Goal: Task Accomplishment & Management: Complete application form

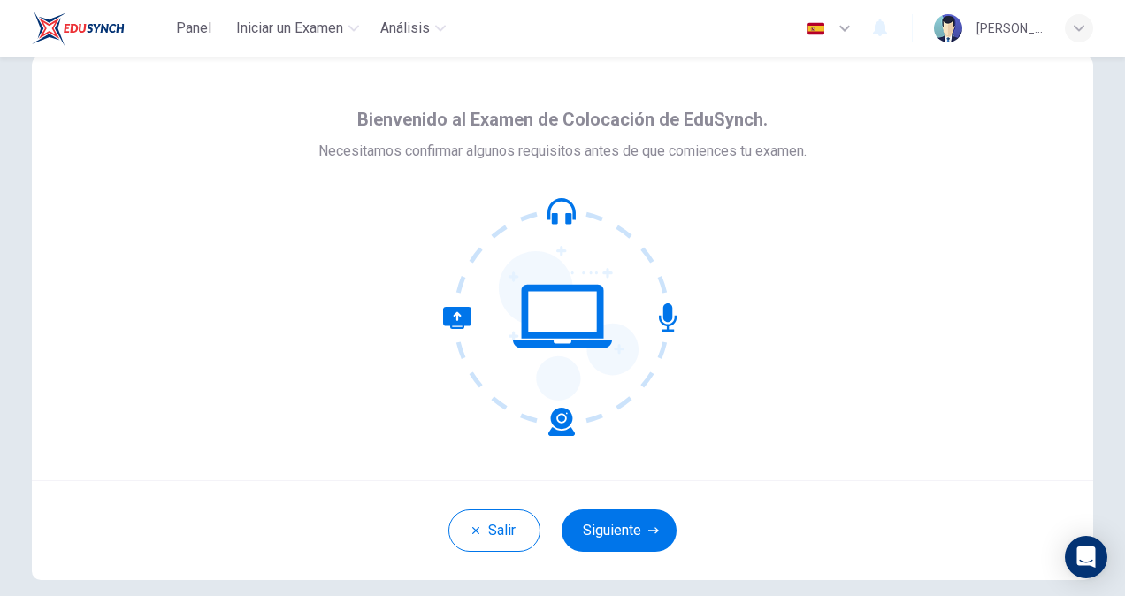
scroll to position [35, 0]
click at [605, 532] on button "Siguiente" at bounding box center [619, 531] width 115 height 42
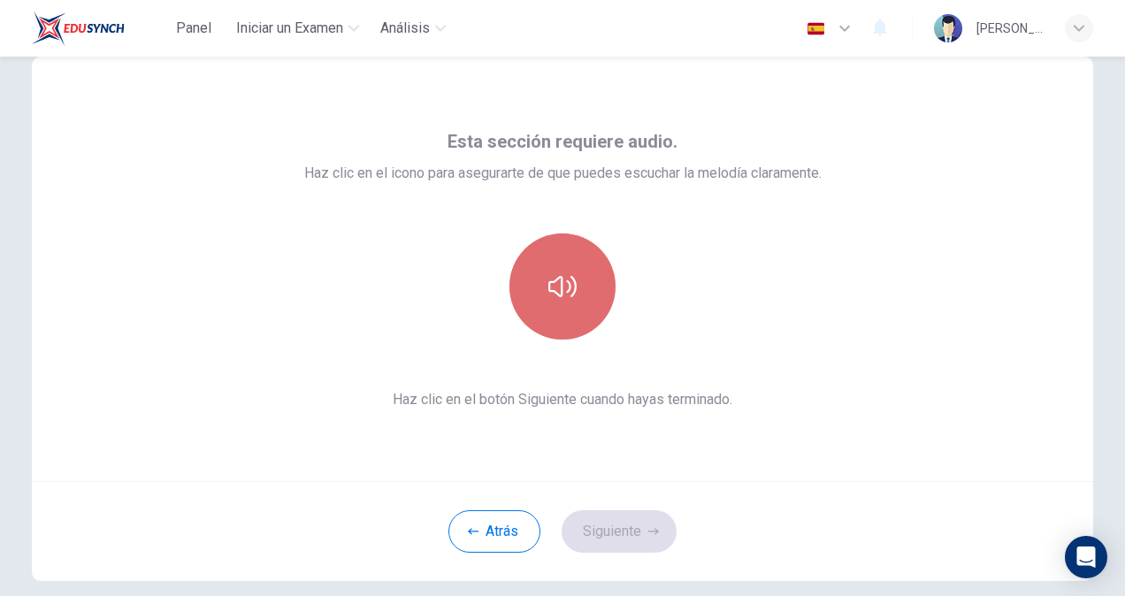
click at [541, 278] on button "button" at bounding box center [562, 287] width 106 height 106
click at [554, 274] on icon "button" at bounding box center [562, 286] width 28 height 28
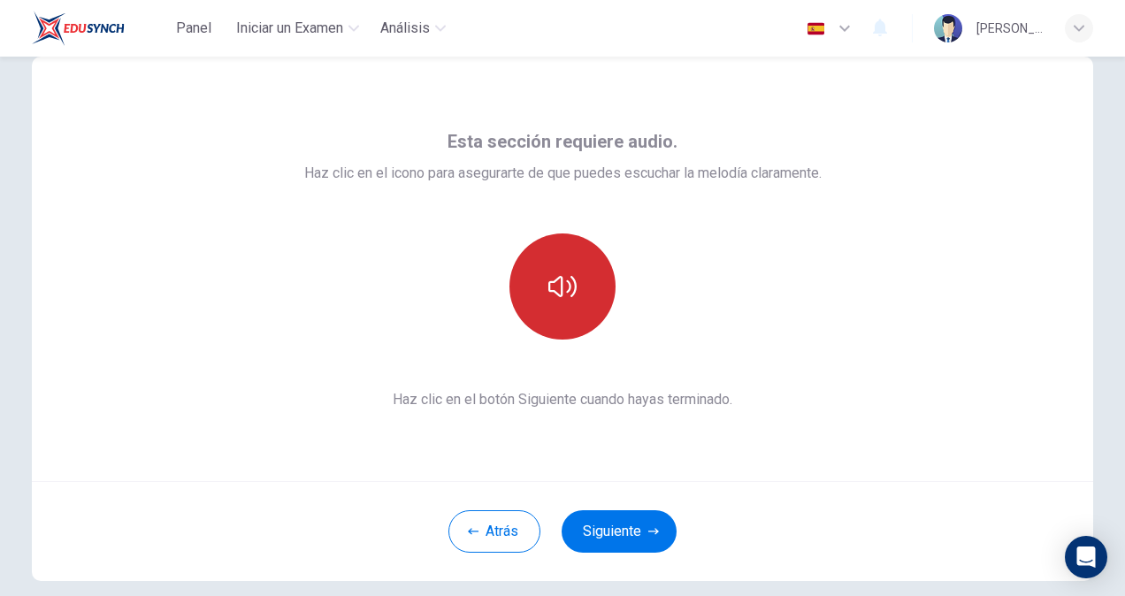
click at [571, 292] on icon "button" at bounding box center [562, 286] width 28 height 21
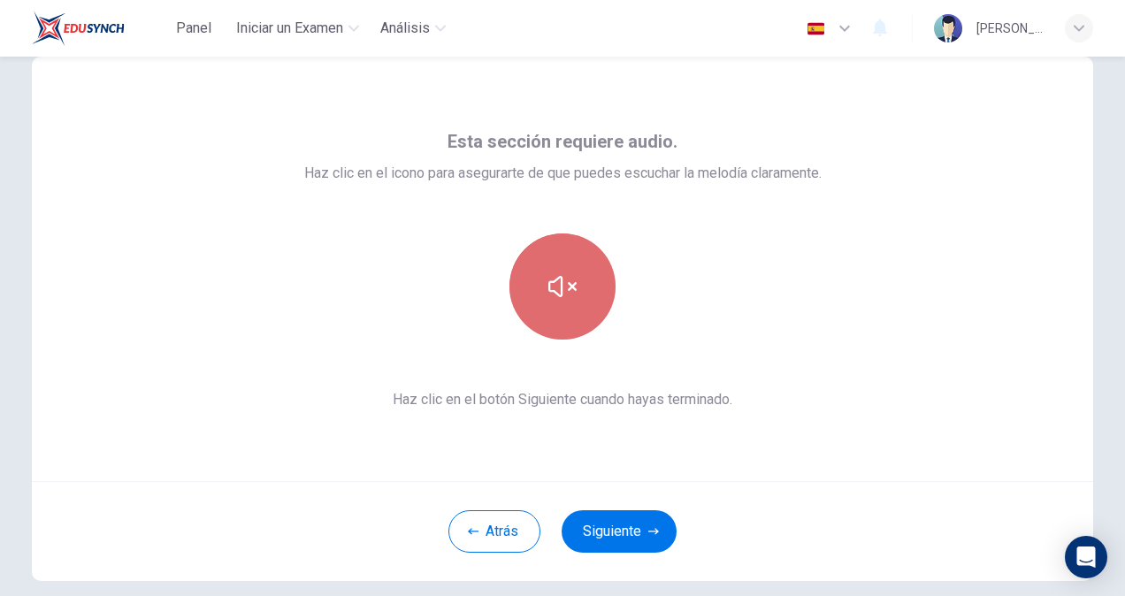
click at [571, 292] on icon "button" at bounding box center [562, 286] width 28 height 28
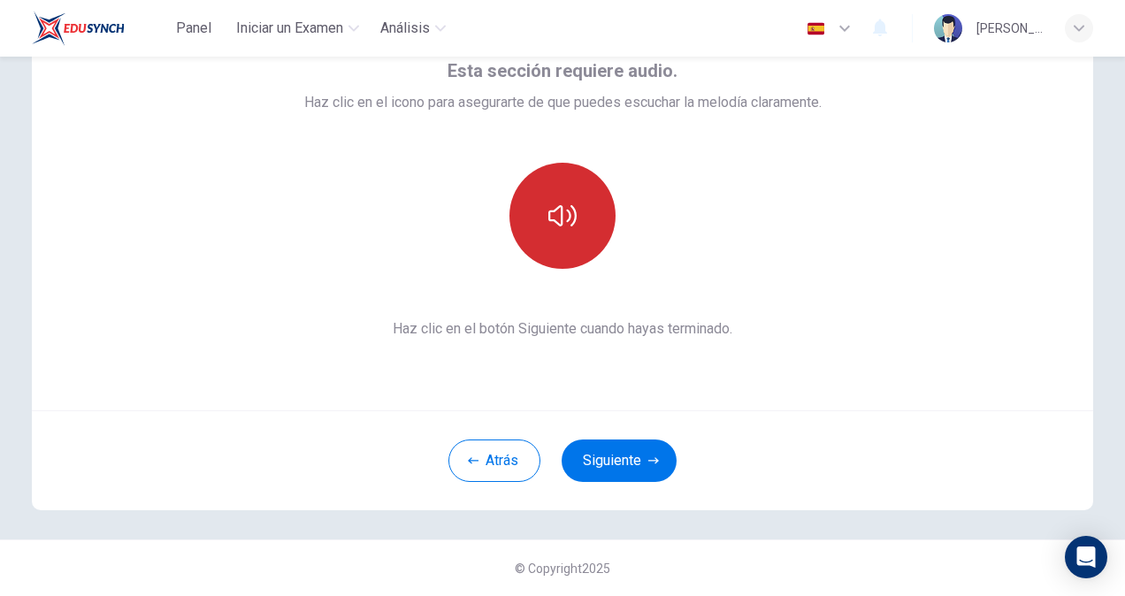
scroll to position [0, 0]
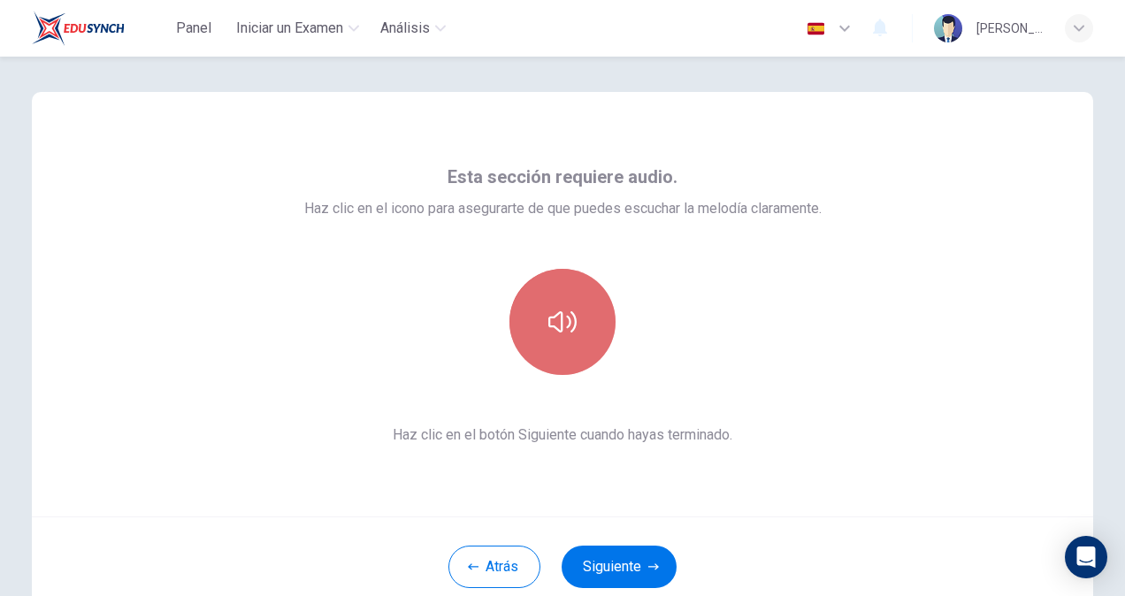
click at [568, 317] on icon "button" at bounding box center [562, 322] width 28 height 28
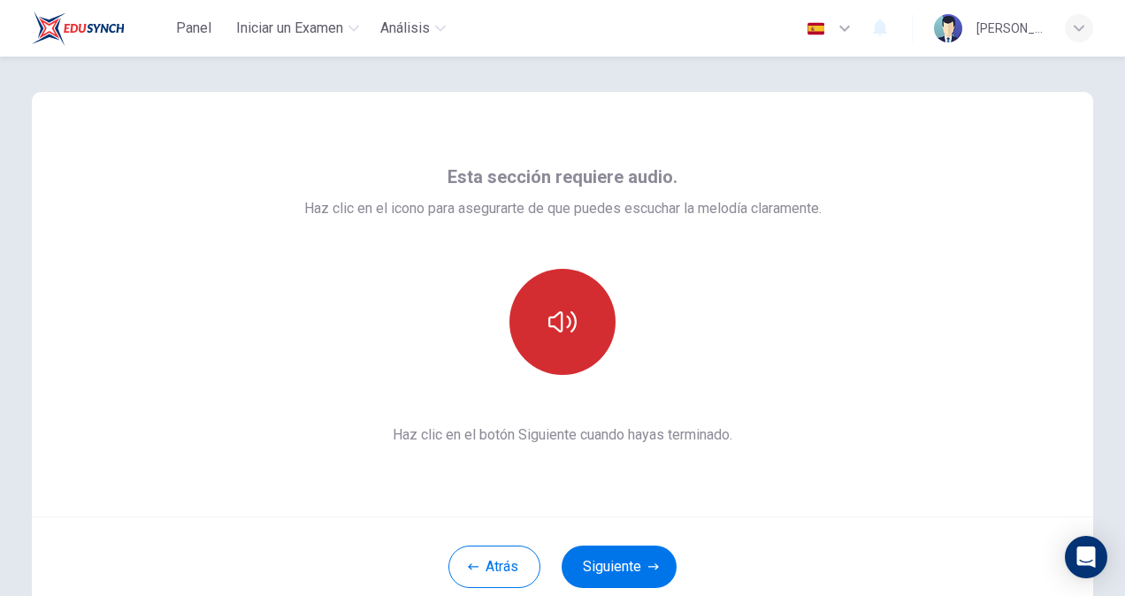
click at [568, 317] on icon "button" at bounding box center [562, 322] width 28 height 28
click at [559, 328] on icon "button" at bounding box center [562, 322] width 28 height 28
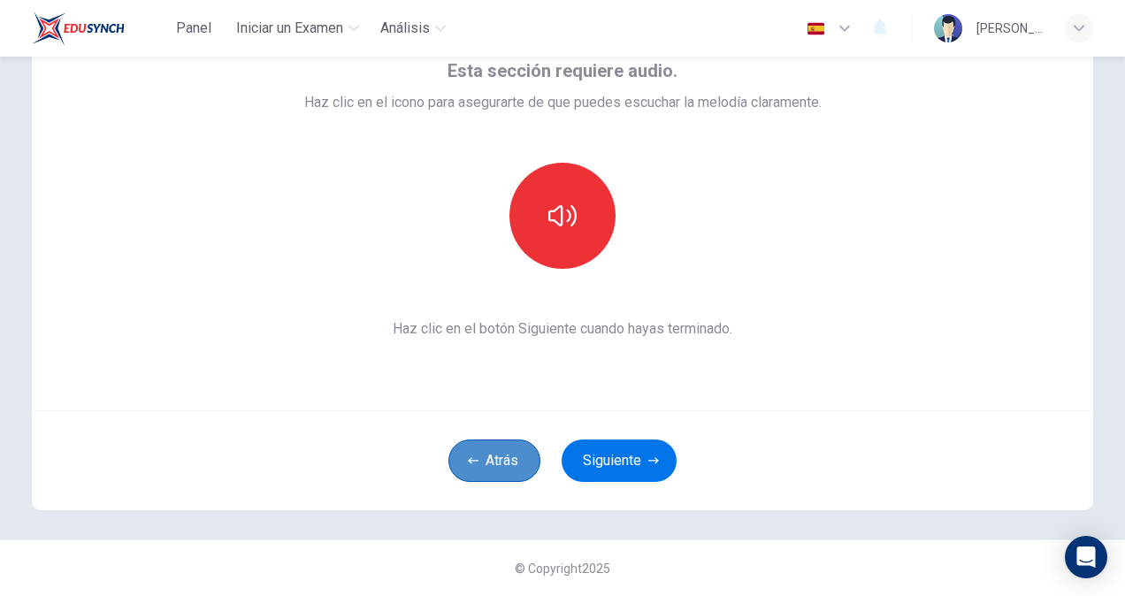
click at [486, 465] on button "Atrás" at bounding box center [494, 461] width 92 height 42
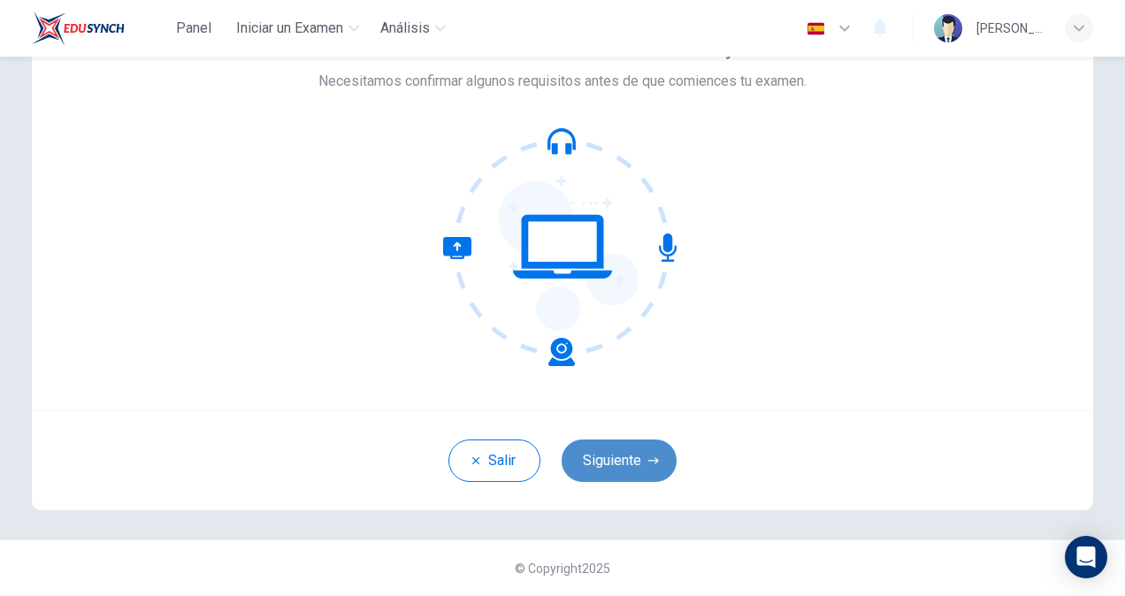
click at [578, 463] on button "Siguiente" at bounding box center [619, 461] width 115 height 42
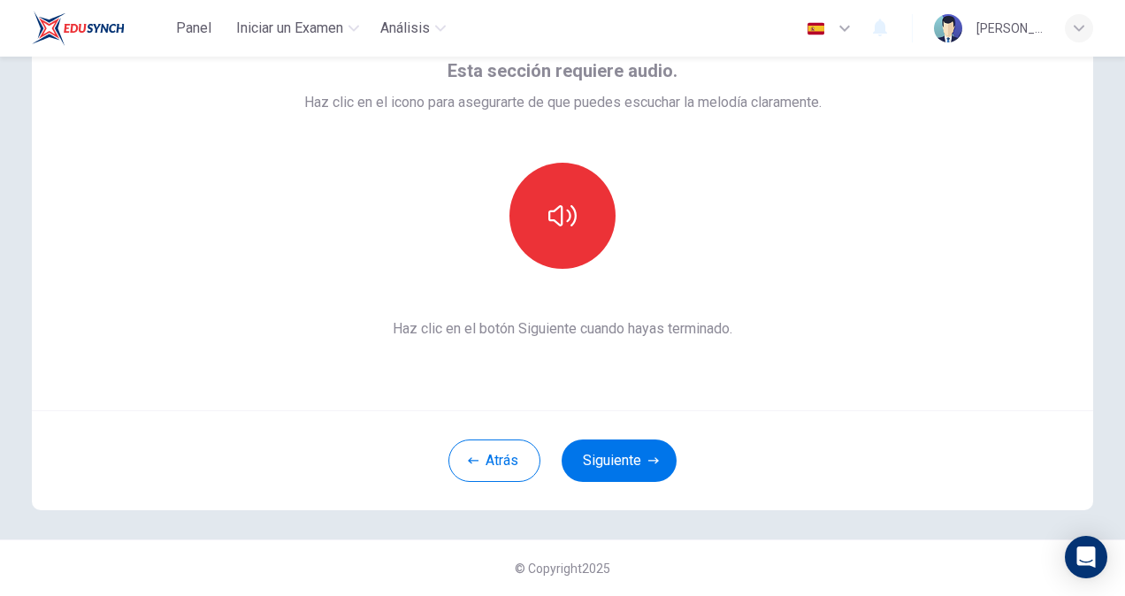
scroll to position [32, 0]
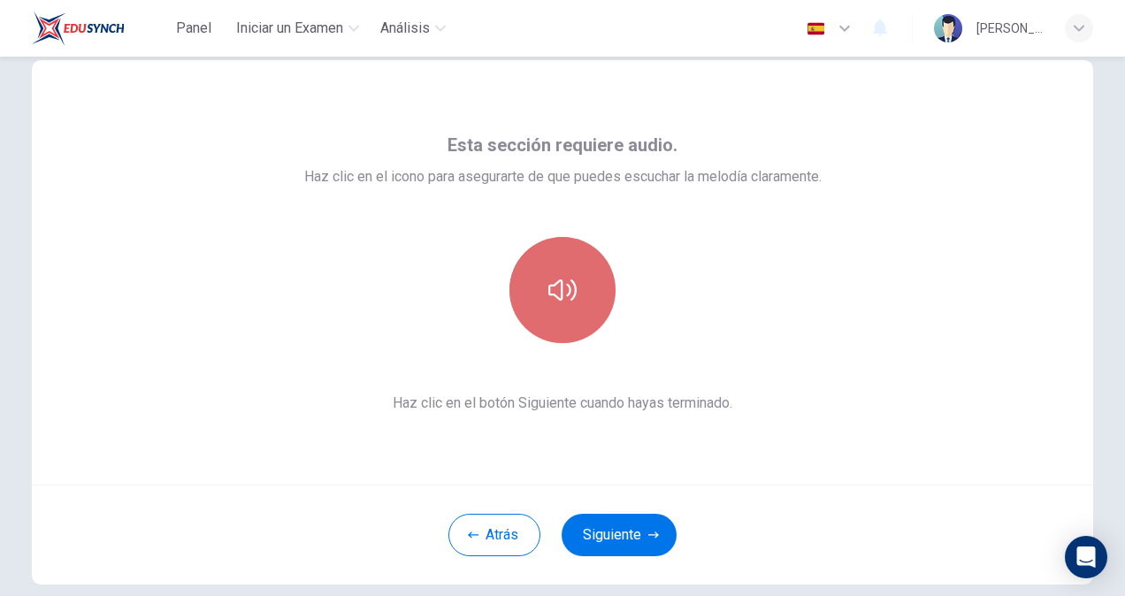
click at [572, 301] on button "button" at bounding box center [562, 290] width 106 height 106
click at [549, 274] on button "button" at bounding box center [562, 290] width 106 height 106
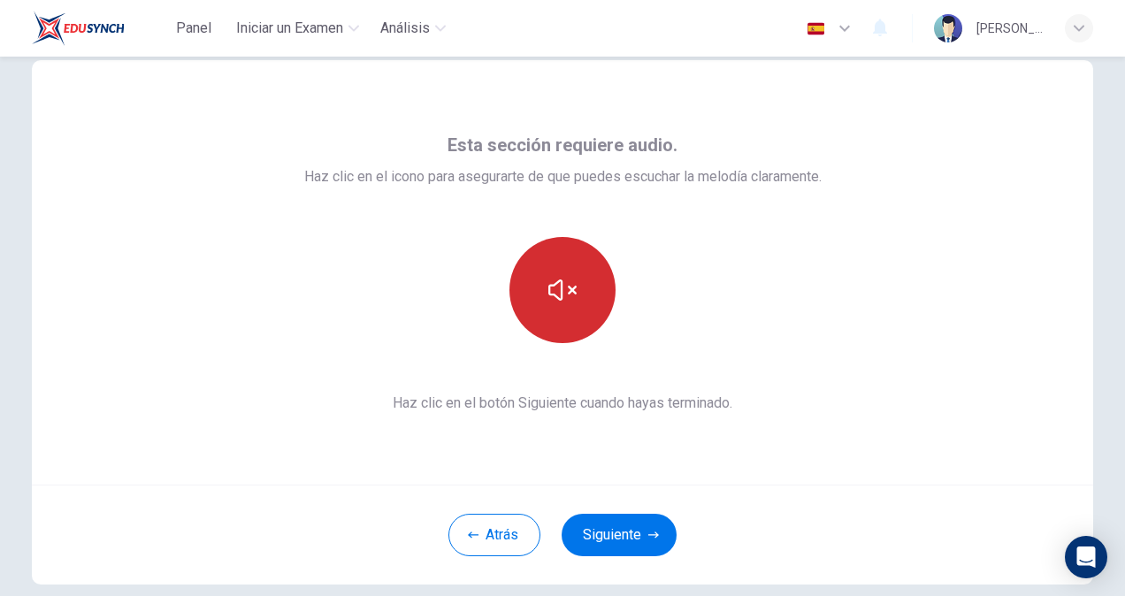
click at [549, 274] on button "button" at bounding box center [562, 290] width 106 height 106
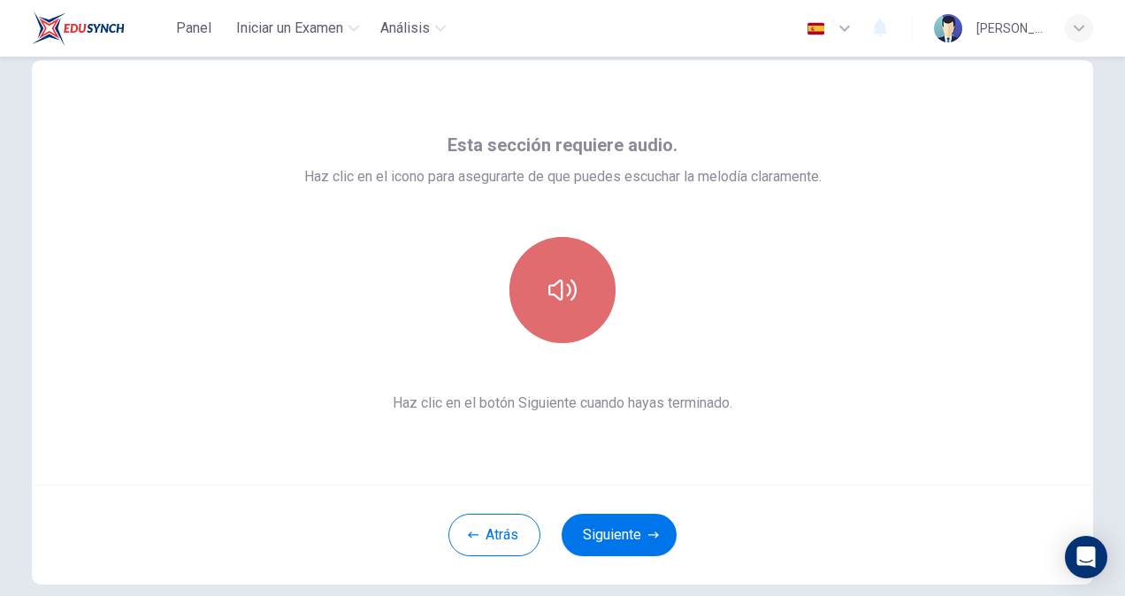
click at [549, 274] on button "button" at bounding box center [562, 290] width 106 height 106
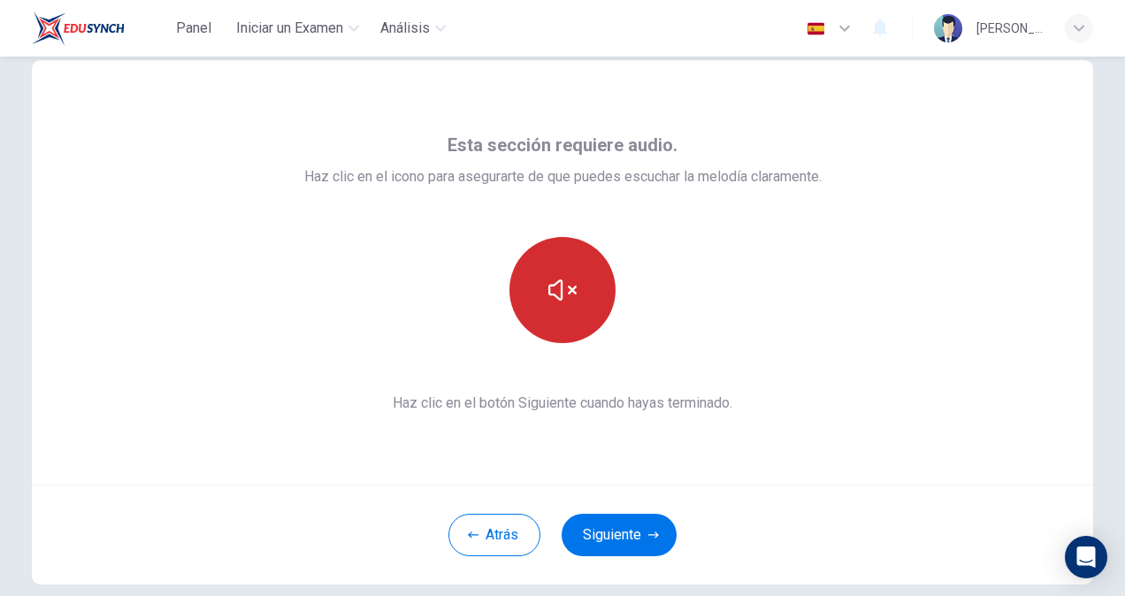
click at [549, 274] on button "button" at bounding box center [562, 290] width 106 height 106
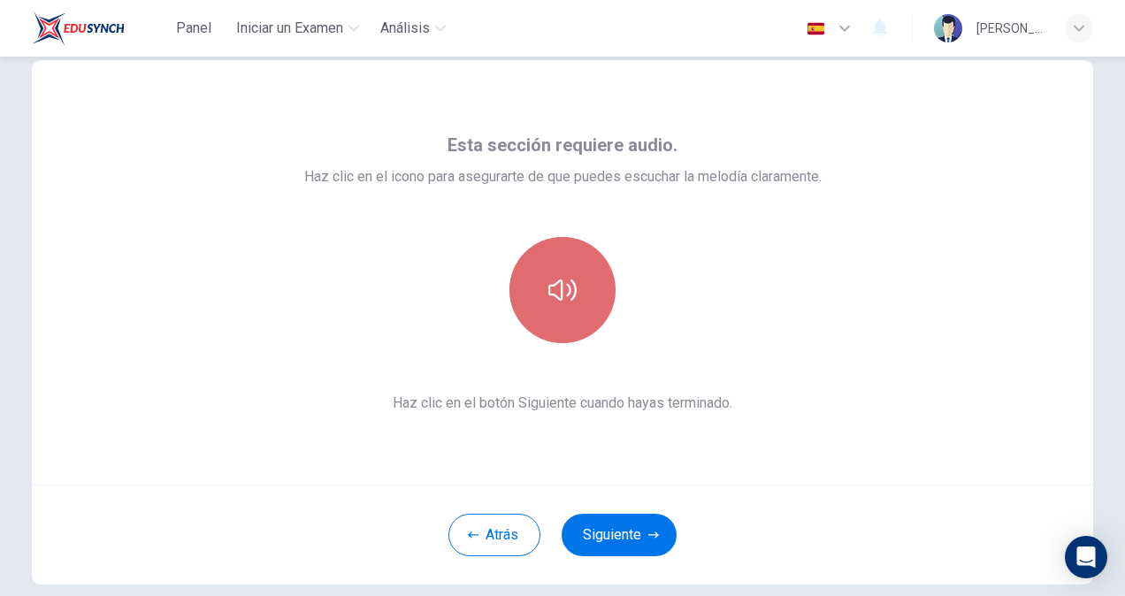
click at [548, 302] on icon "button" at bounding box center [562, 290] width 28 height 28
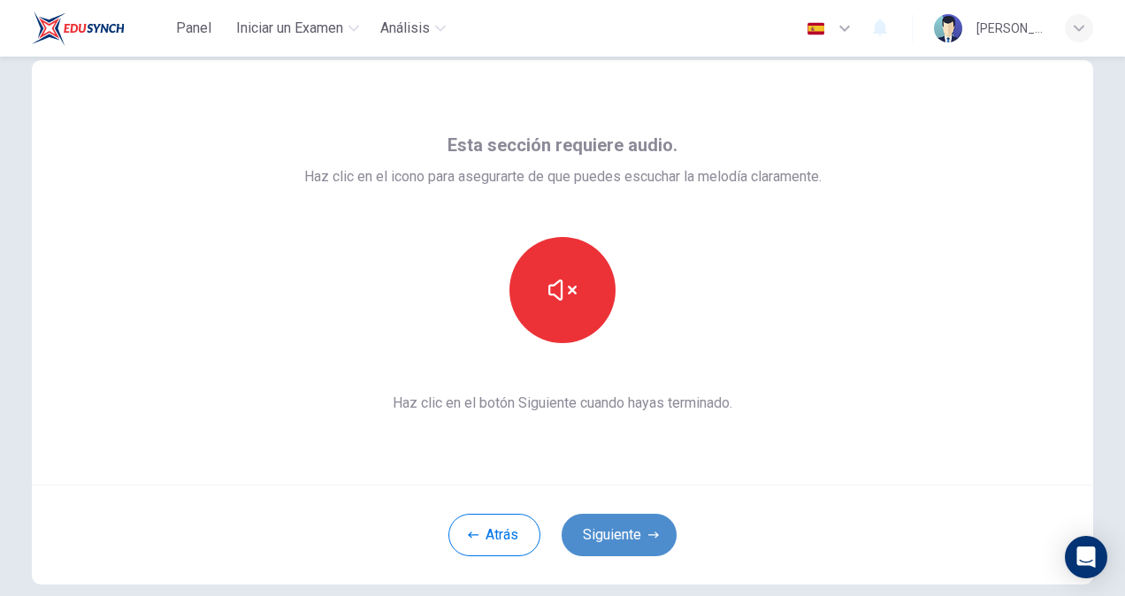
click at [630, 534] on button "Siguiente" at bounding box center [619, 535] width 115 height 42
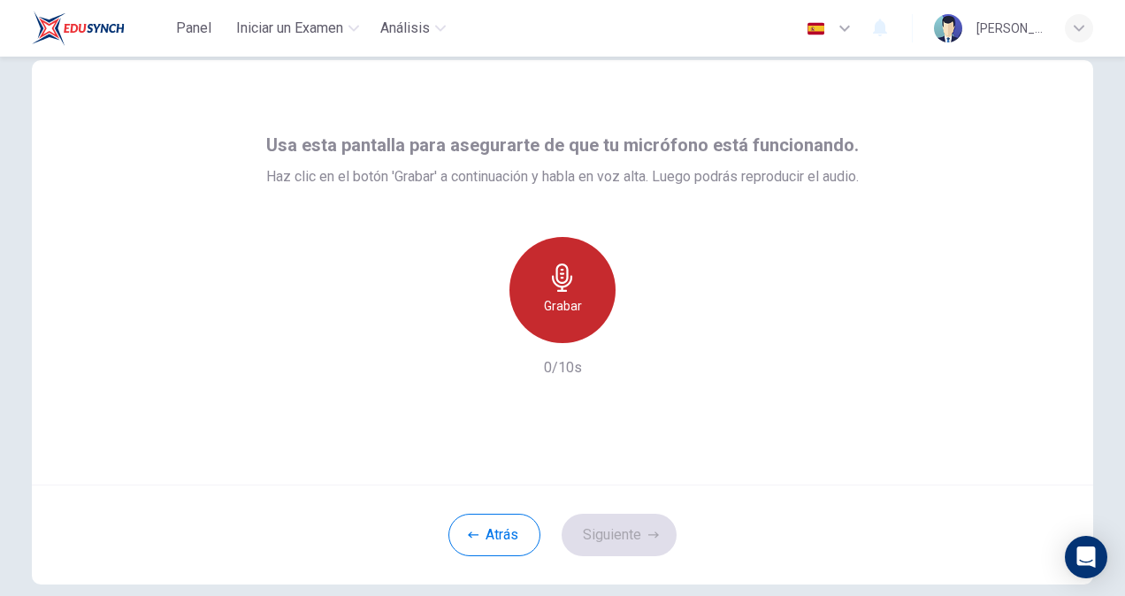
click at [566, 281] on icon "button" at bounding box center [562, 278] width 20 height 28
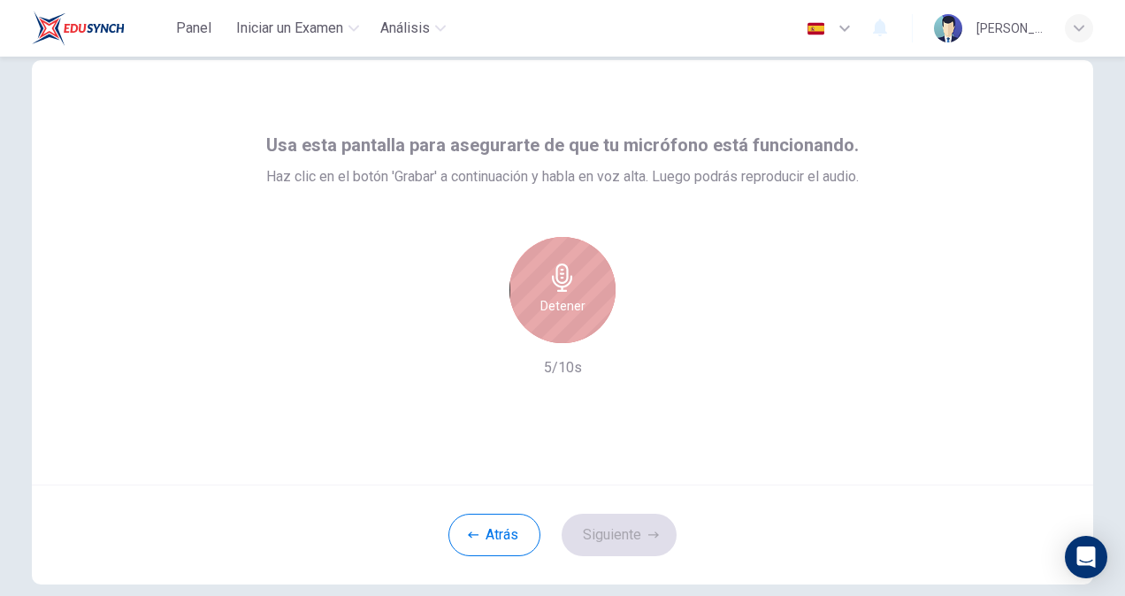
click at [566, 281] on icon "button" at bounding box center [562, 278] width 20 height 28
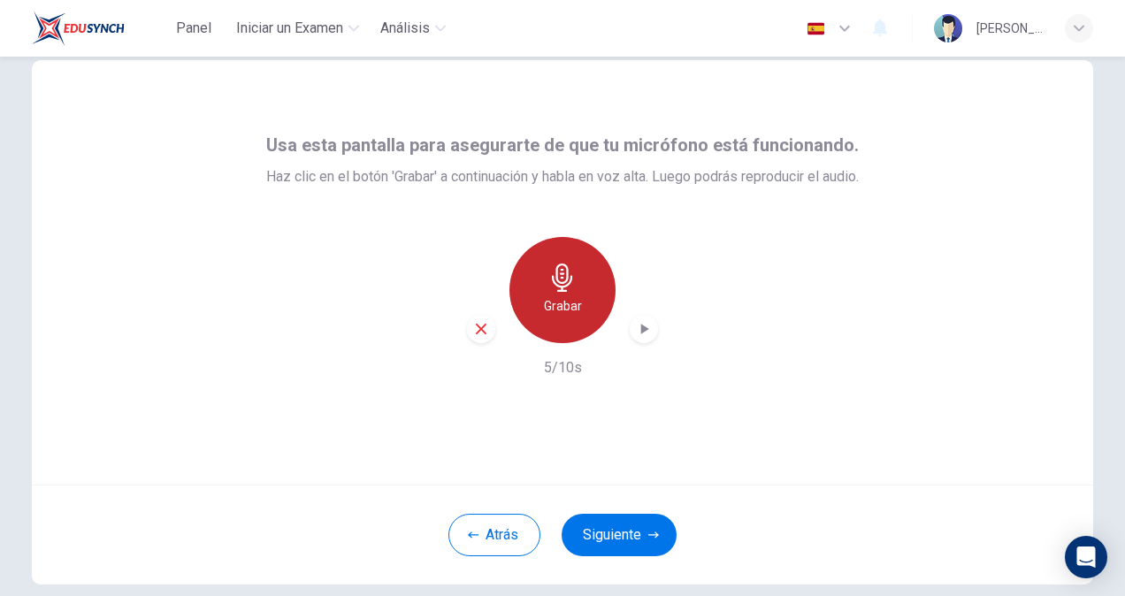
click at [571, 306] on h6 "Grabar" at bounding box center [563, 305] width 38 height 21
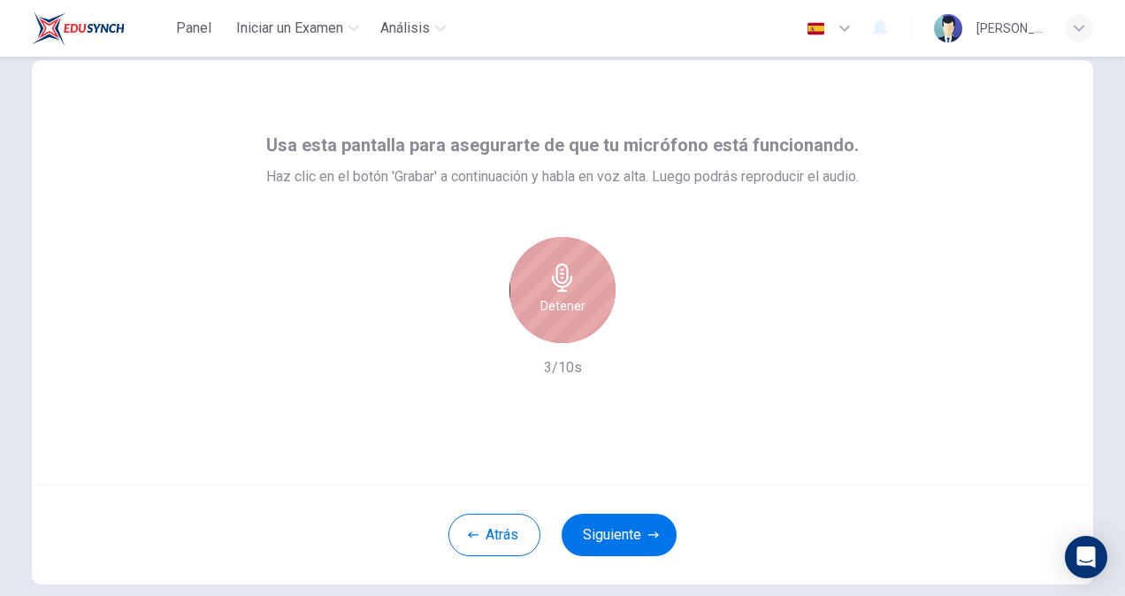
click at [577, 294] on div "Detener" at bounding box center [562, 290] width 106 height 106
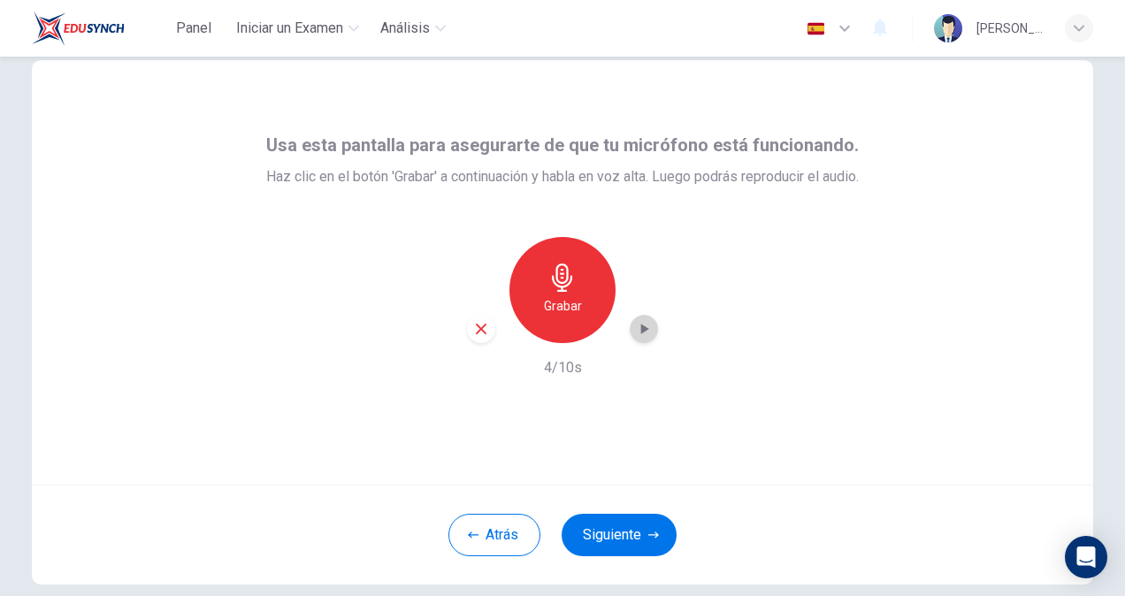
click at [641, 329] on icon "button" at bounding box center [645, 329] width 8 height 11
click at [626, 541] on button "Siguiente" at bounding box center [619, 535] width 115 height 42
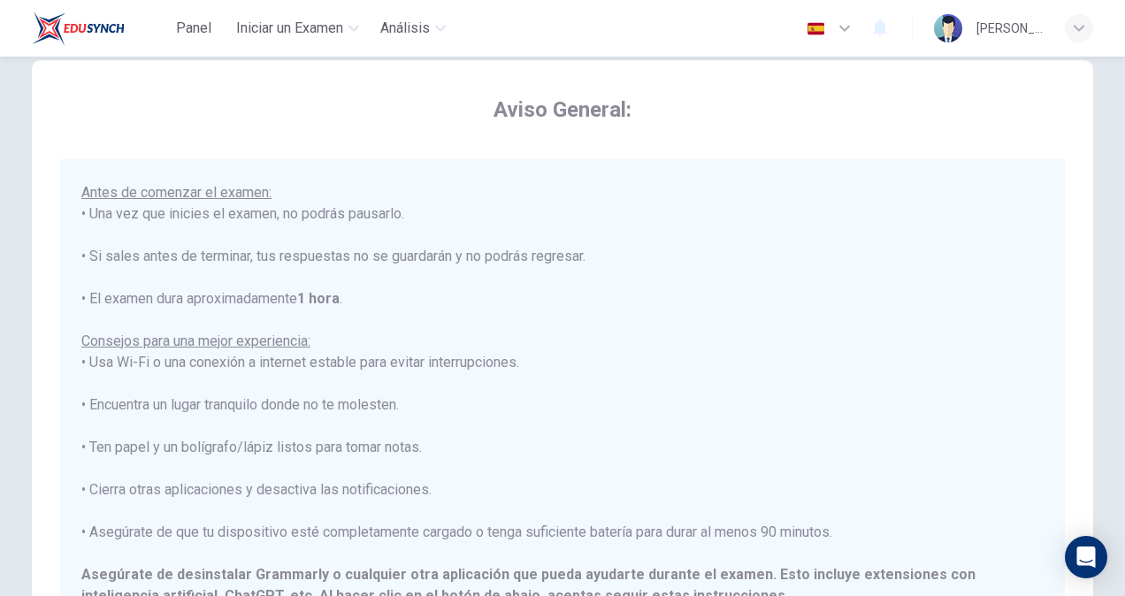
scroll to position [0, 0]
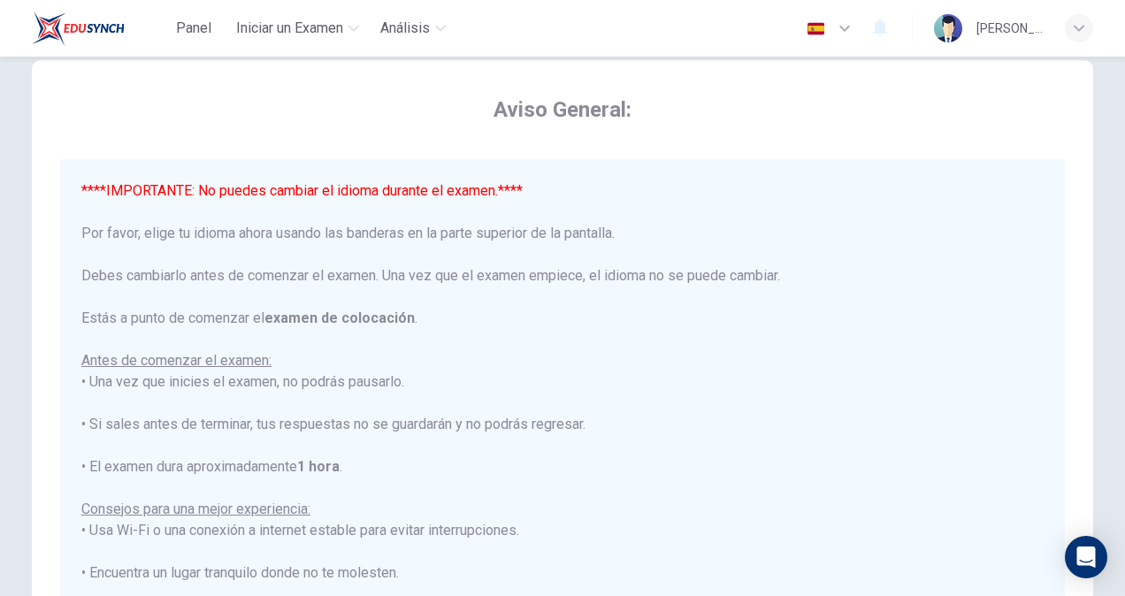
click at [844, 29] on icon "button" at bounding box center [844, 29] width 11 height 6
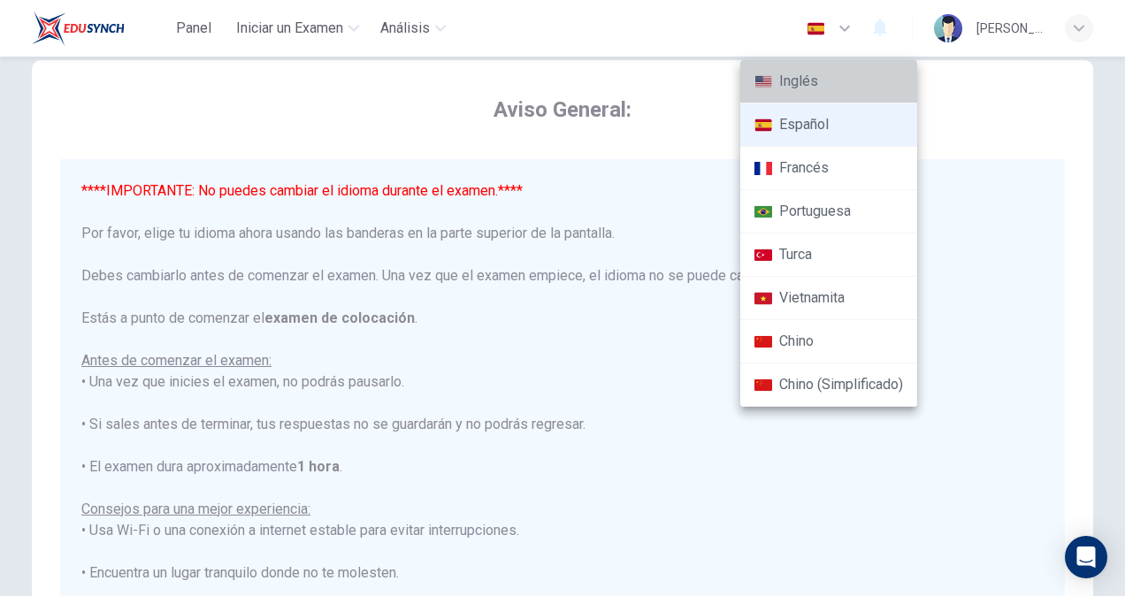
click at [811, 75] on li "Inglés" at bounding box center [828, 81] width 177 height 43
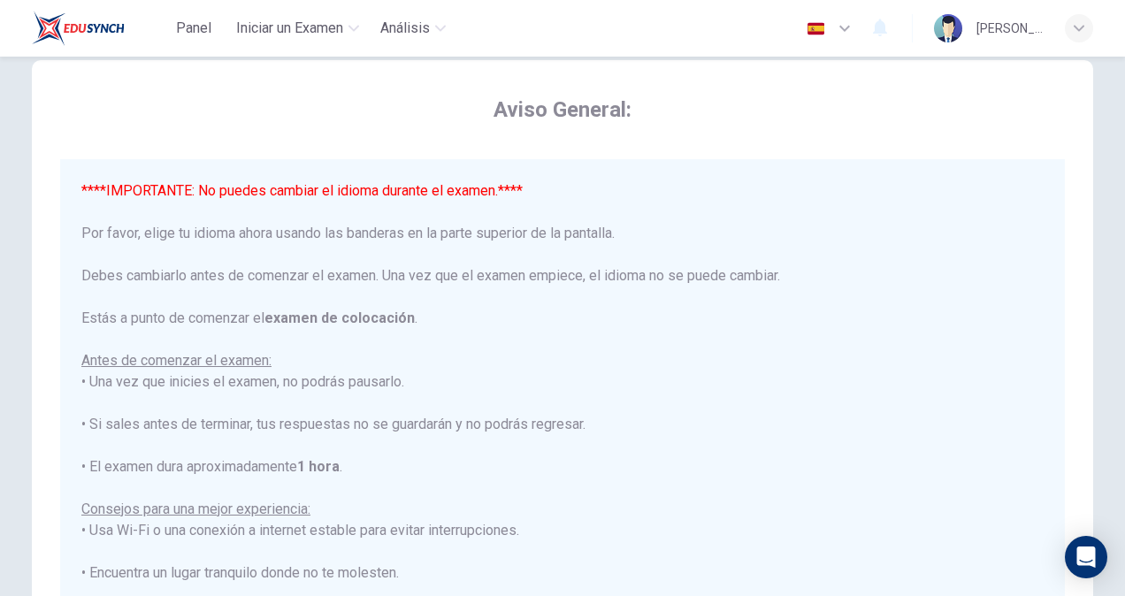
type input "en"
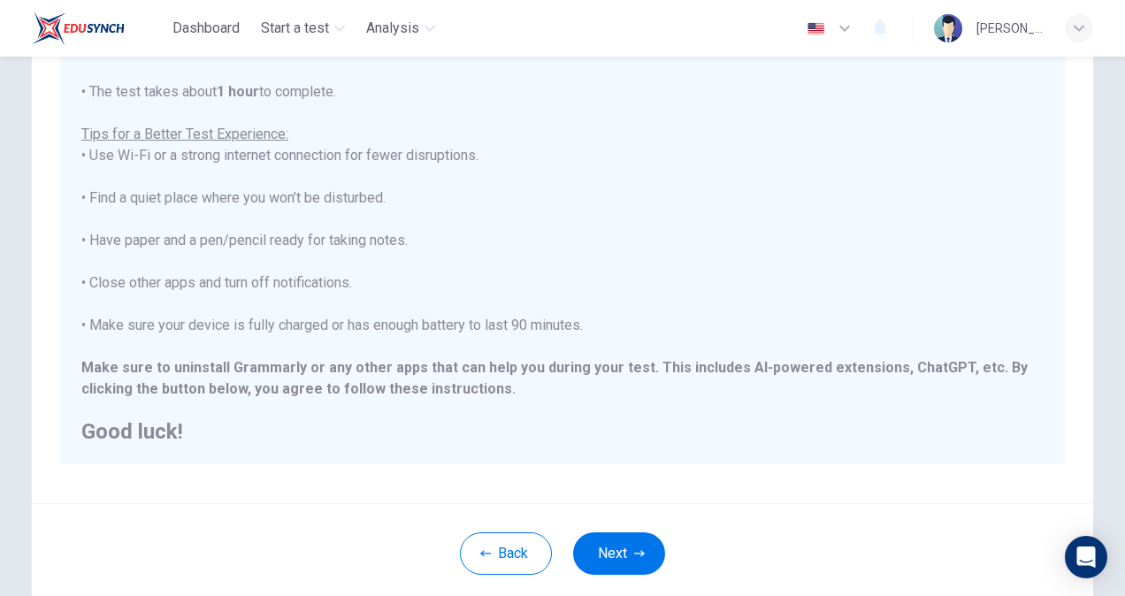
scroll to position [331, 0]
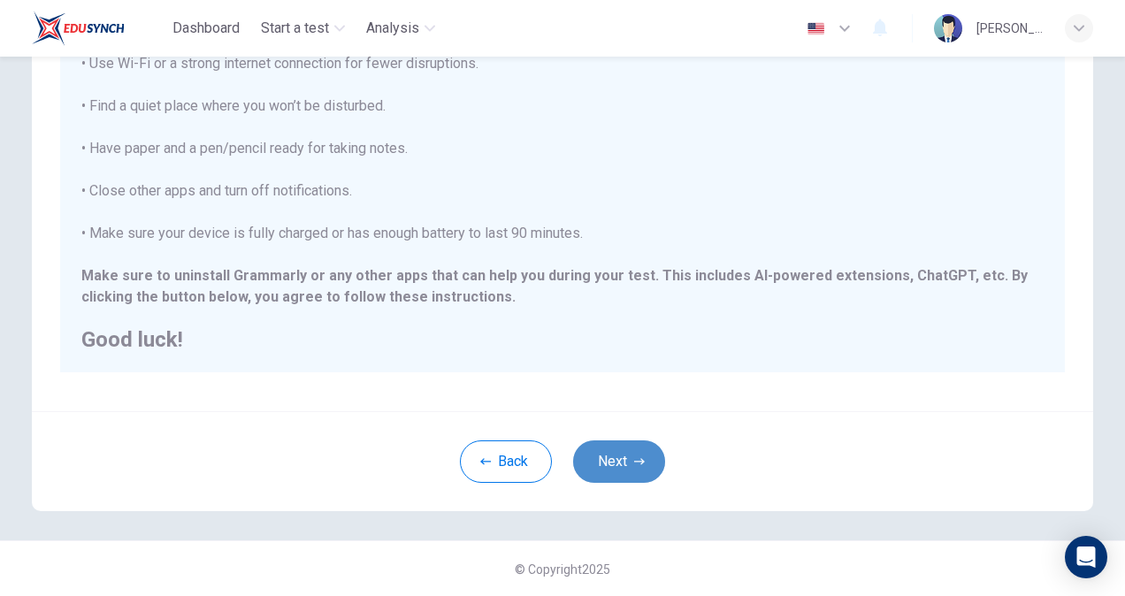
click at [624, 459] on button "Next" at bounding box center [619, 461] width 92 height 42
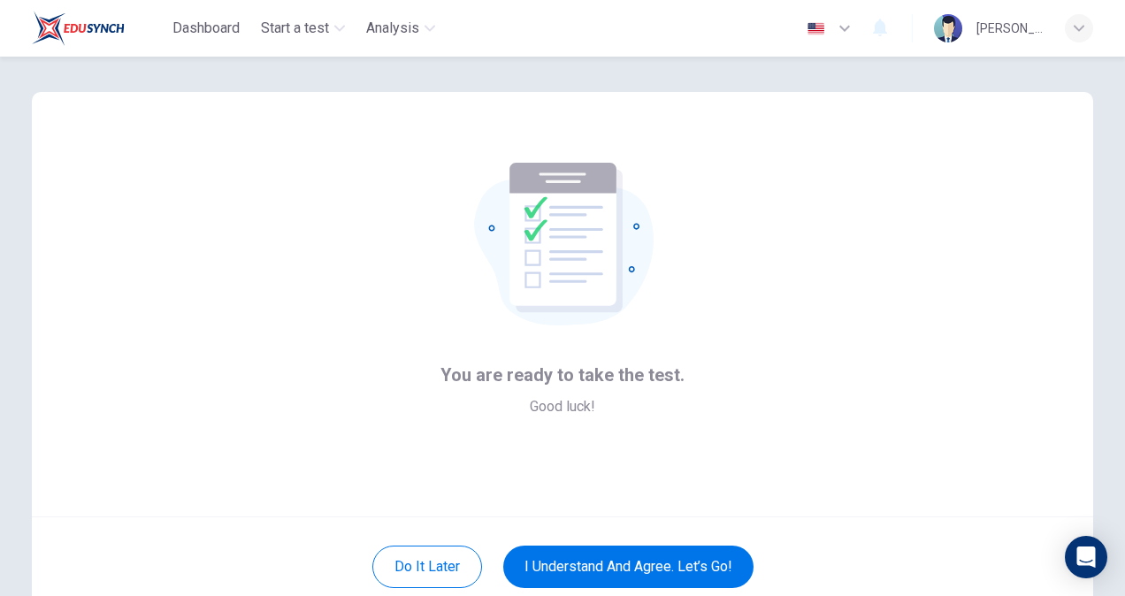
scroll to position [106, 0]
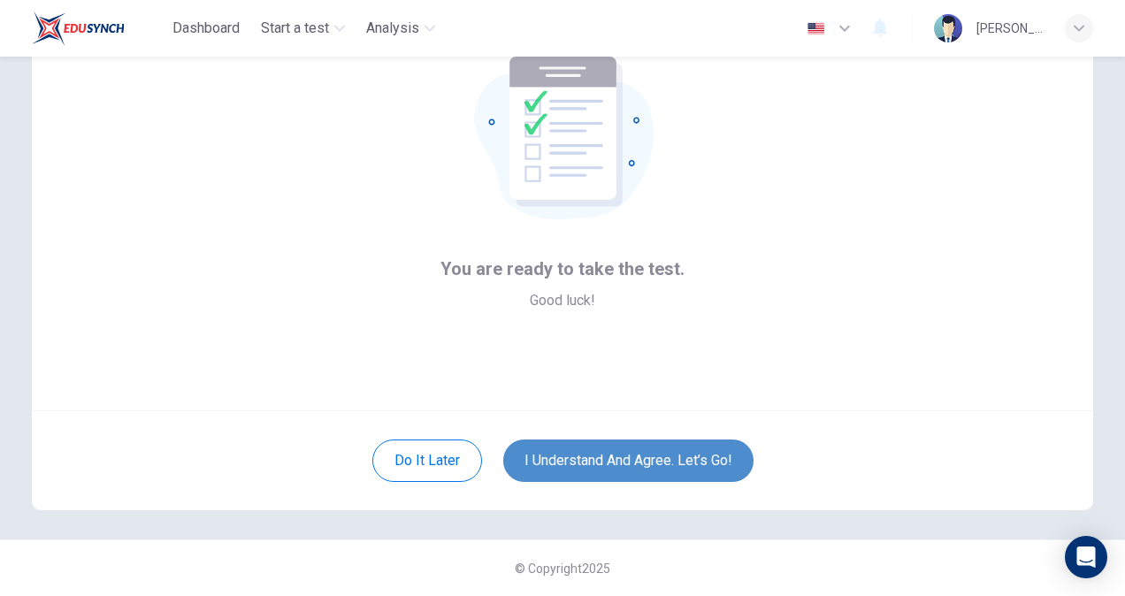
click at [641, 471] on button "I understand and agree. Let’s go!" at bounding box center [628, 461] width 250 height 42
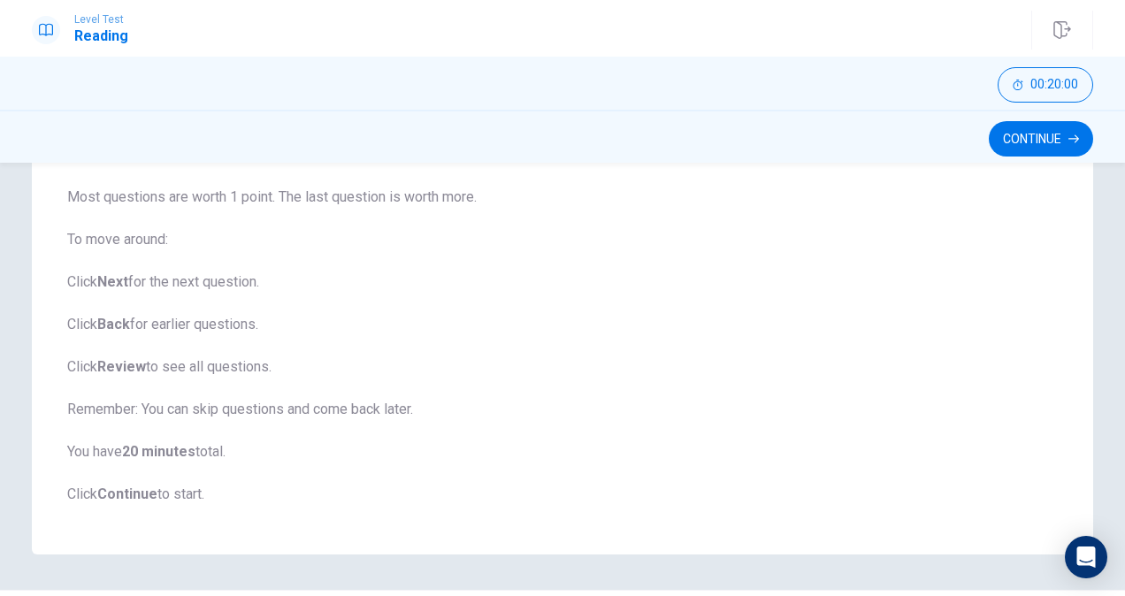
scroll to position [216, 0]
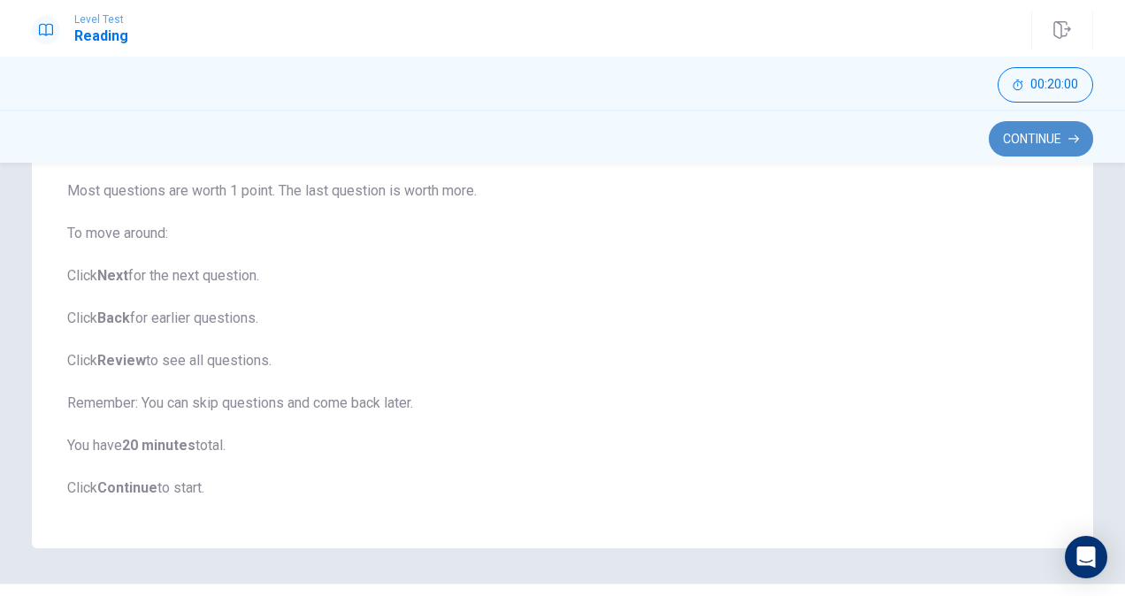
click at [1035, 135] on button "Continue" at bounding box center [1041, 138] width 104 height 35
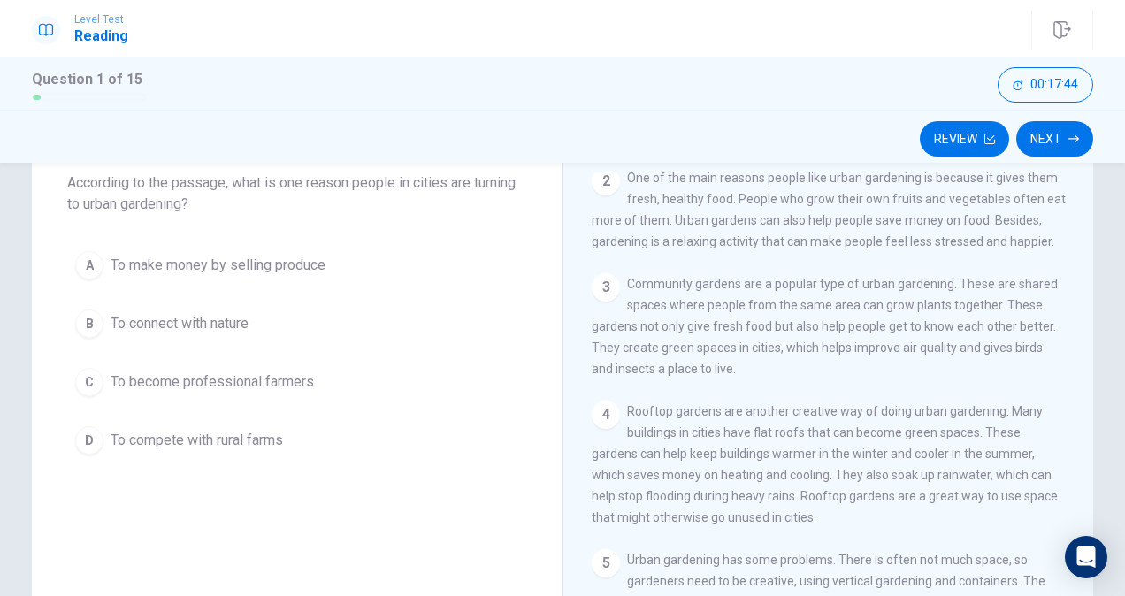
scroll to position [102, 0]
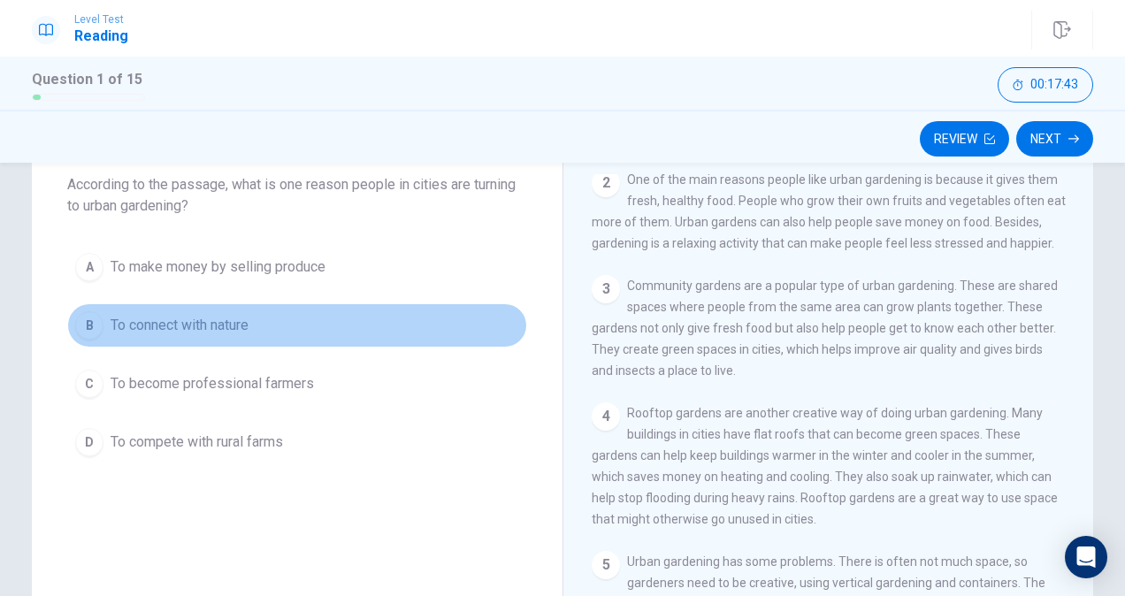
click at [232, 323] on span "To connect with nature" at bounding box center [180, 325] width 138 height 21
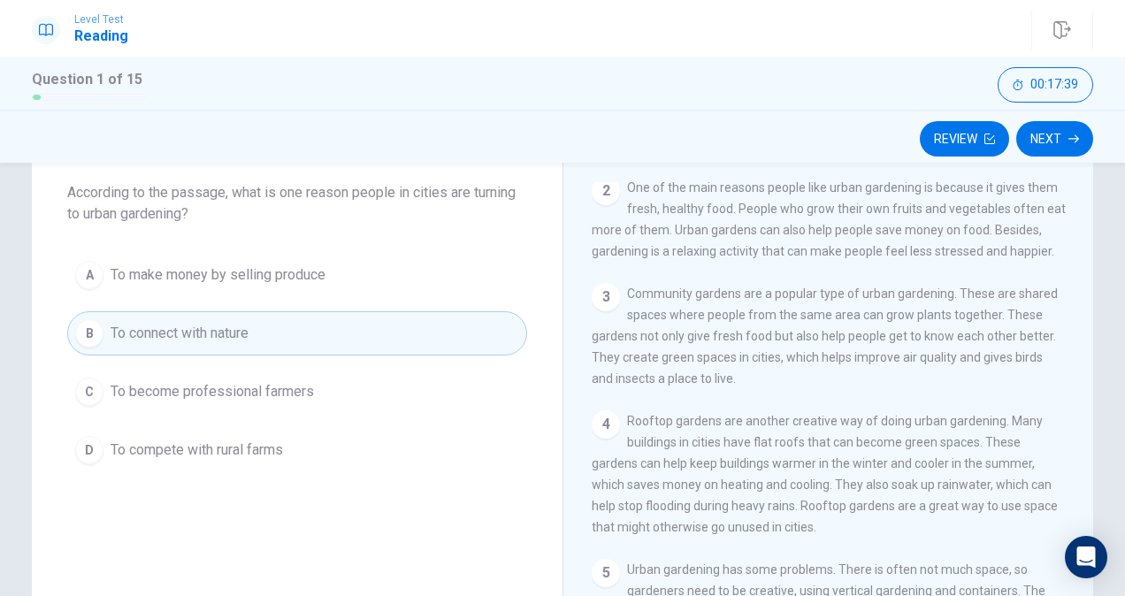
scroll to position [93, 0]
click at [1044, 142] on button "Next" at bounding box center [1054, 138] width 77 height 35
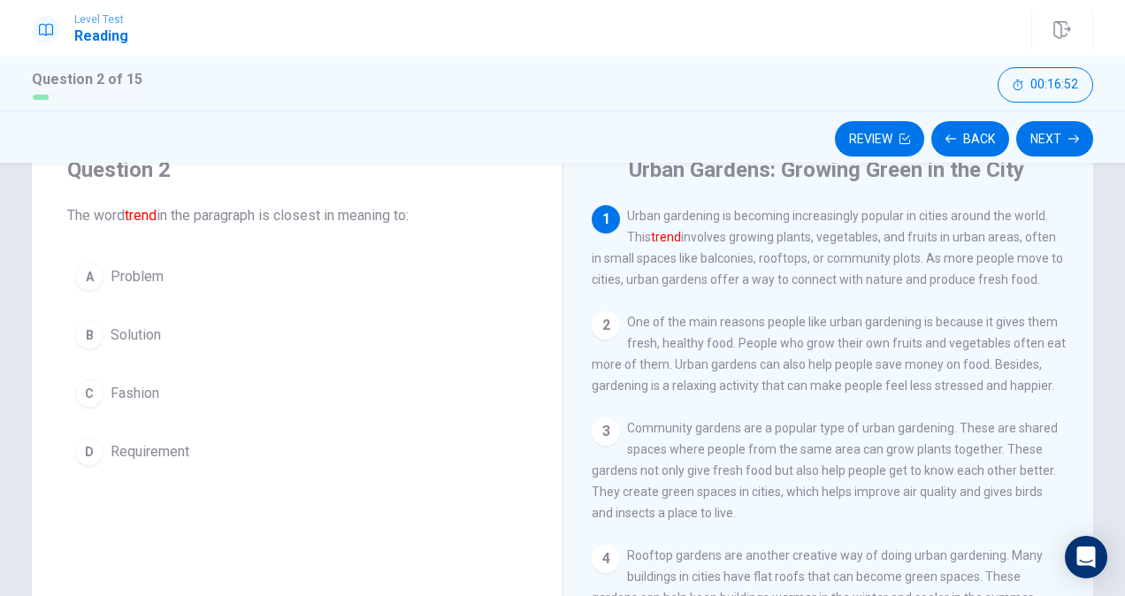
scroll to position [70, 0]
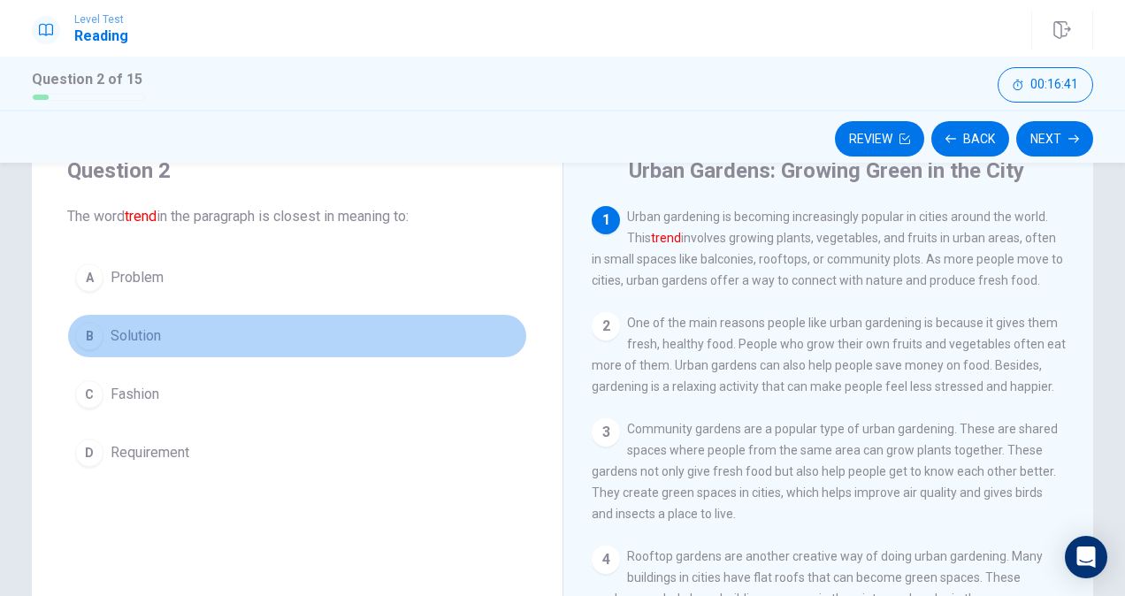
click at [147, 334] on span "Solution" at bounding box center [136, 336] width 50 height 21
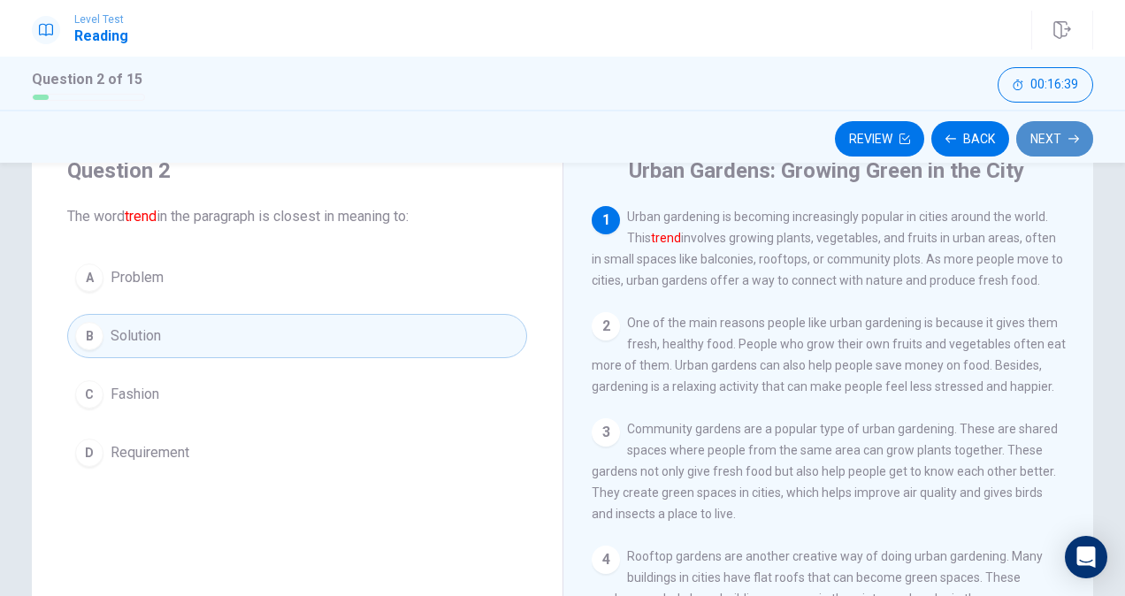
click at [1047, 134] on button "Next" at bounding box center [1054, 138] width 77 height 35
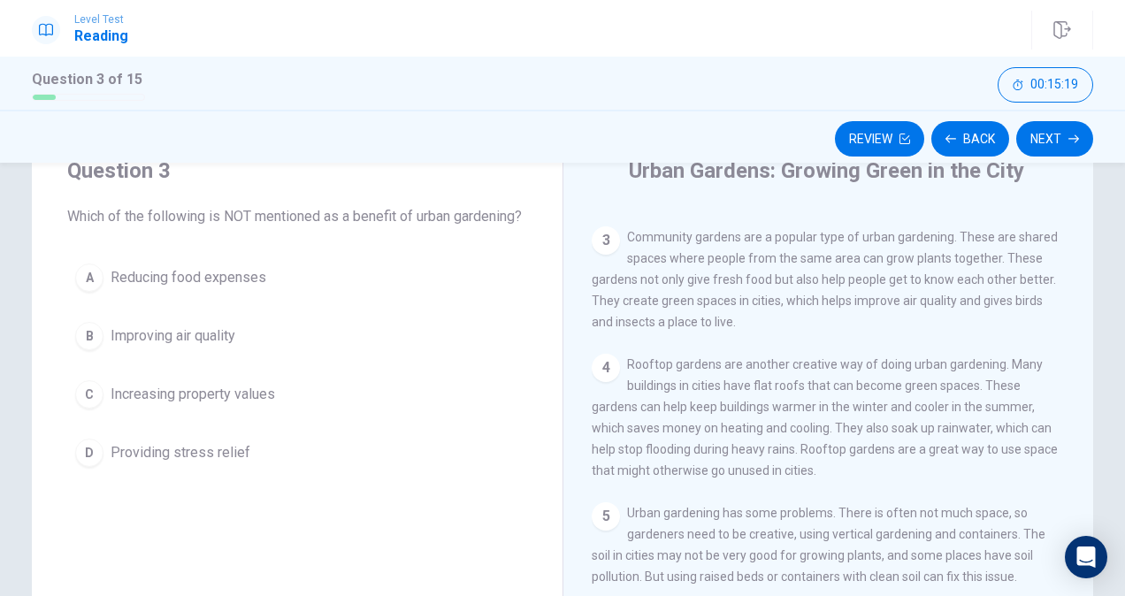
scroll to position [73, 0]
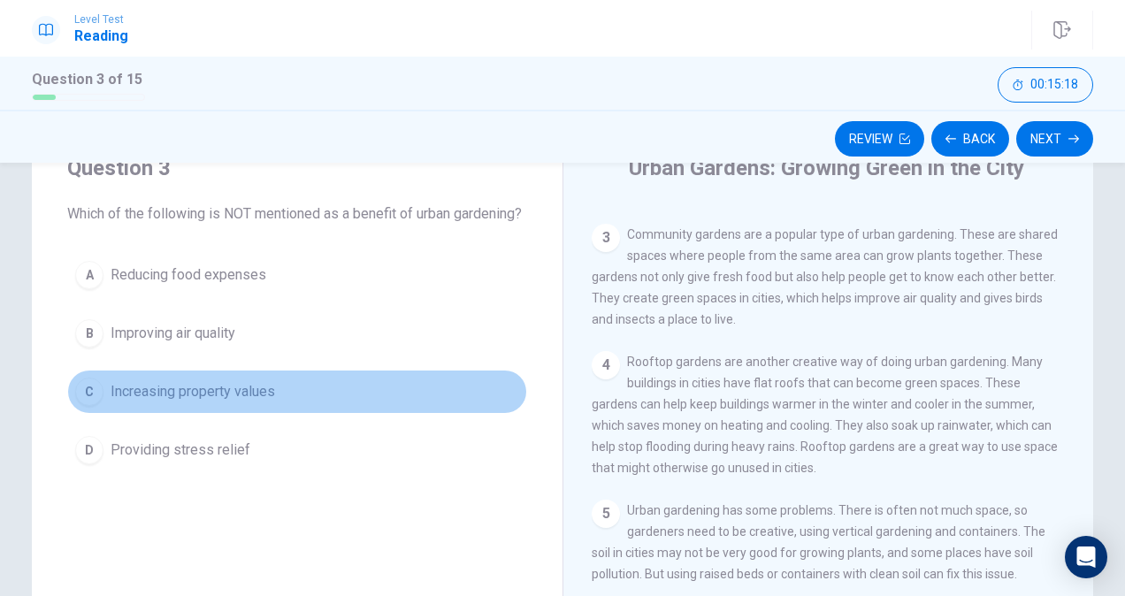
click at [226, 402] on span "Increasing property values" at bounding box center [193, 391] width 165 height 21
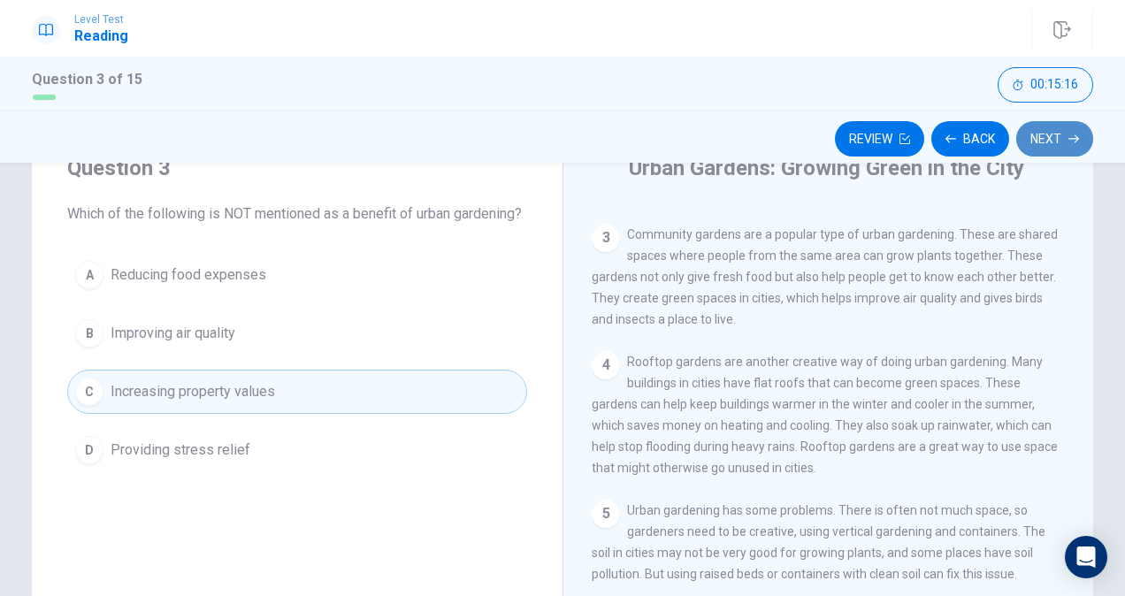
click at [1063, 134] on button "Next" at bounding box center [1054, 138] width 77 height 35
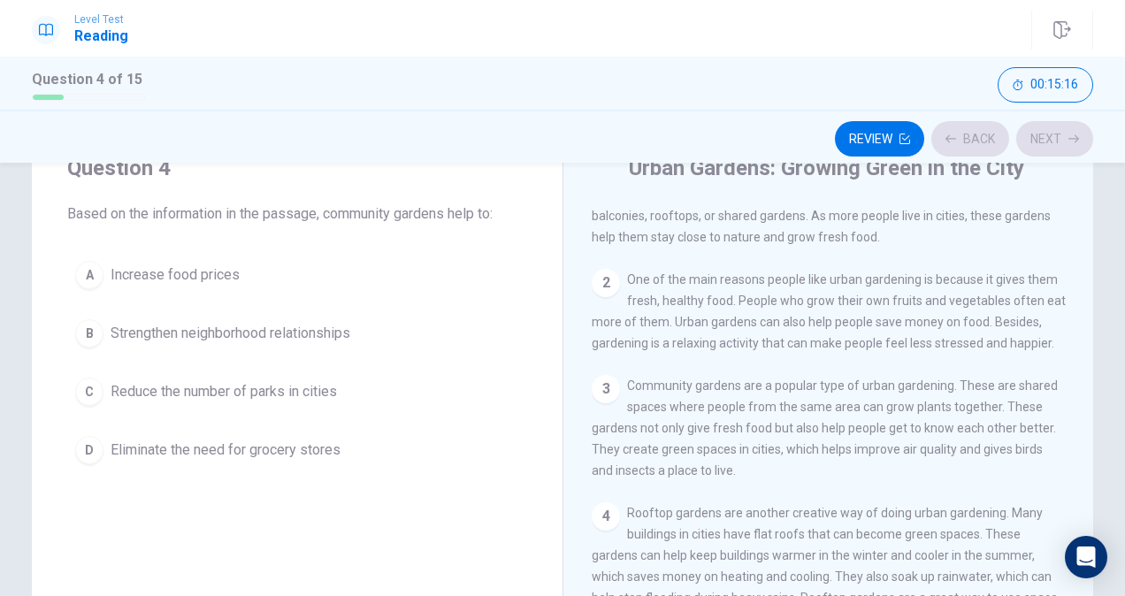
scroll to position [0, 0]
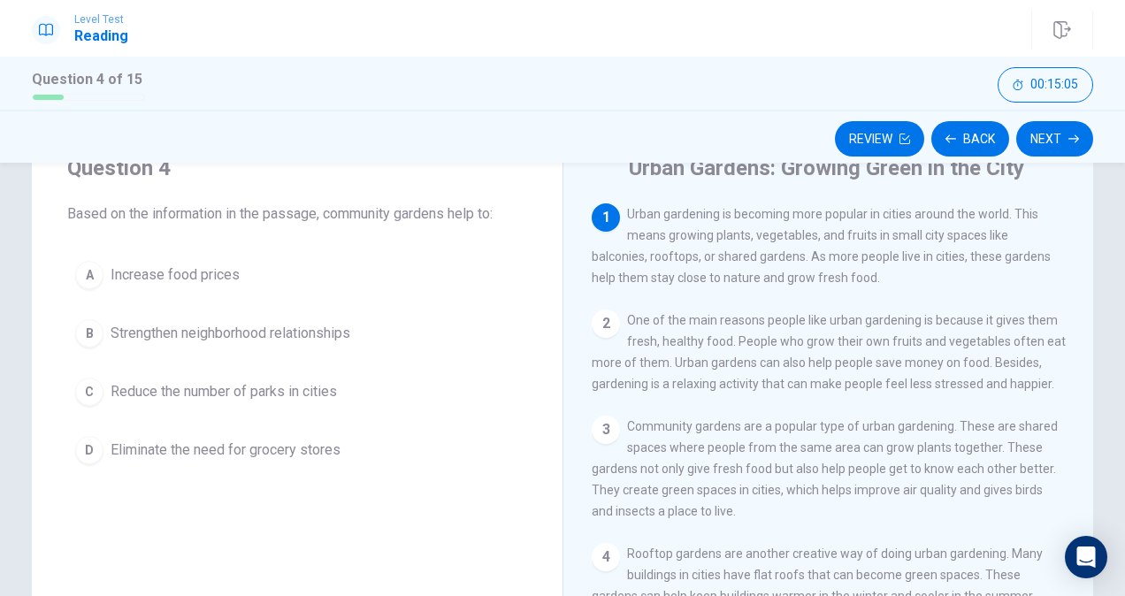
click at [305, 332] on span "Strengthen neighborhood relationships" at bounding box center [231, 333] width 240 height 21
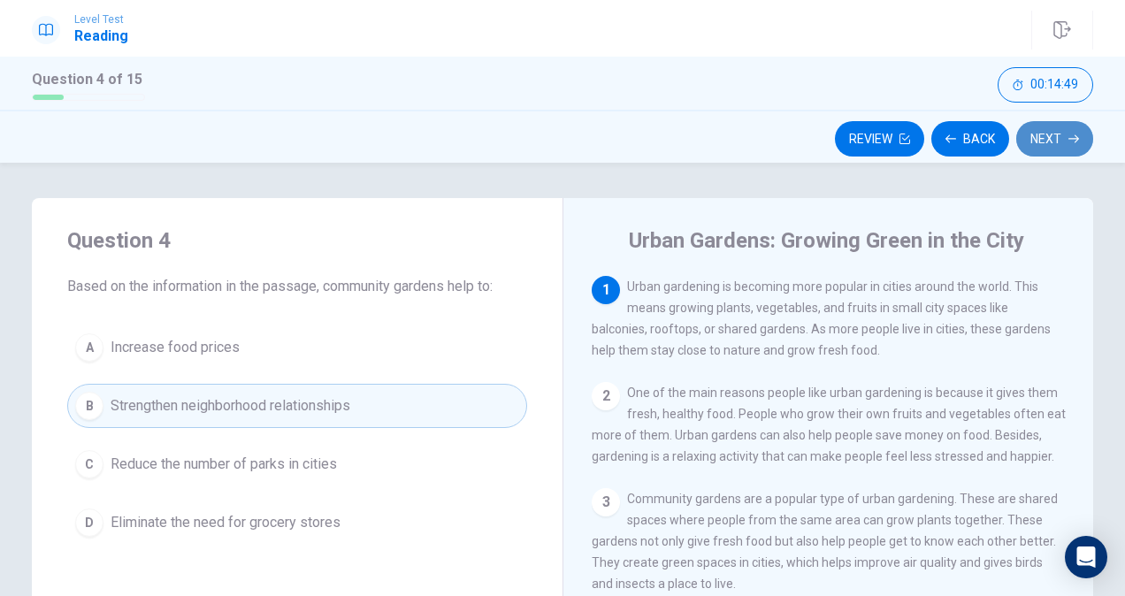
click at [1056, 143] on button "Next" at bounding box center [1054, 138] width 77 height 35
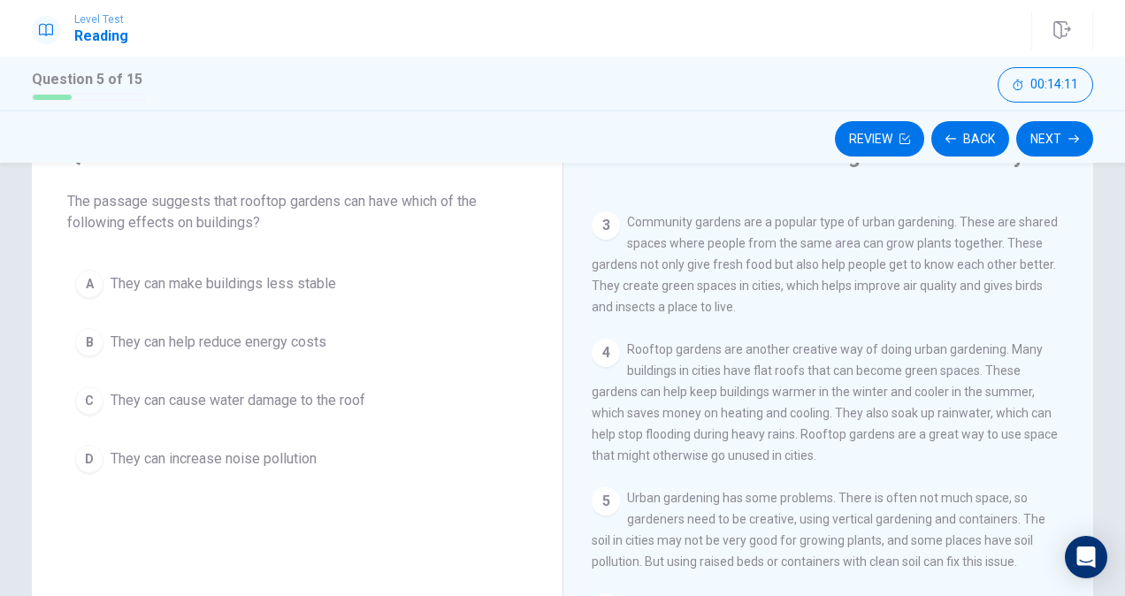
scroll to position [84, 0]
click at [221, 347] on span "They can help reduce energy costs" at bounding box center [219, 343] width 216 height 21
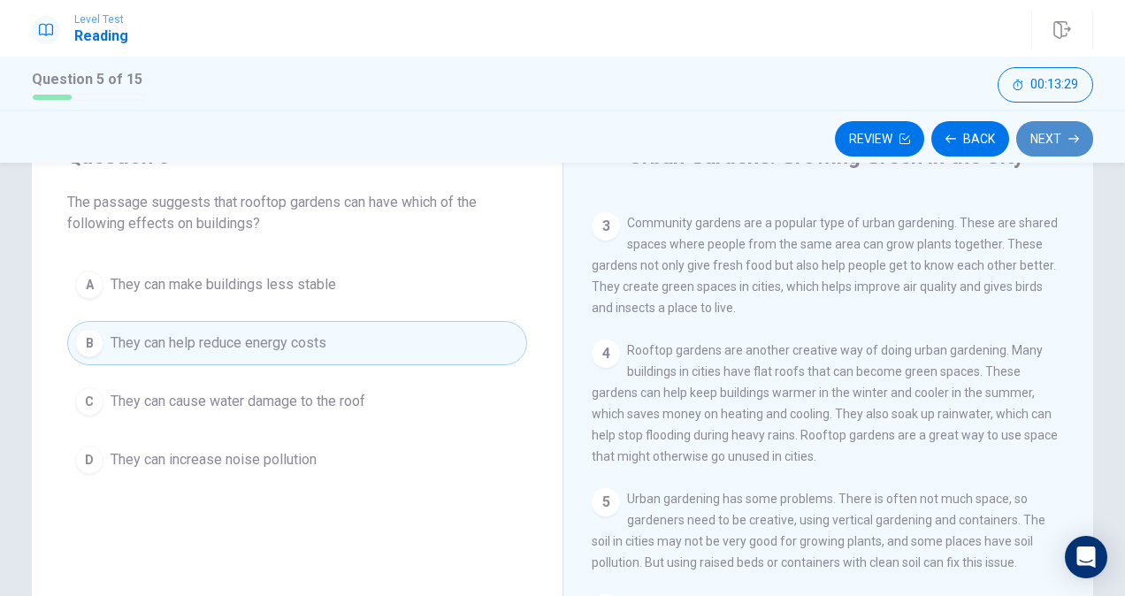
click at [1053, 135] on button "Next" at bounding box center [1054, 138] width 77 height 35
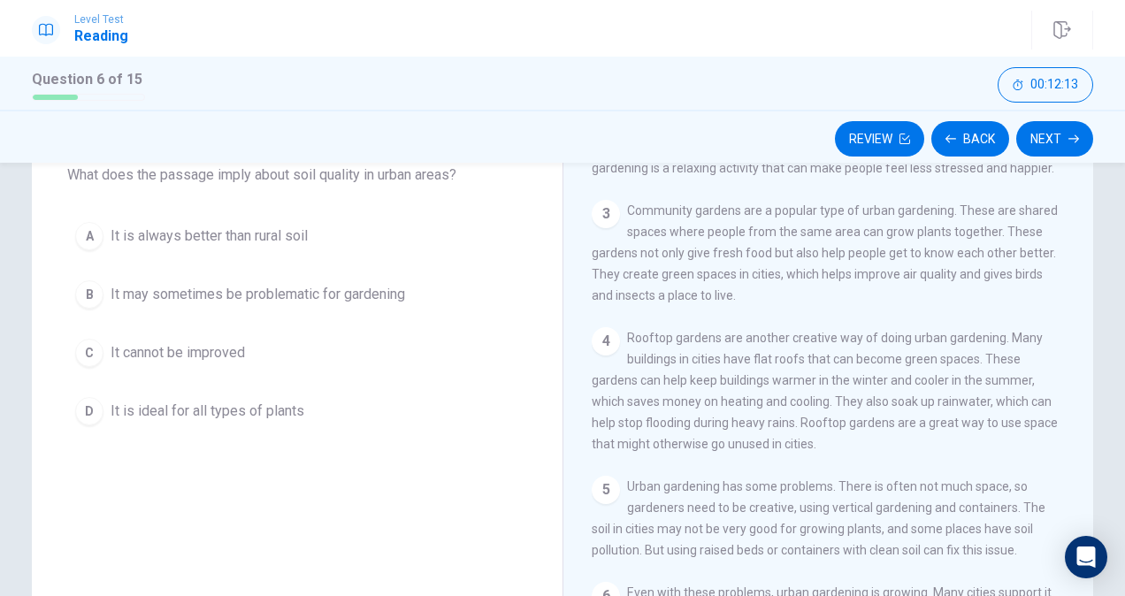
scroll to position [112, 0]
click at [387, 292] on span "It may sometimes be problematic for gardening" at bounding box center [258, 293] width 295 height 21
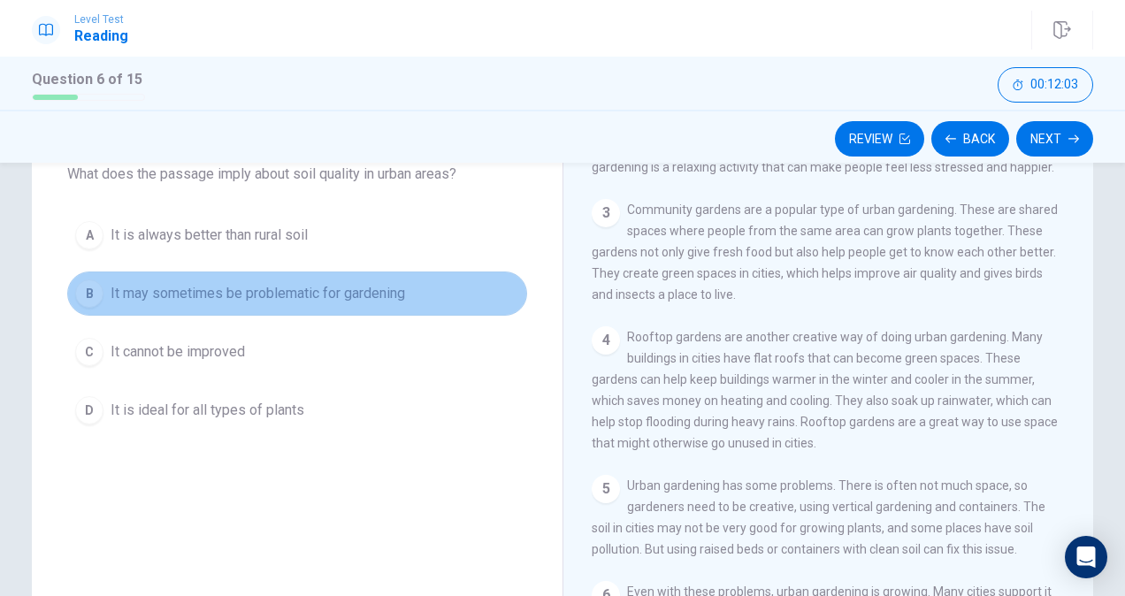
click at [402, 298] on span "It may sometimes be problematic for gardening" at bounding box center [258, 293] width 295 height 21
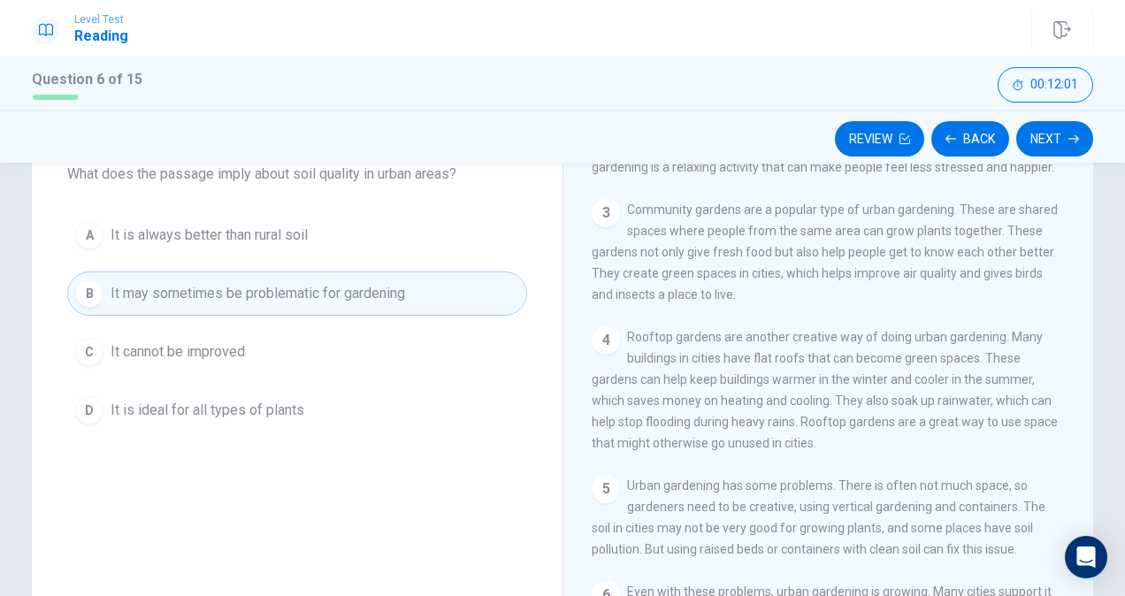
scroll to position [207, 0]
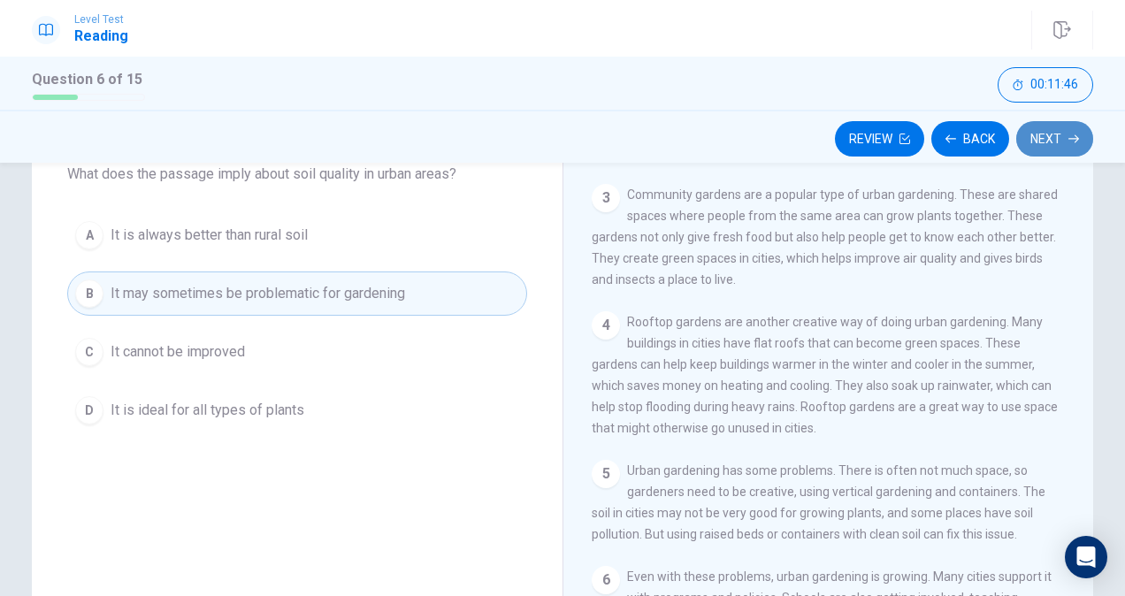
click at [1068, 135] on button "Next" at bounding box center [1054, 138] width 77 height 35
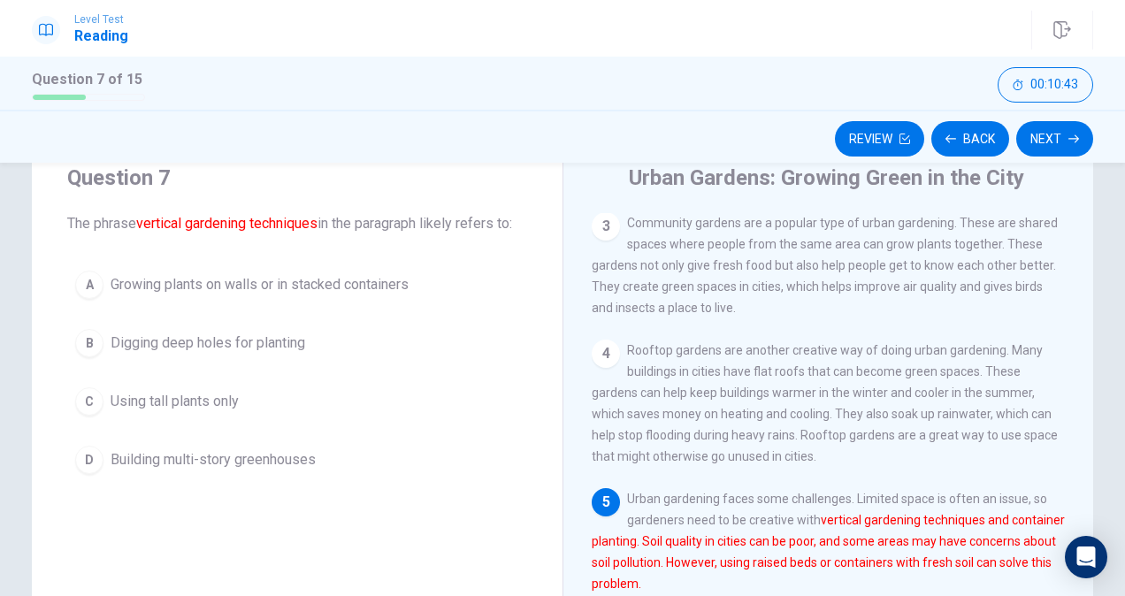
scroll to position [65, 0]
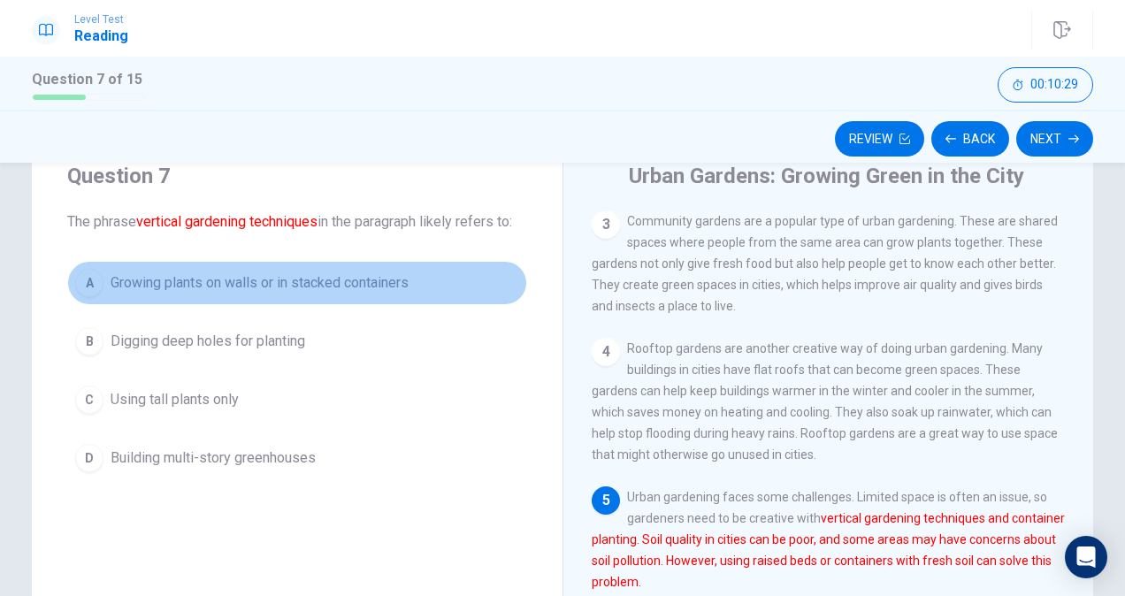
click at [375, 272] on span "Growing plants on walls or in stacked containers" at bounding box center [260, 282] width 298 height 21
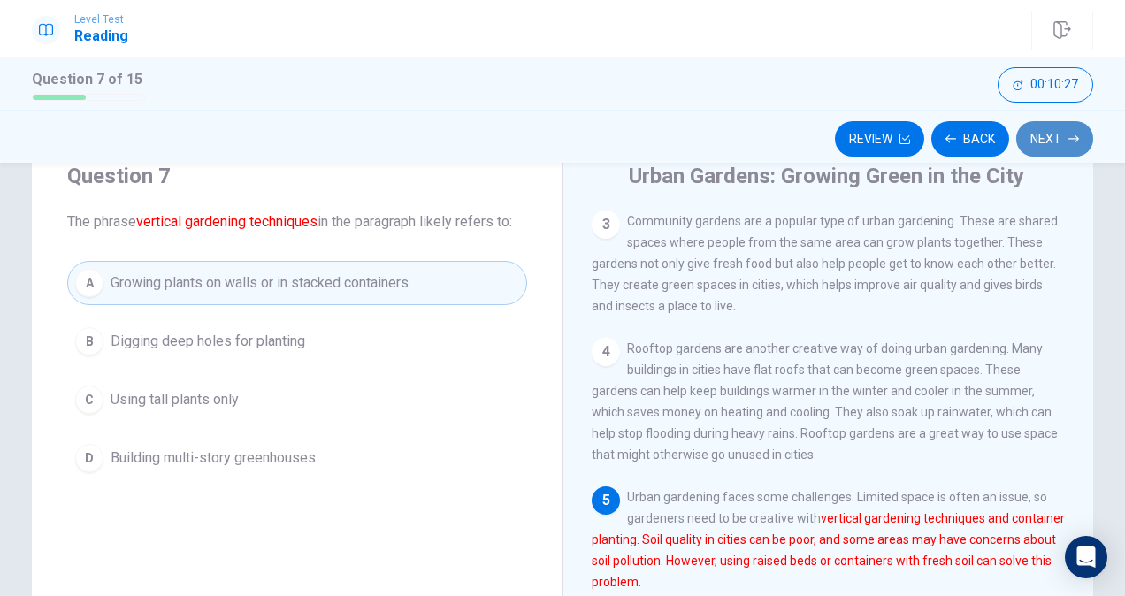
click at [1053, 147] on button "Next" at bounding box center [1054, 138] width 77 height 35
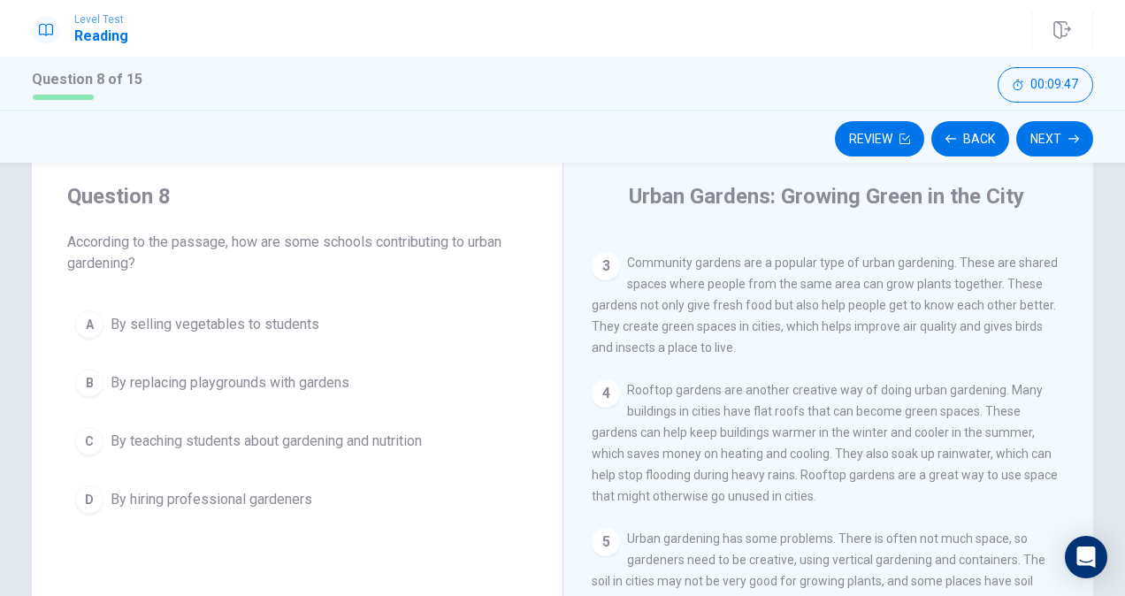
scroll to position [45, 0]
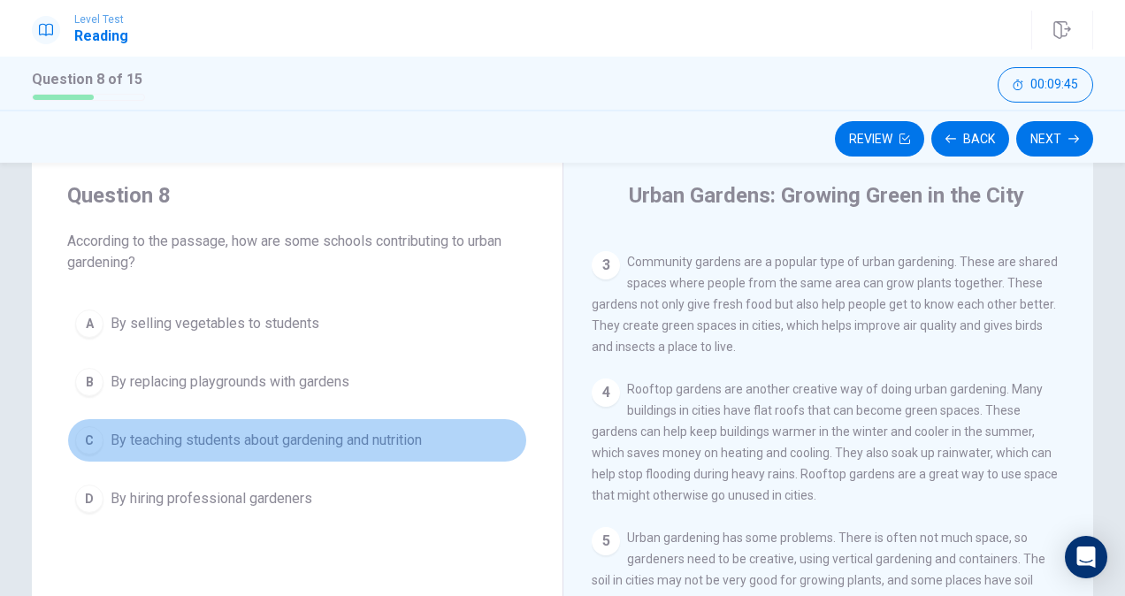
click at [311, 439] on span "By teaching students about gardening and nutrition" at bounding box center [266, 440] width 311 height 21
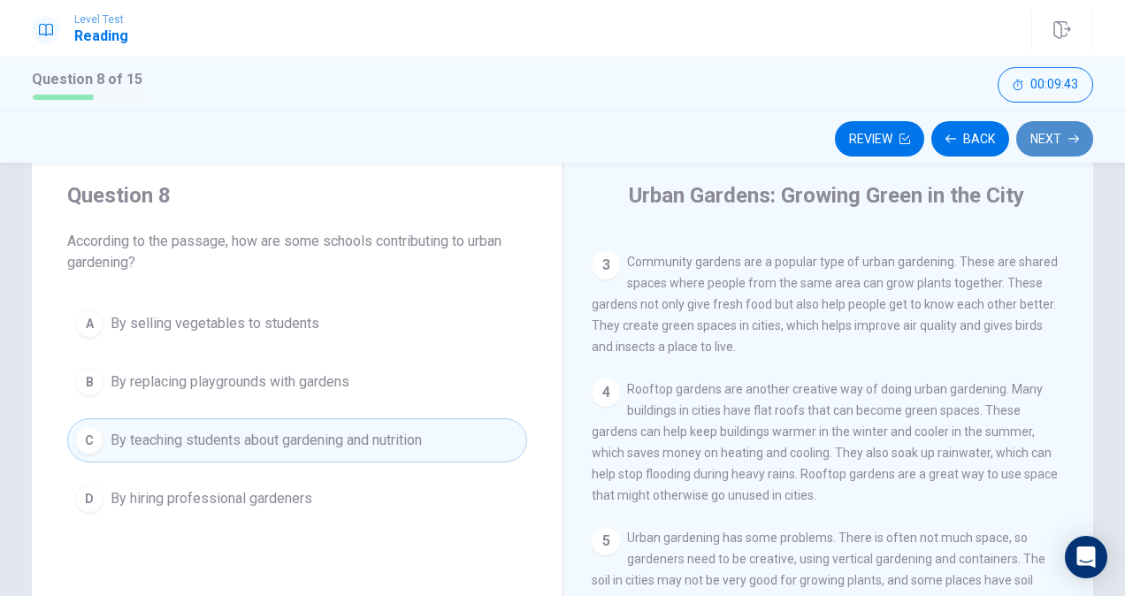
click at [1055, 143] on button "Next" at bounding box center [1054, 138] width 77 height 35
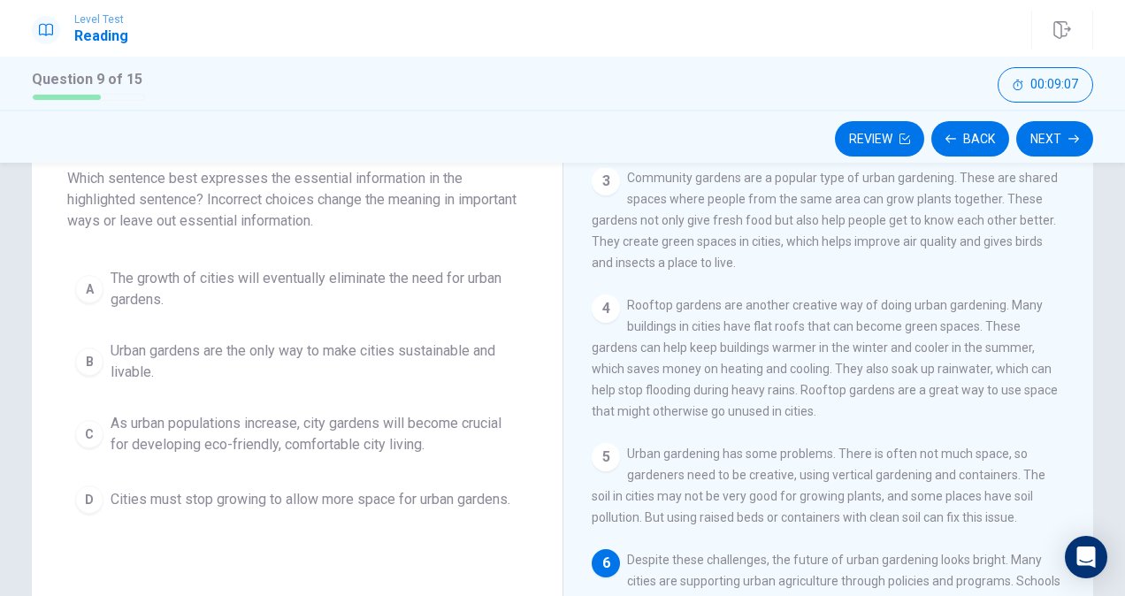
scroll to position [109, 0]
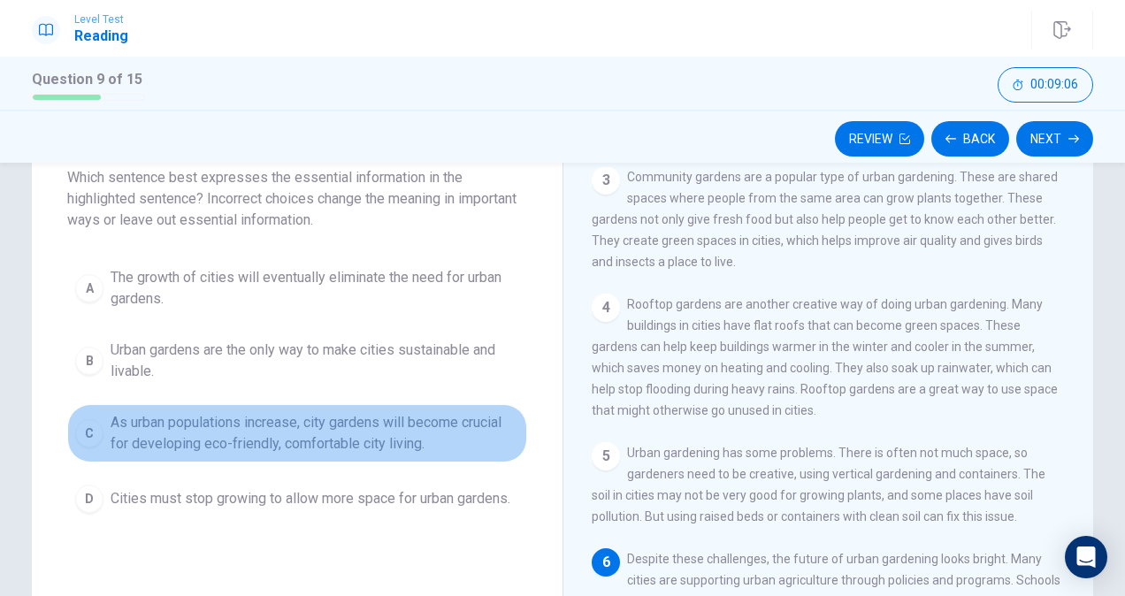
click at [368, 418] on span "As urban populations increase, city gardens will become crucial for developing …" at bounding box center [315, 433] width 409 height 42
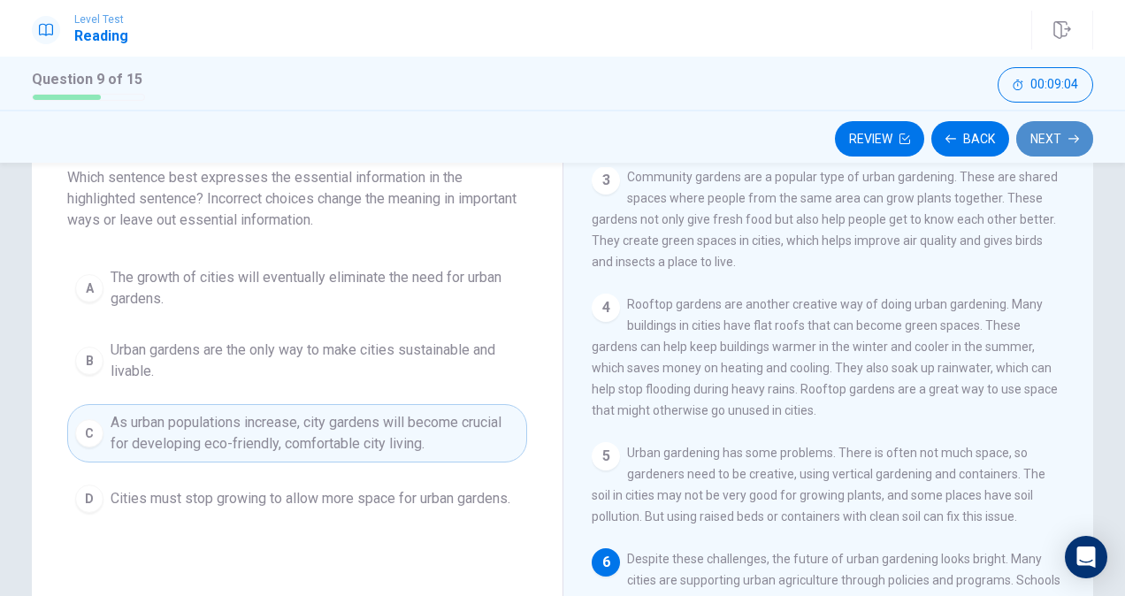
click at [1057, 143] on button "Next" at bounding box center [1054, 138] width 77 height 35
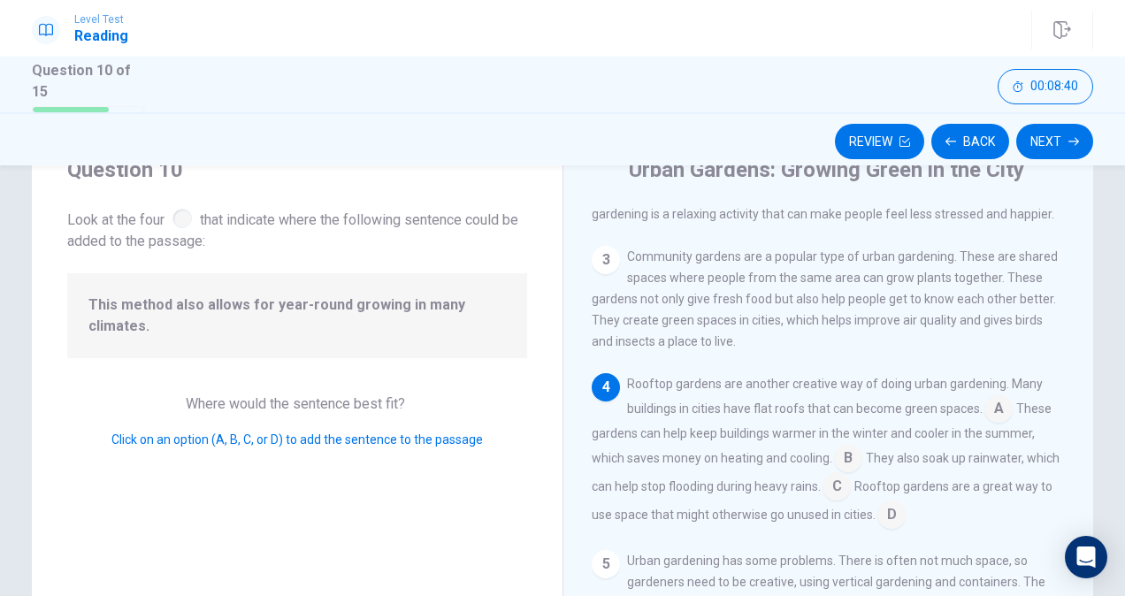
scroll to position [75, 0]
click at [177, 212] on div at bounding box center [181, 216] width 19 height 19
click at [991, 414] on input at bounding box center [998, 408] width 28 height 28
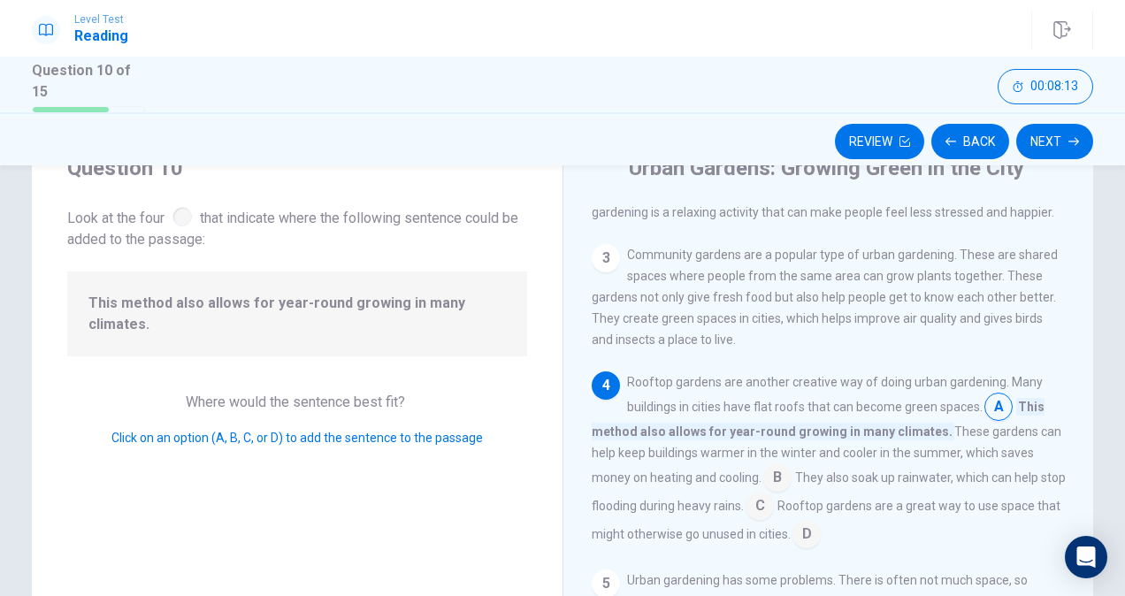
click at [179, 211] on div at bounding box center [181, 216] width 19 height 19
click at [1000, 412] on input at bounding box center [998, 408] width 28 height 28
click at [595, 384] on div "4" at bounding box center [606, 386] width 28 height 28
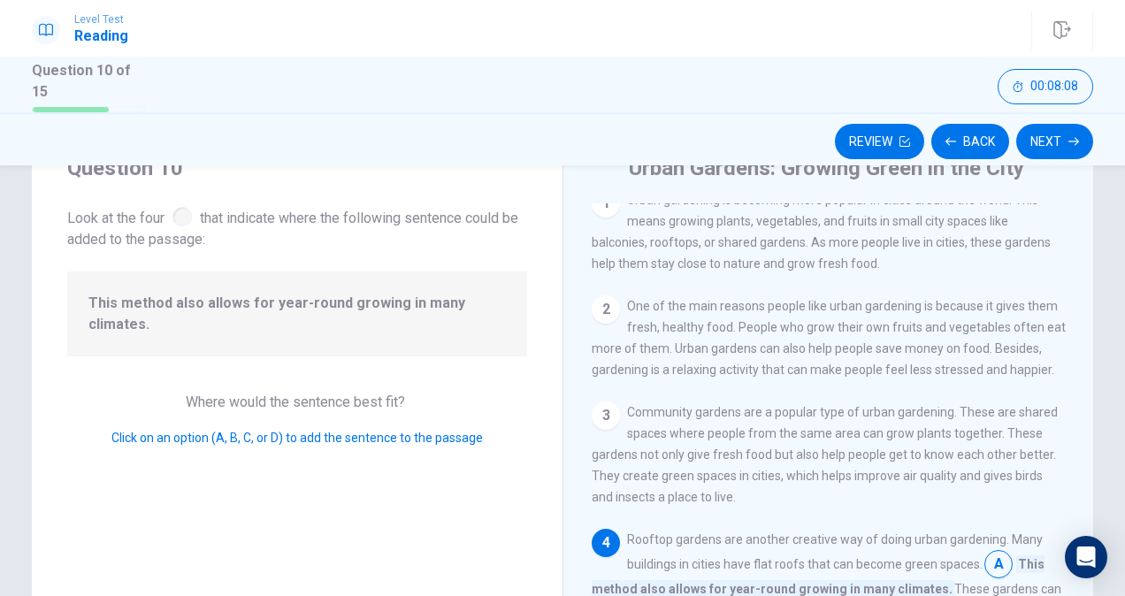
scroll to position [253, 0]
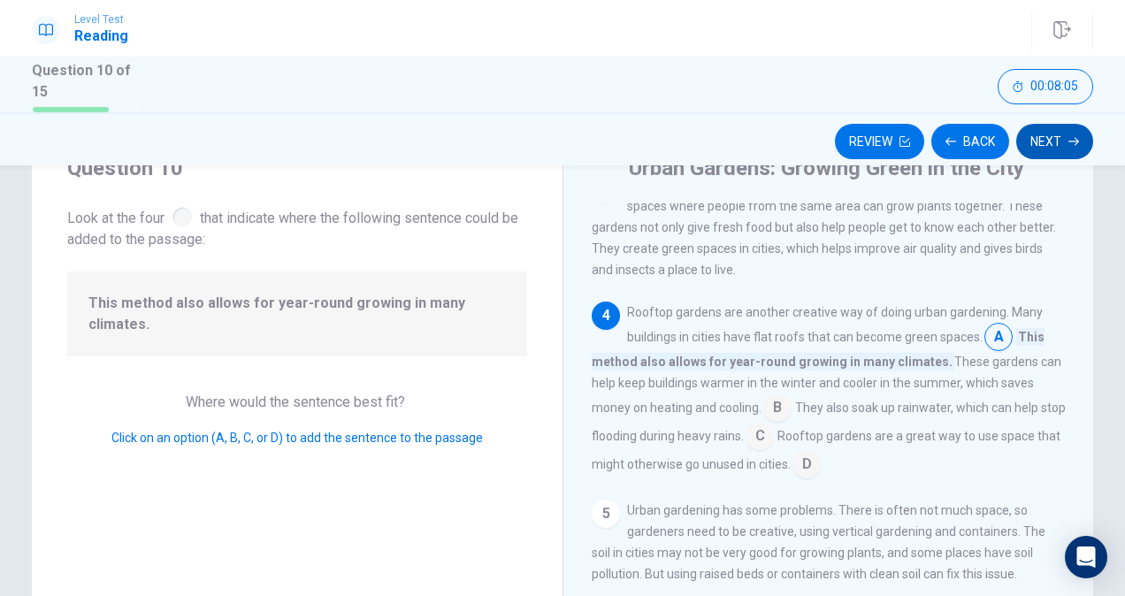
click at [1054, 134] on button "Next" at bounding box center [1054, 141] width 77 height 35
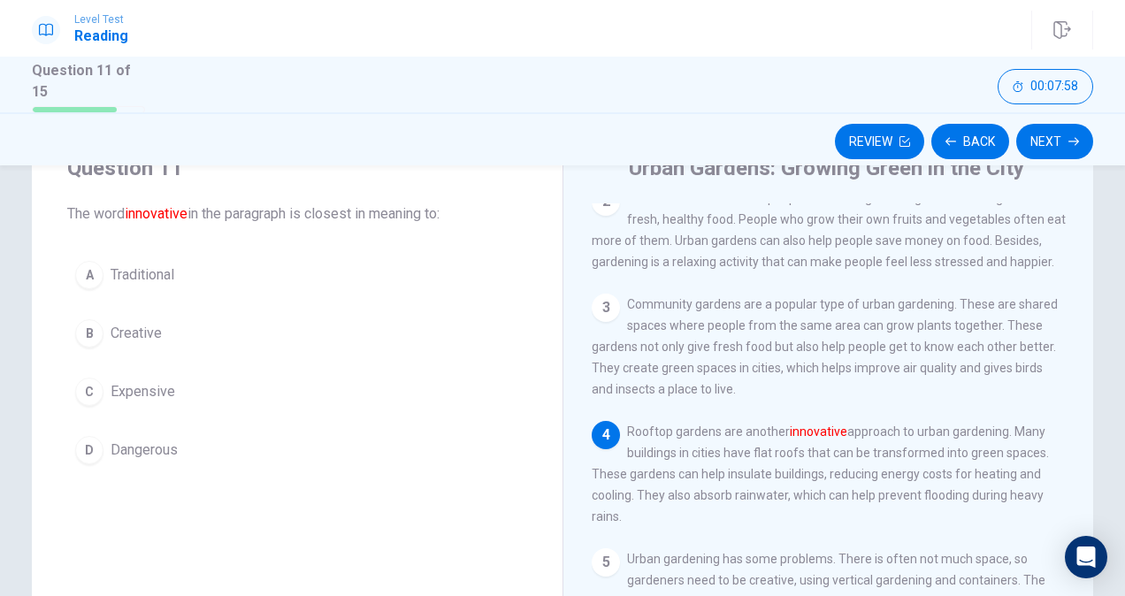
scroll to position [50, 0]
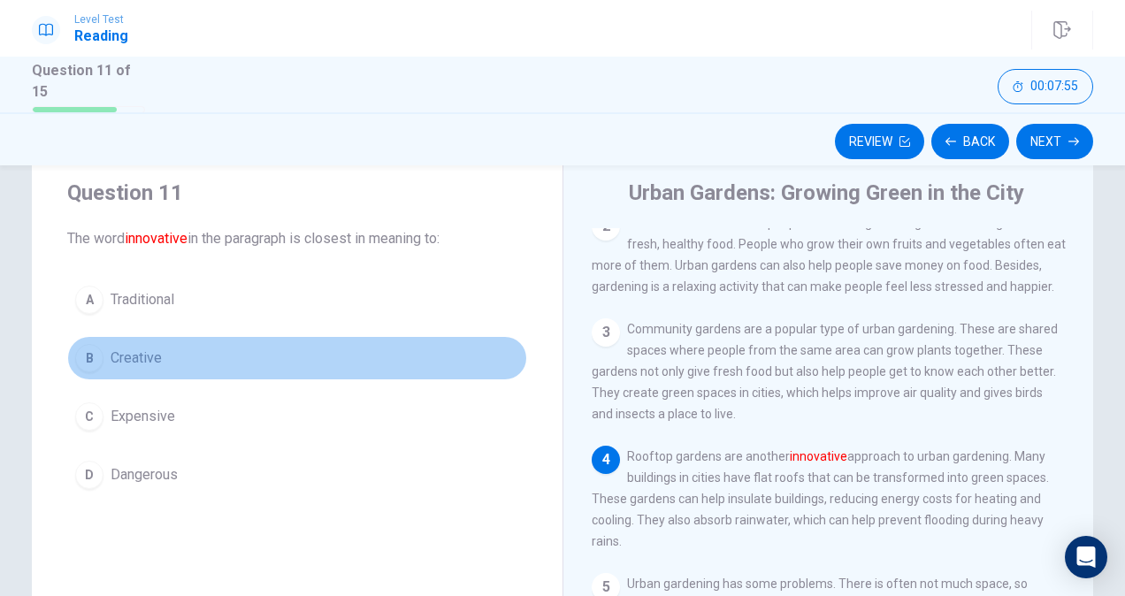
click at [139, 348] on span "Creative" at bounding box center [136, 358] width 51 height 21
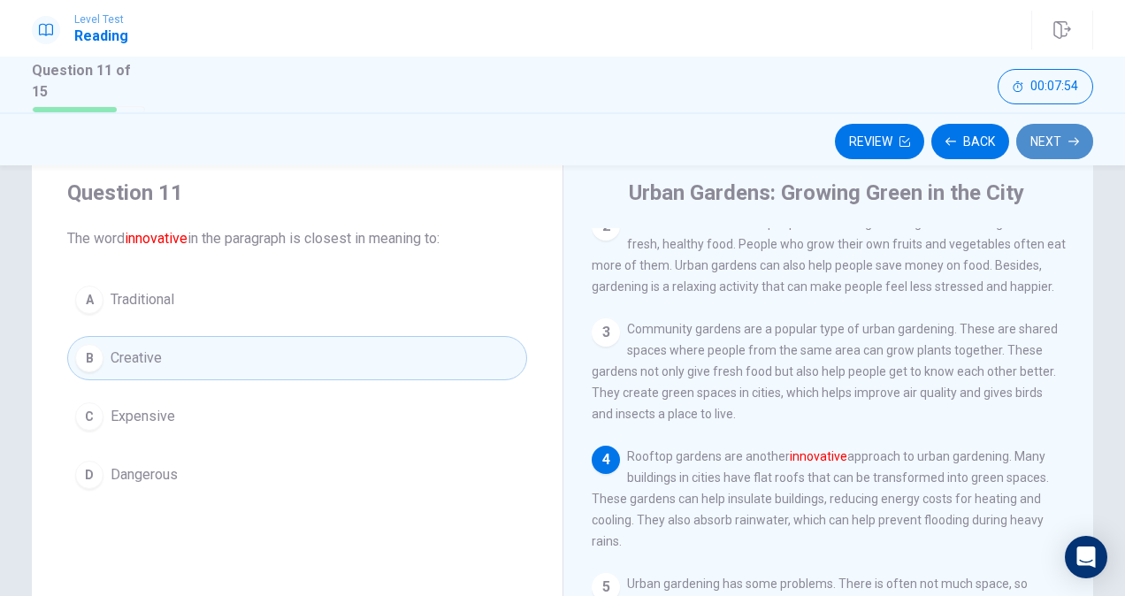
click at [1053, 147] on button "Next" at bounding box center [1054, 141] width 77 height 35
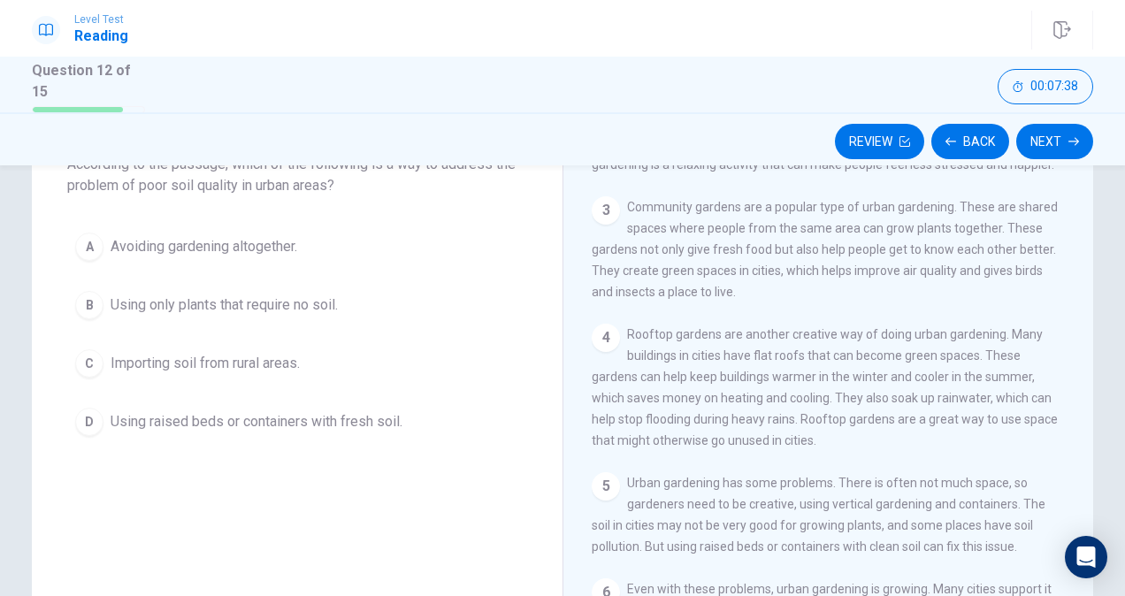
scroll to position [207, 0]
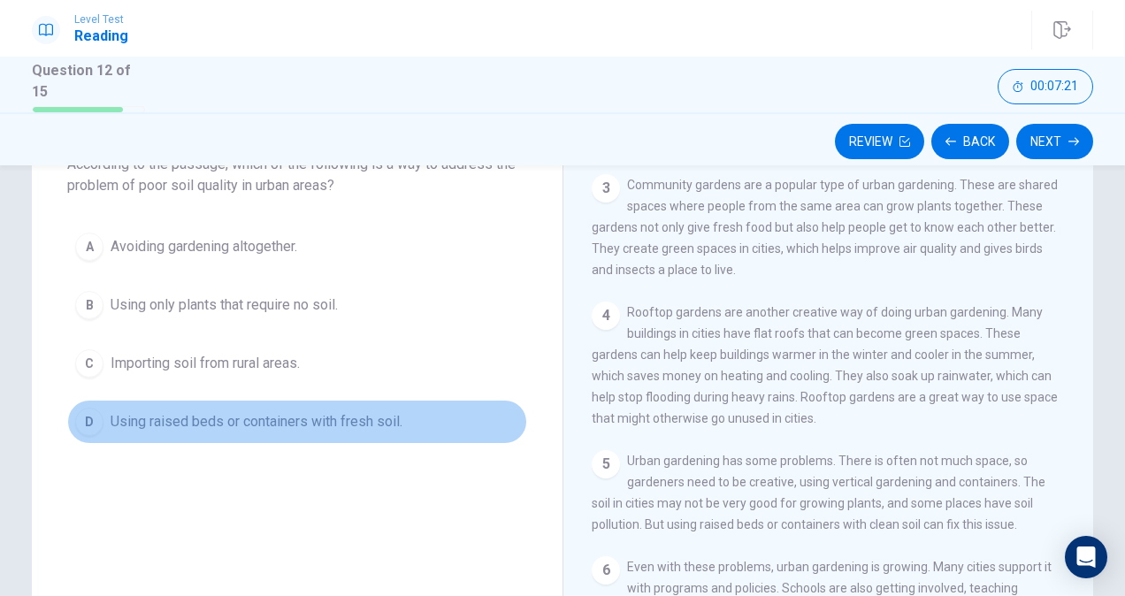
click at [307, 425] on span "Using raised beds or containers with fresh soil." at bounding box center [257, 421] width 292 height 21
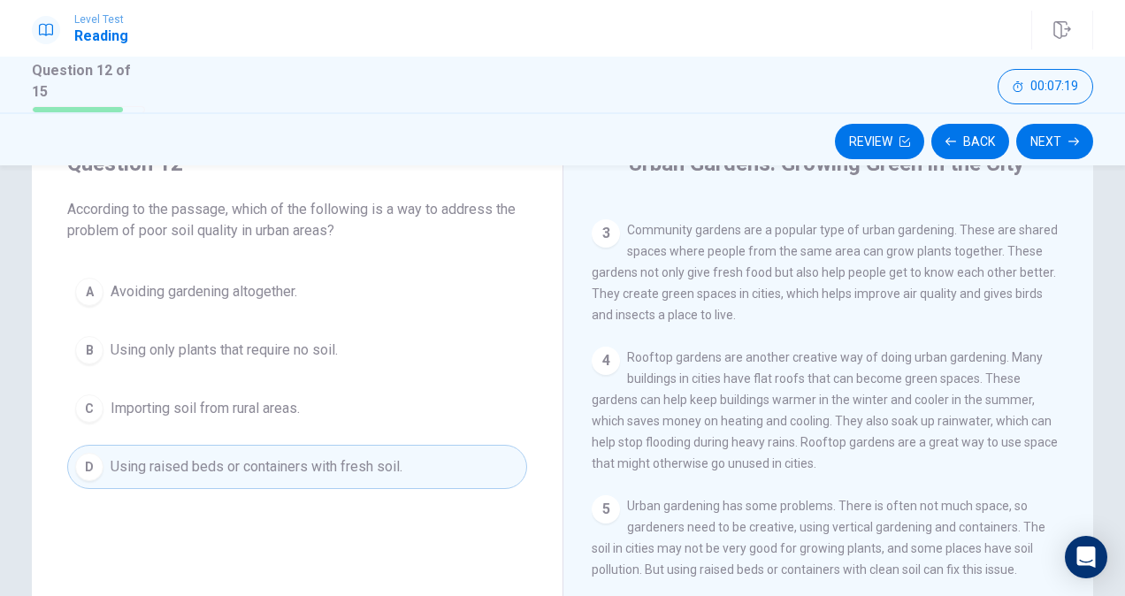
scroll to position [80, 0]
click at [1065, 139] on button "Next" at bounding box center [1054, 141] width 77 height 35
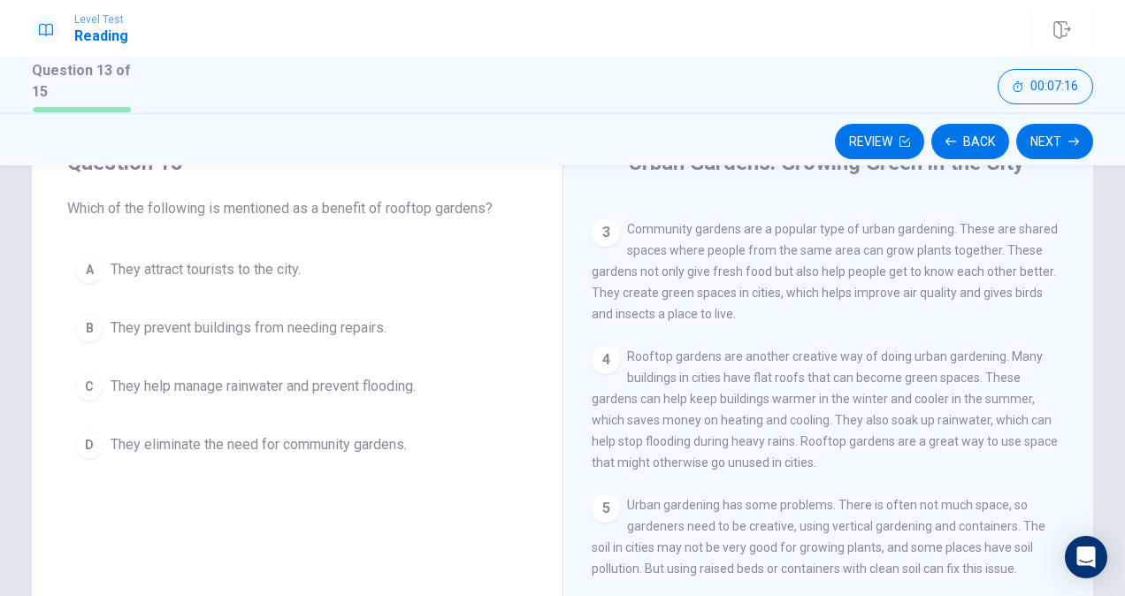
scroll to position [0, 0]
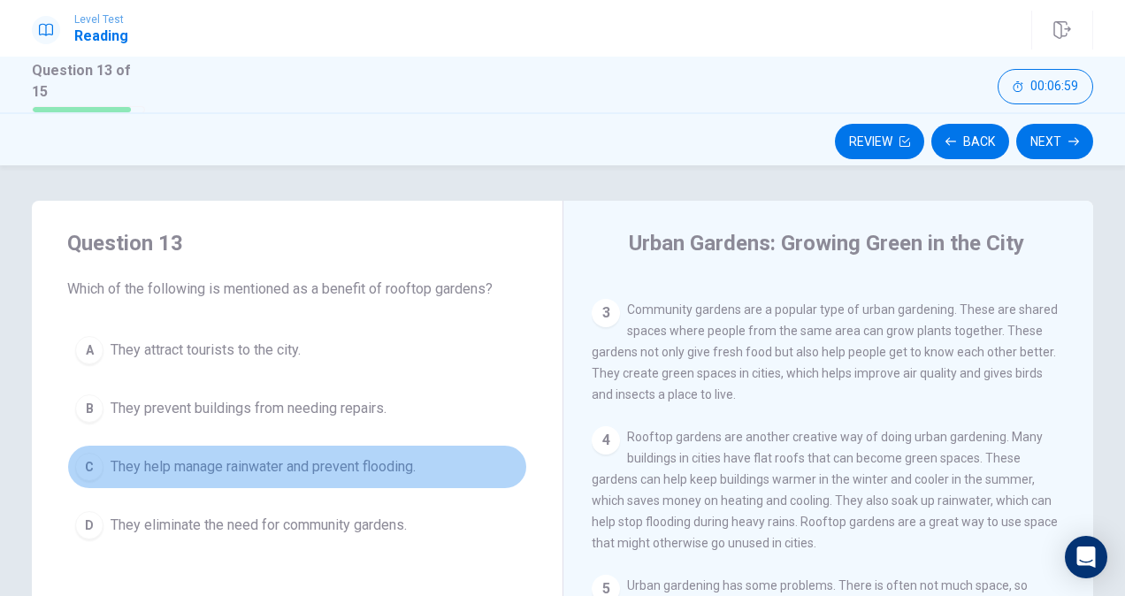
click at [329, 460] on span "They help manage rainwater and prevent flooding." at bounding box center [263, 466] width 305 height 21
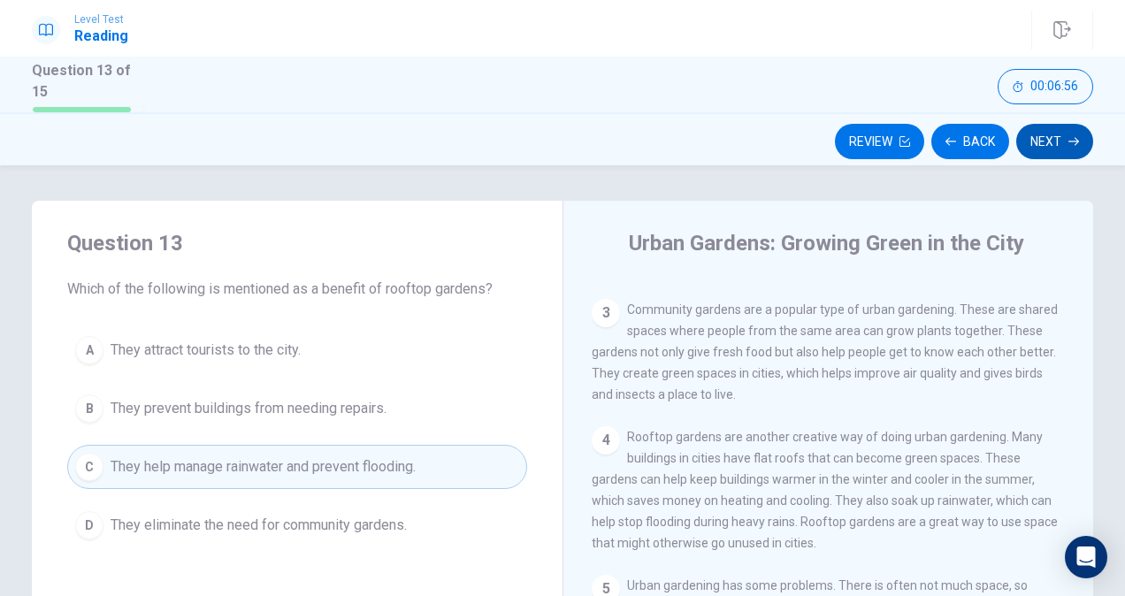
click at [1073, 146] on button "Next" at bounding box center [1054, 141] width 77 height 35
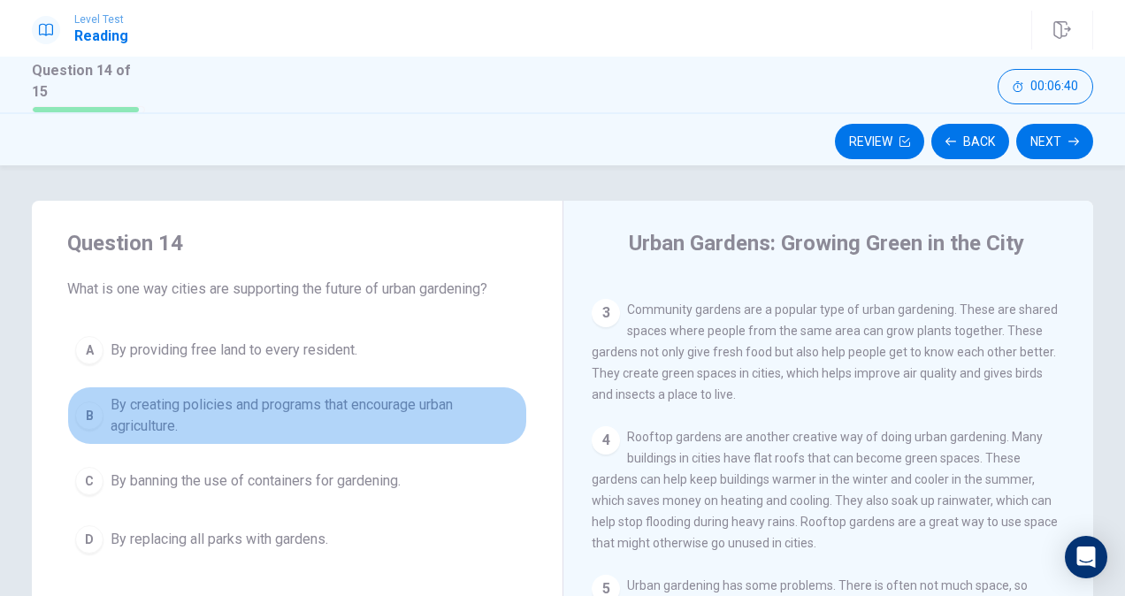
click at [402, 394] on span "By creating policies and programs that encourage urban agriculture." at bounding box center [315, 415] width 409 height 42
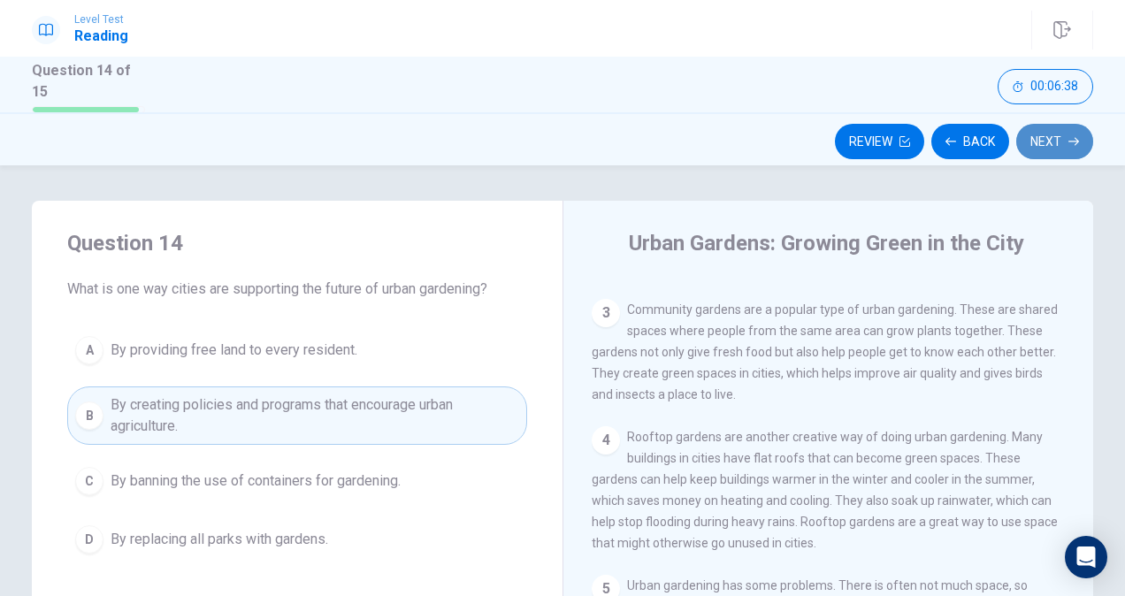
click at [1068, 140] on button "Next" at bounding box center [1054, 141] width 77 height 35
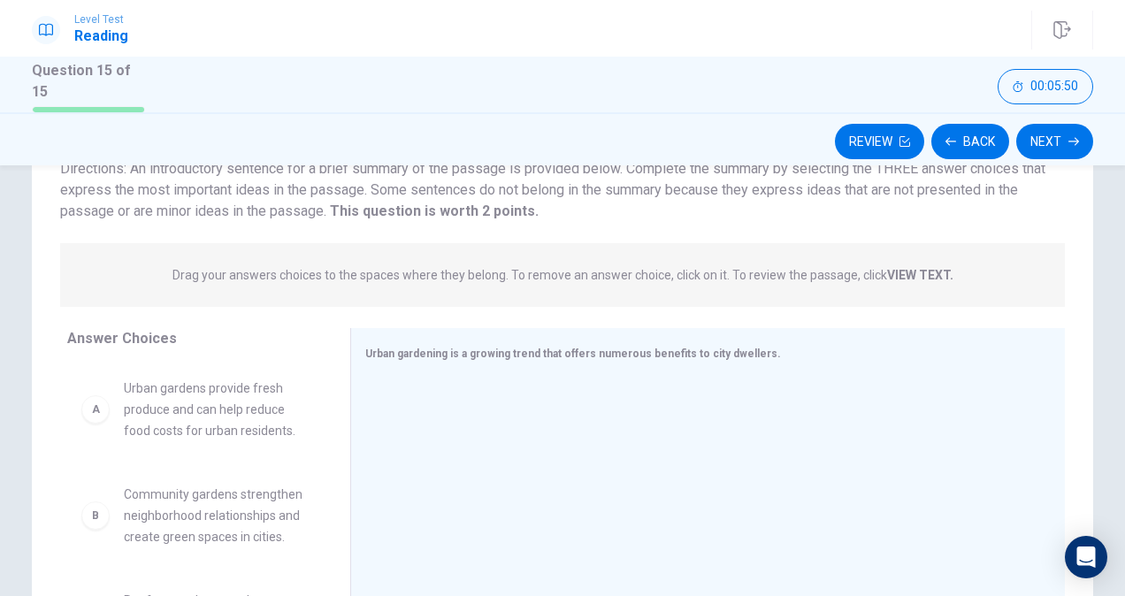
scroll to position [237, 0]
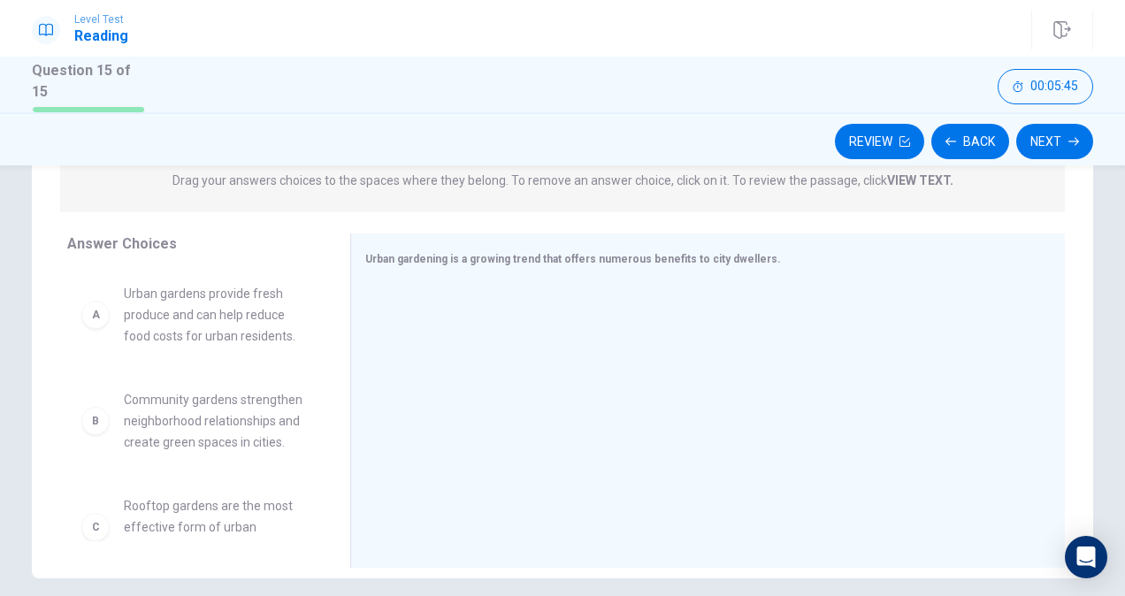
drag, startPoint x: 331, startPoint y: 322, endPoint x: 323, endPoint y: 391, distance: 69.5
click at [323, 391] on div "Answer Choices A Urban gardens provide fresh produce and can help reduce food c…" at bounding box center [191, 405] width 318 height 343
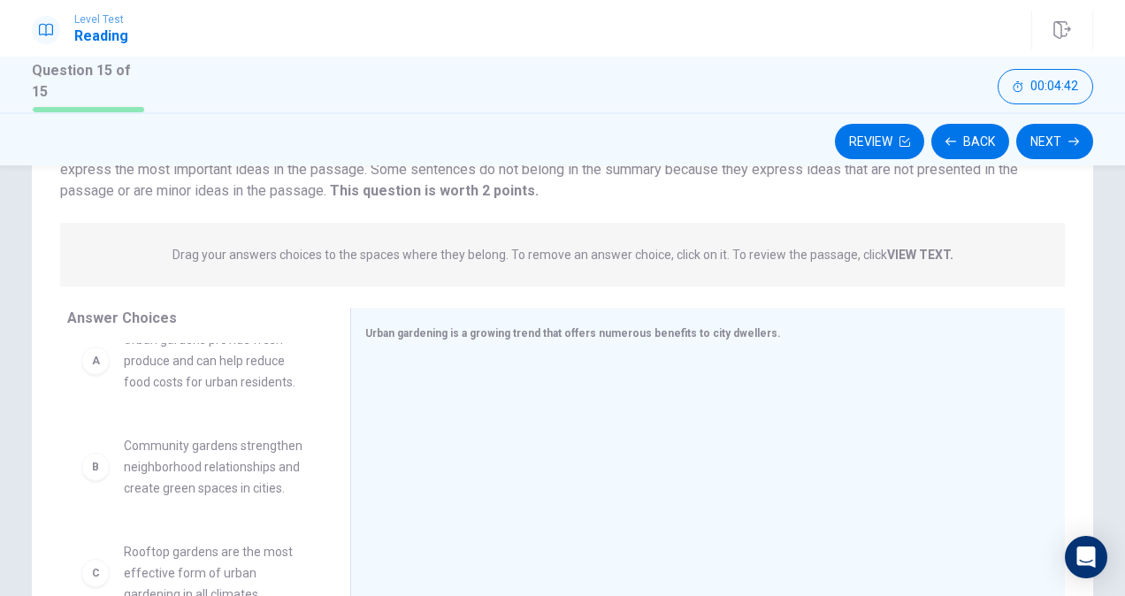
scroll to position [0, 0]
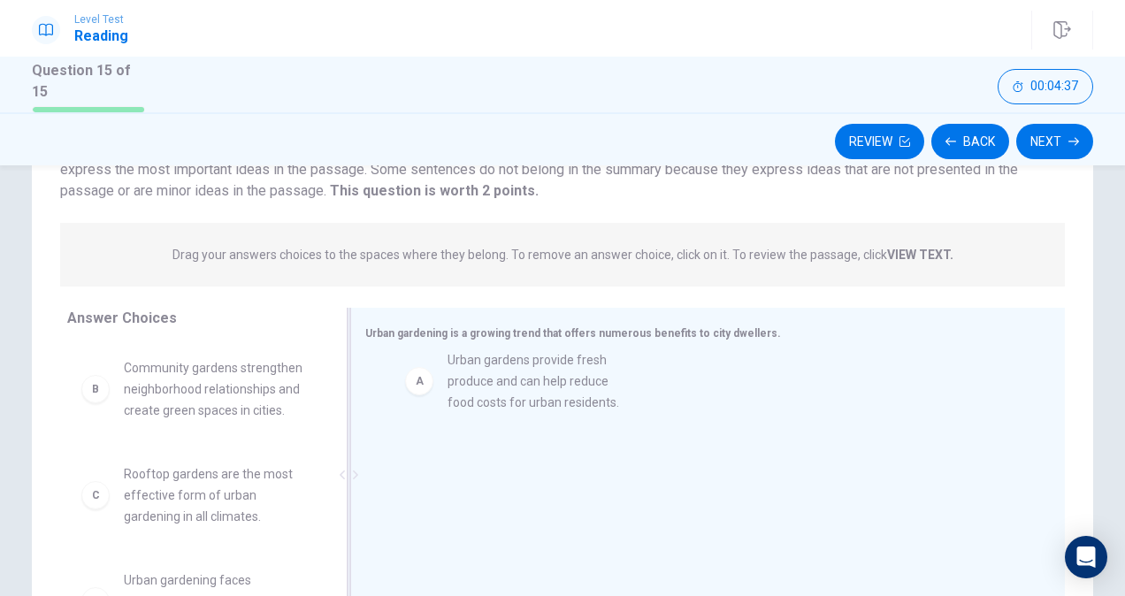
drag, startPoint x: 231, startPoint y: 387, endPoint x: 573, endPoint y: 385, distance: 342.3
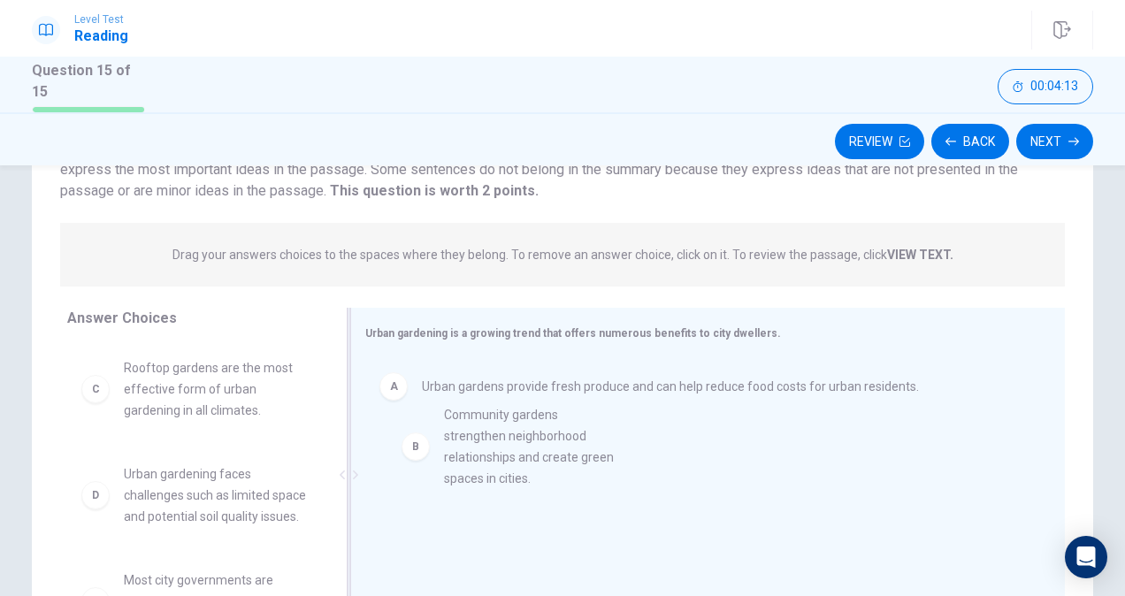
drag, startPoint x: 192, startPoint y: 386, endPoint x: 531, endPoint y: 442, distance: 343.5
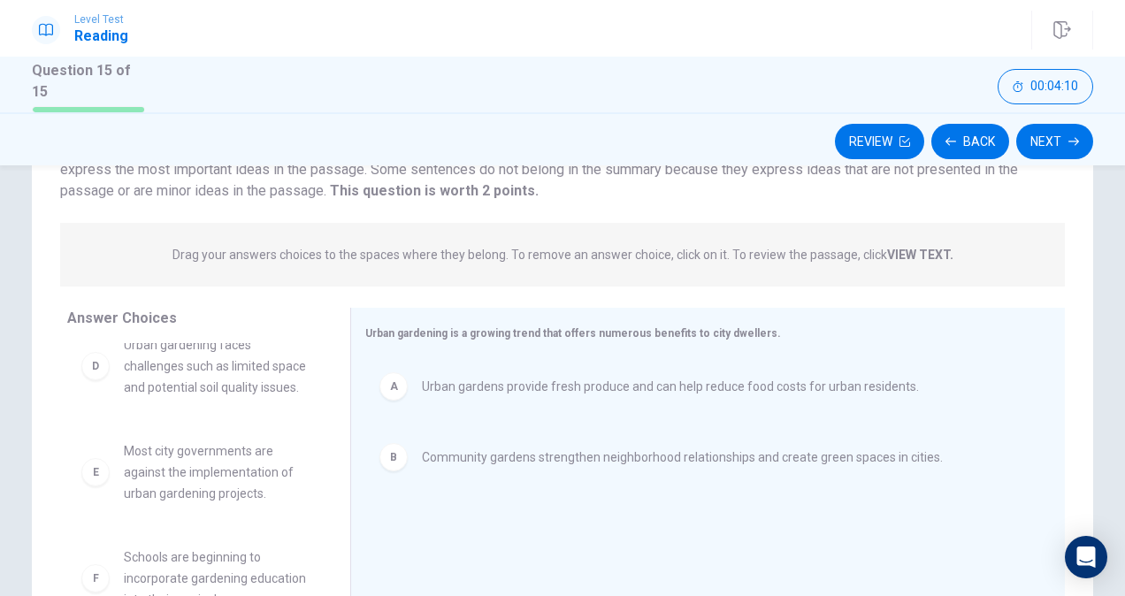
scroll to position [159, 0]
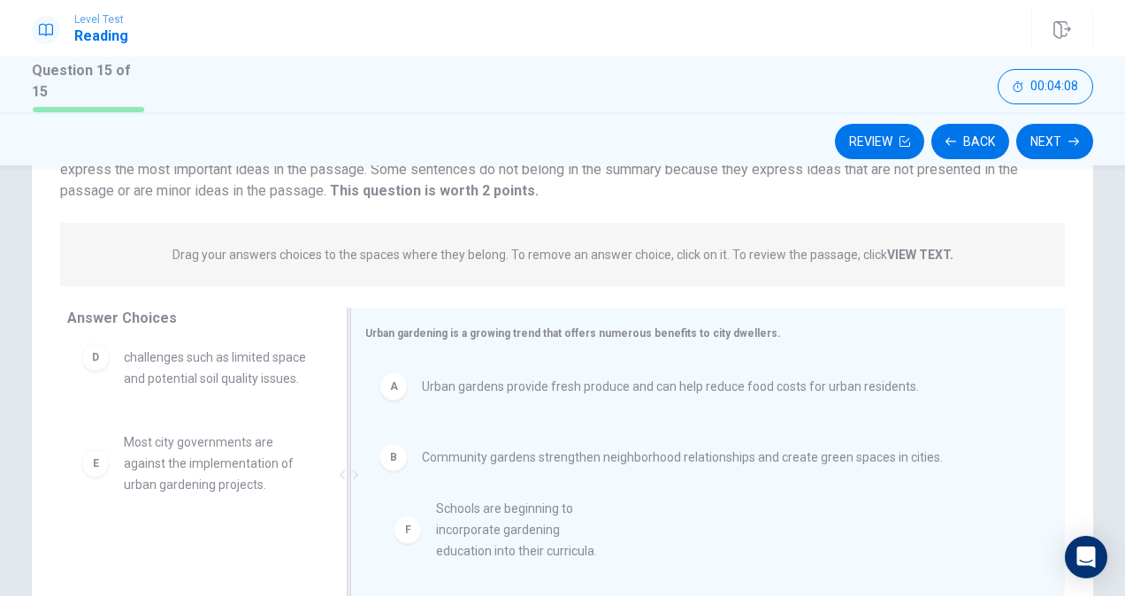
drag, startPoint x: 165, startPoint y: 562, endPoint x: 496, endPoint y: 522, distance: 333.2
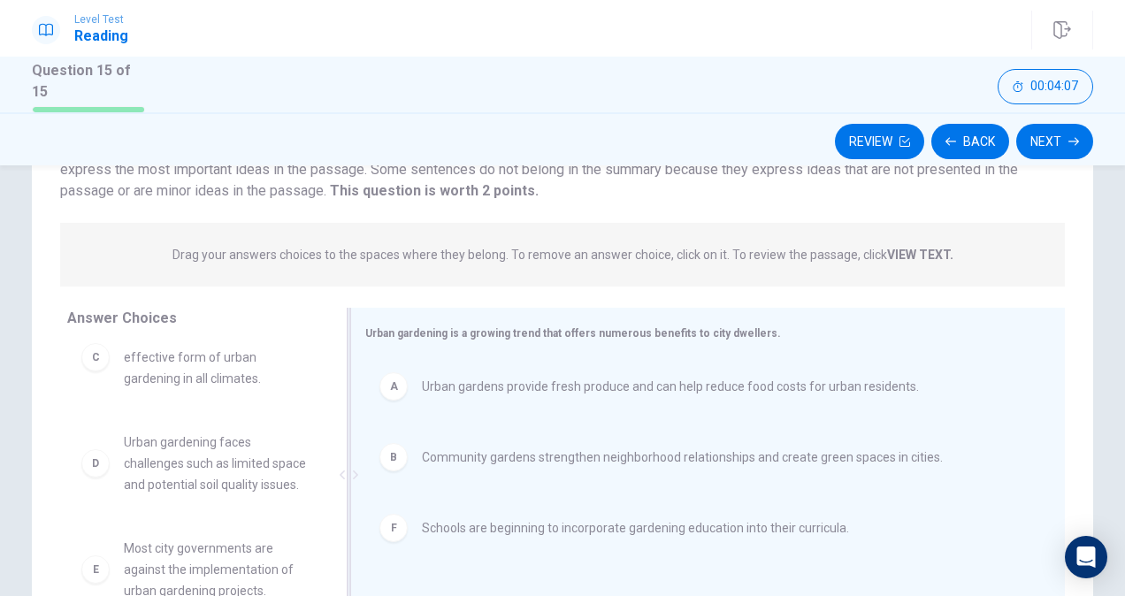
scroll to position [53, 0]
click at [320, 364] on div "C Rooftop gardens are the most effective form of urban gardening in all climate…" at bounding box center [201, 479] width 269 height 272
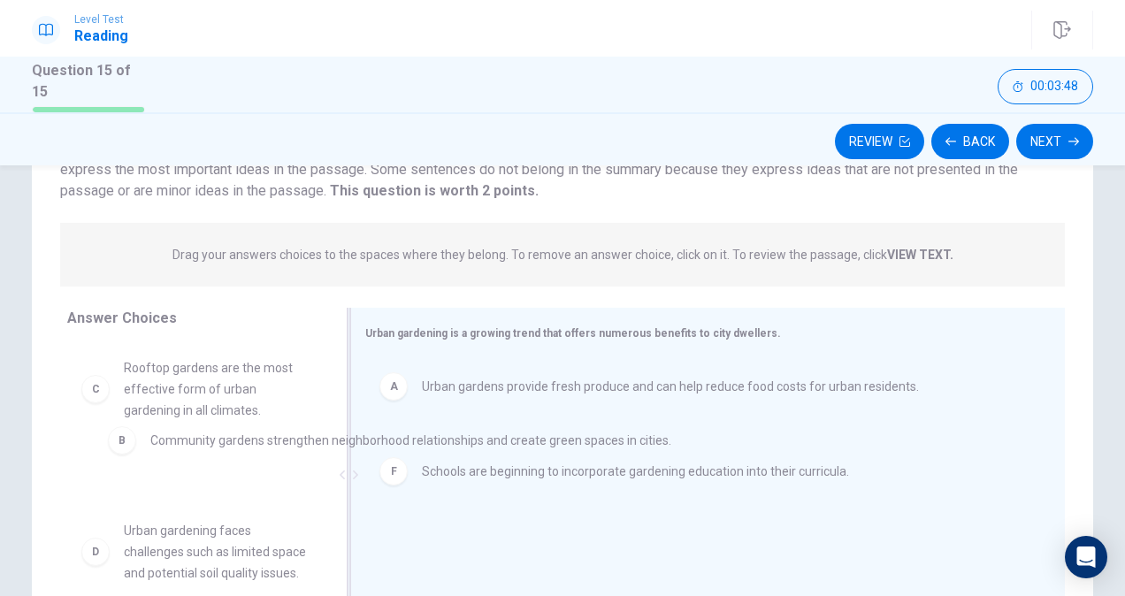
drag, startPoint x: 440, startPoint y: 460, endPoint x: 169, endPoint y: 446, distance: 271.9
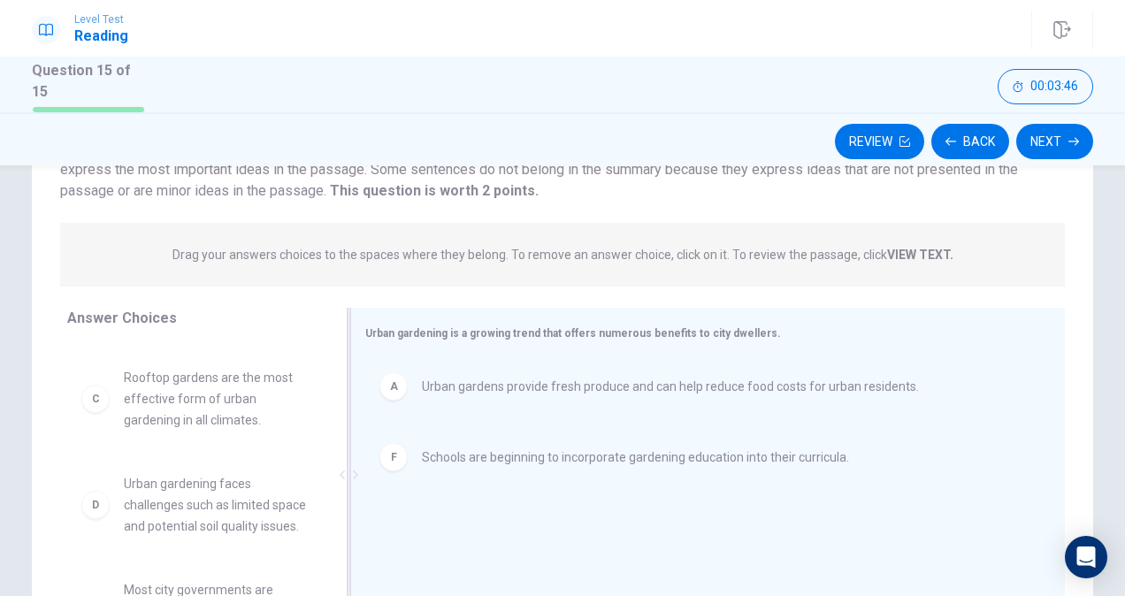
scroll to position [139, 0]
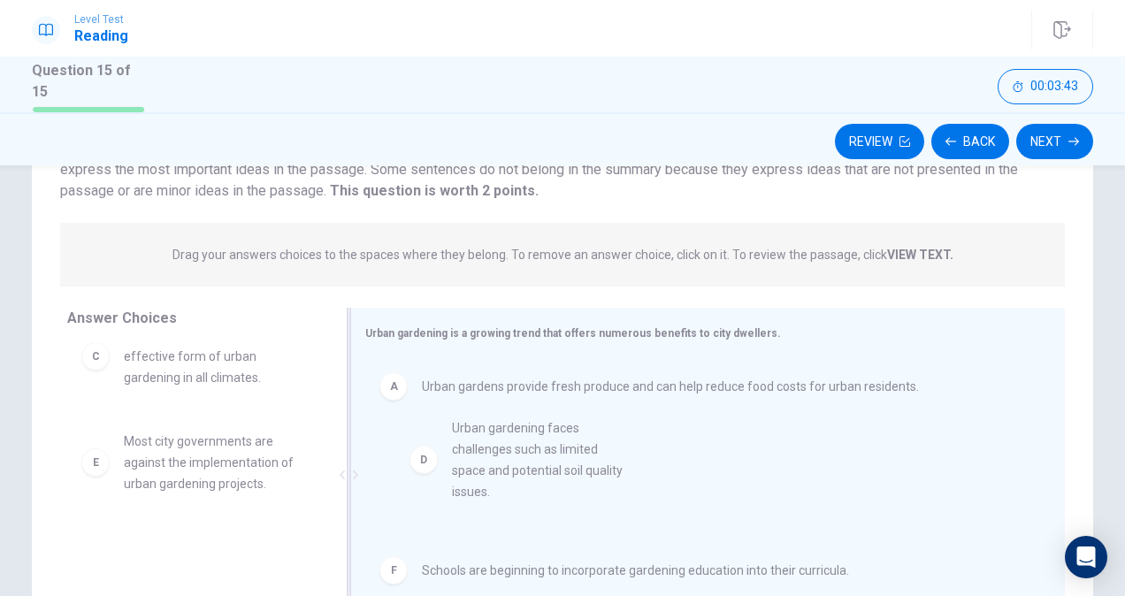
drag, startPoint x: 195, startPoint y: 483, endPoint x: 534, endPoint y: 450, distance: 340.4
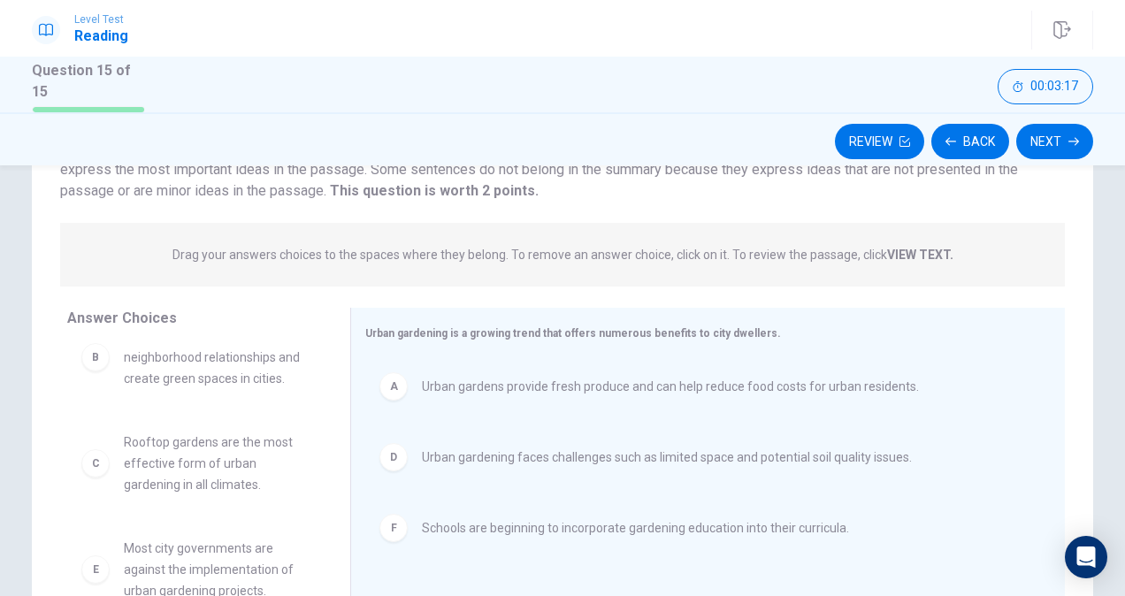
scroll to position [0, 0]
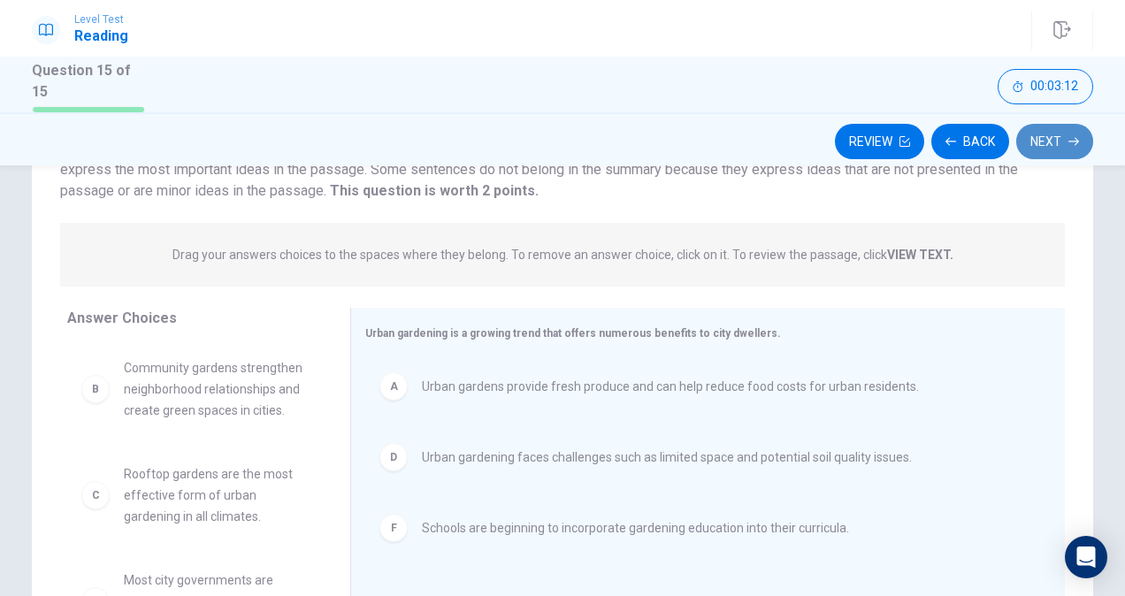
click at [1053, 139] on button "Next" at bounding box center [1054, 141] width 77 height 35
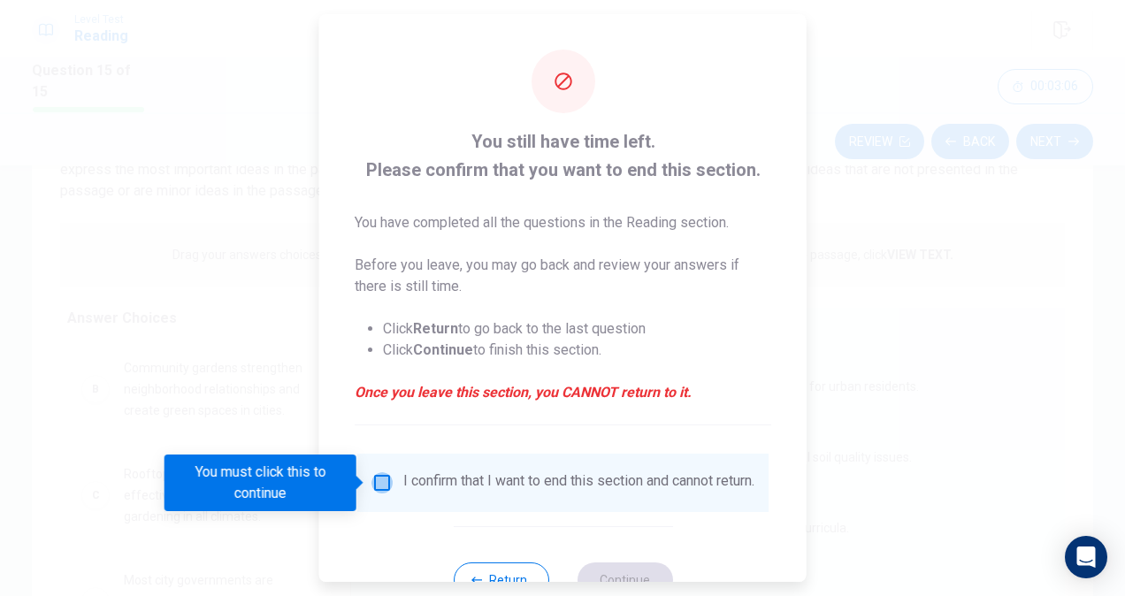
click at [380, 480] on input "You must click this to continue" at bounding box center [382, 482] width 21 height 21
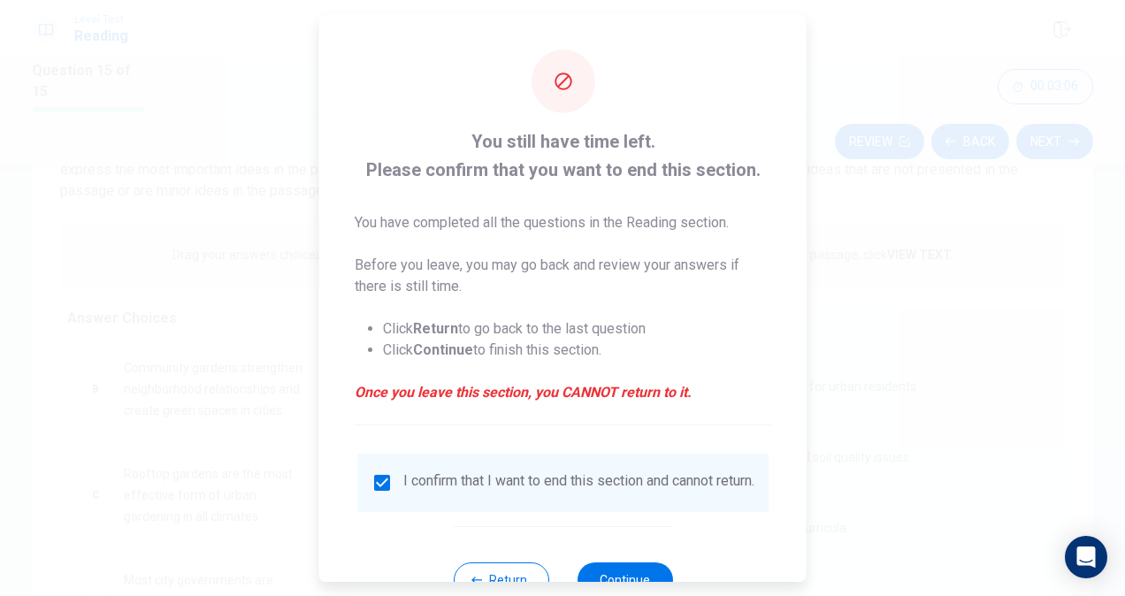
scroll to position [64, 0]
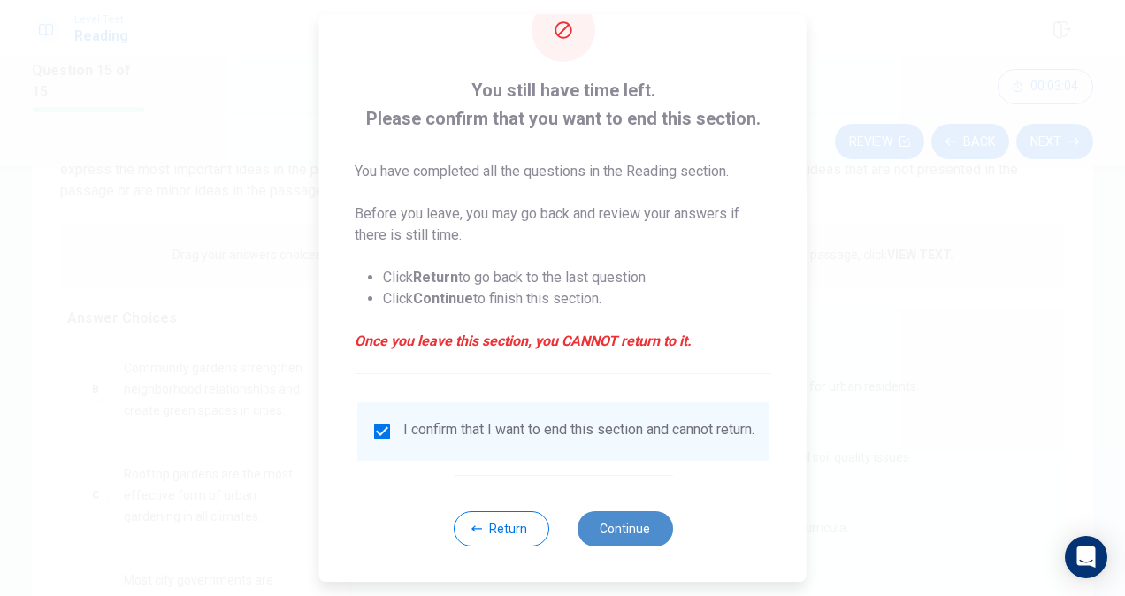
click at [621, 524] on button "Continue" at bounding box center [625, 528] width 96 height 35
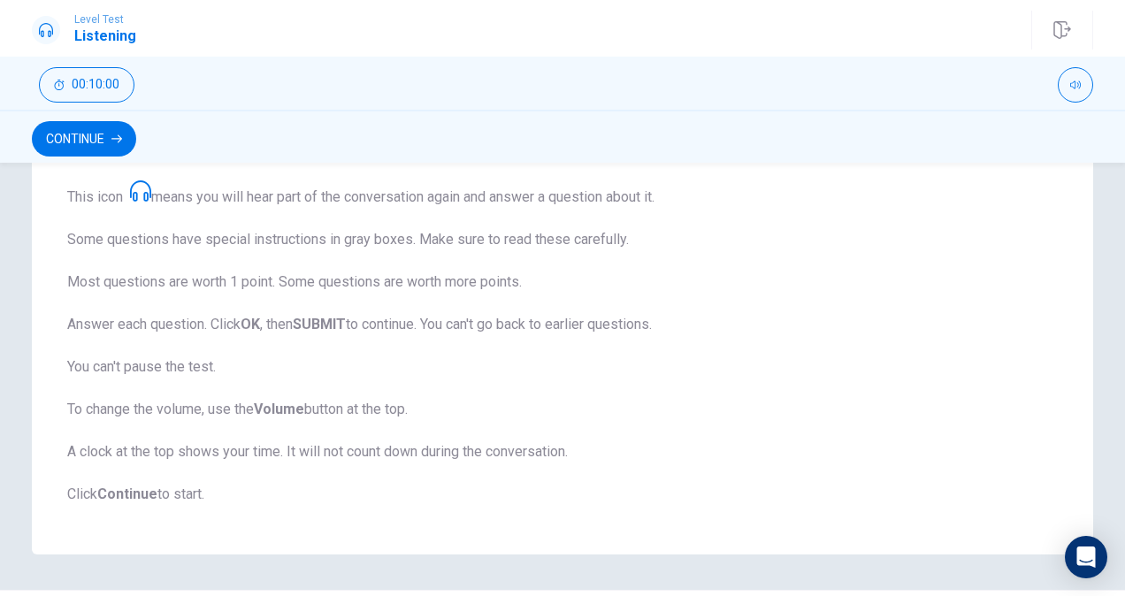
scroll to position [264, 0]
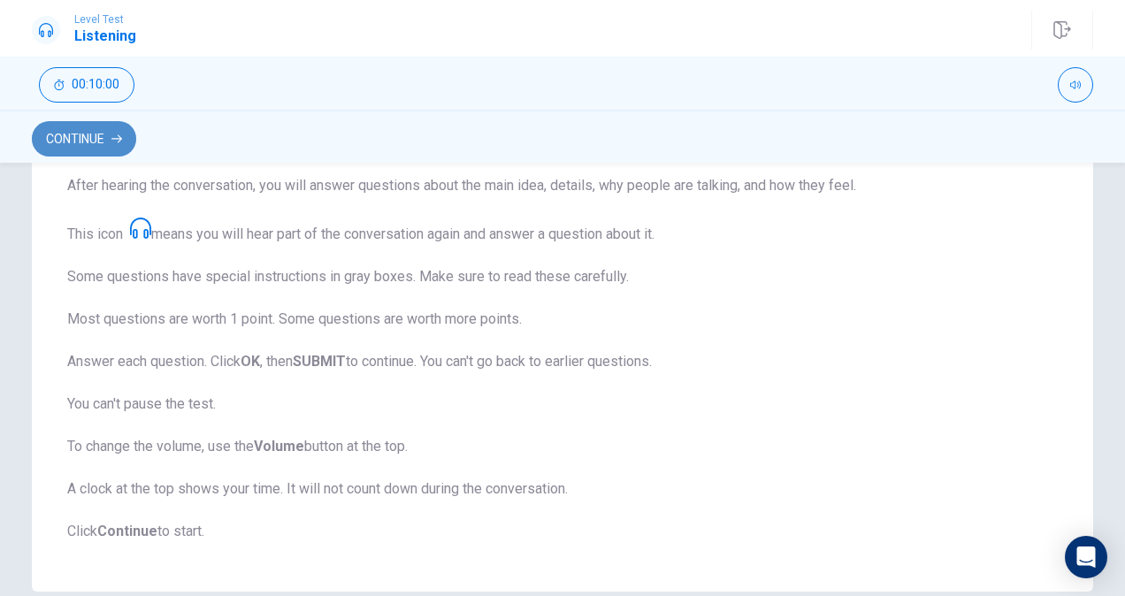
click at [77, 152] on button "Continue" at bounding box center [84, 138] width 104 height 35
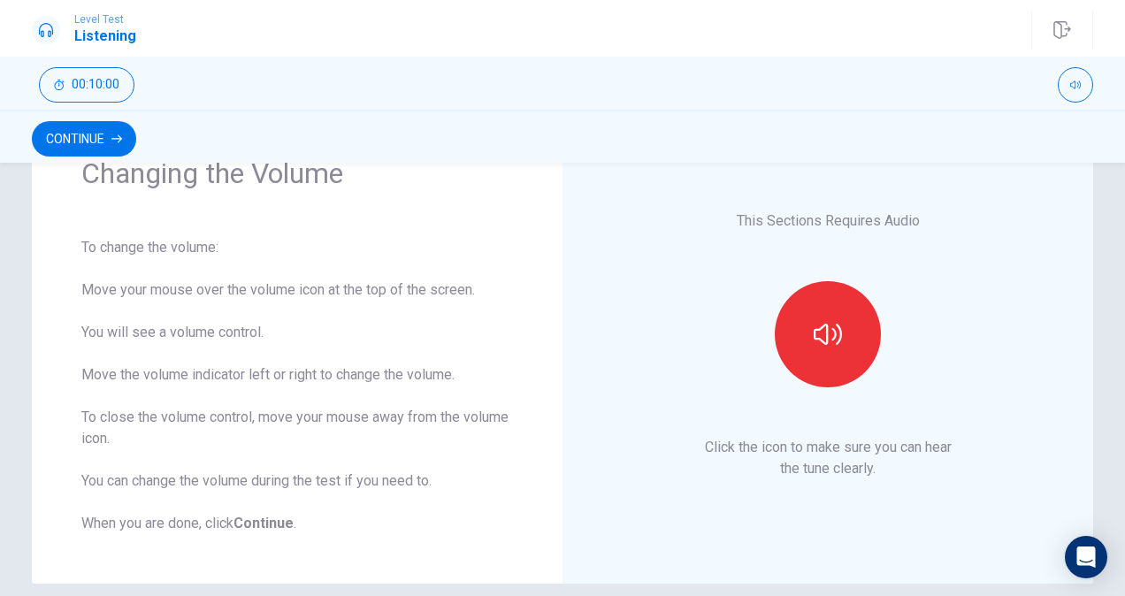
scroll to position [106, 0]
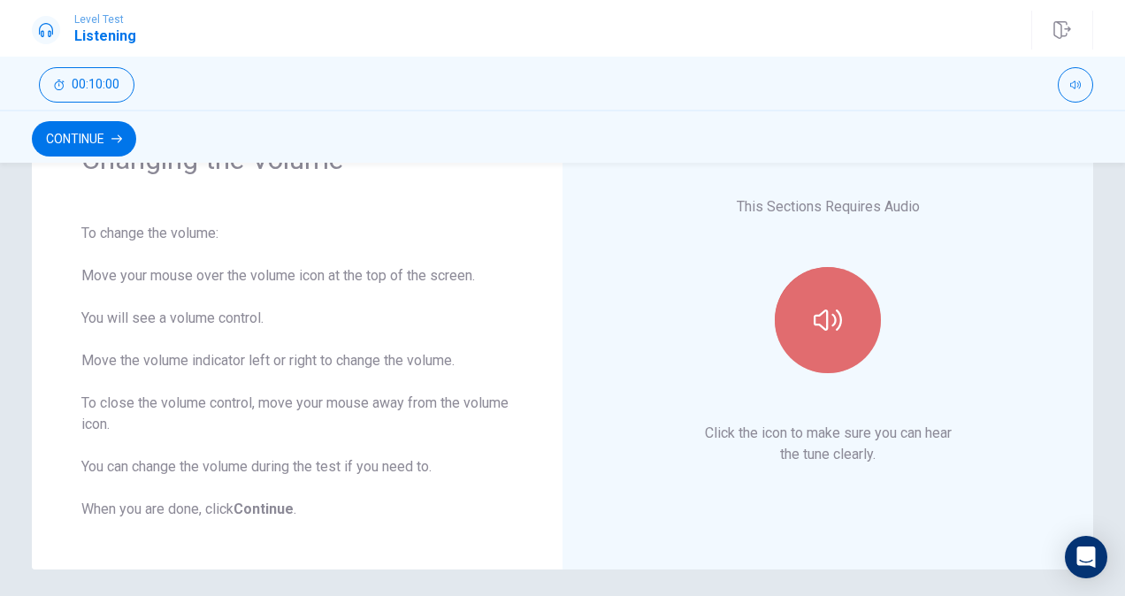
click at [816, 326] on icon "button" at bounding box center [828, 320] width 28 height 21
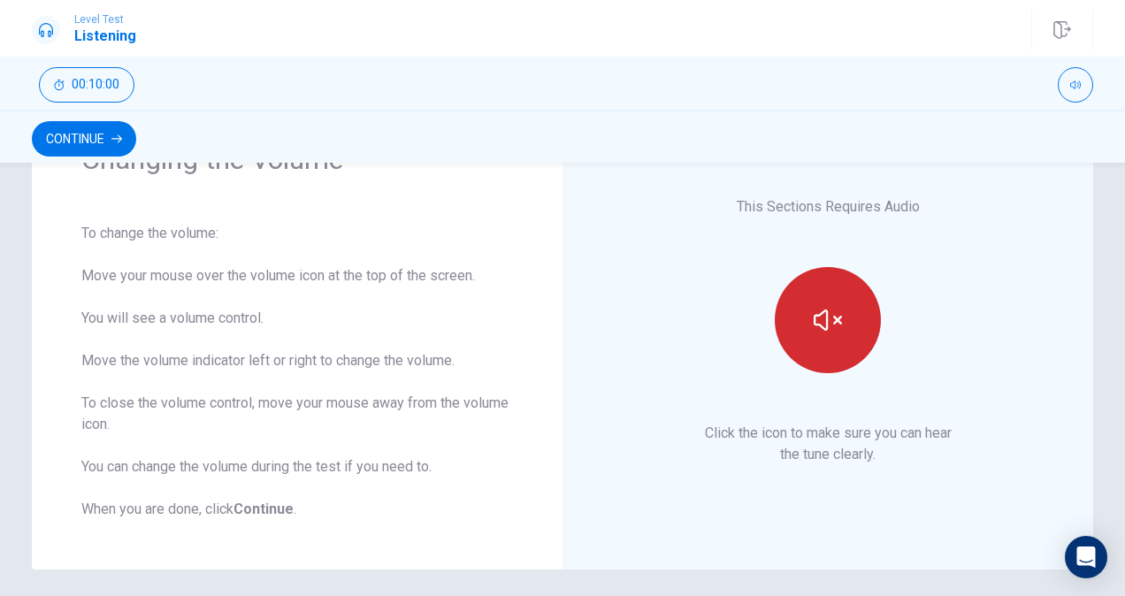
scroll to position [172, 0]
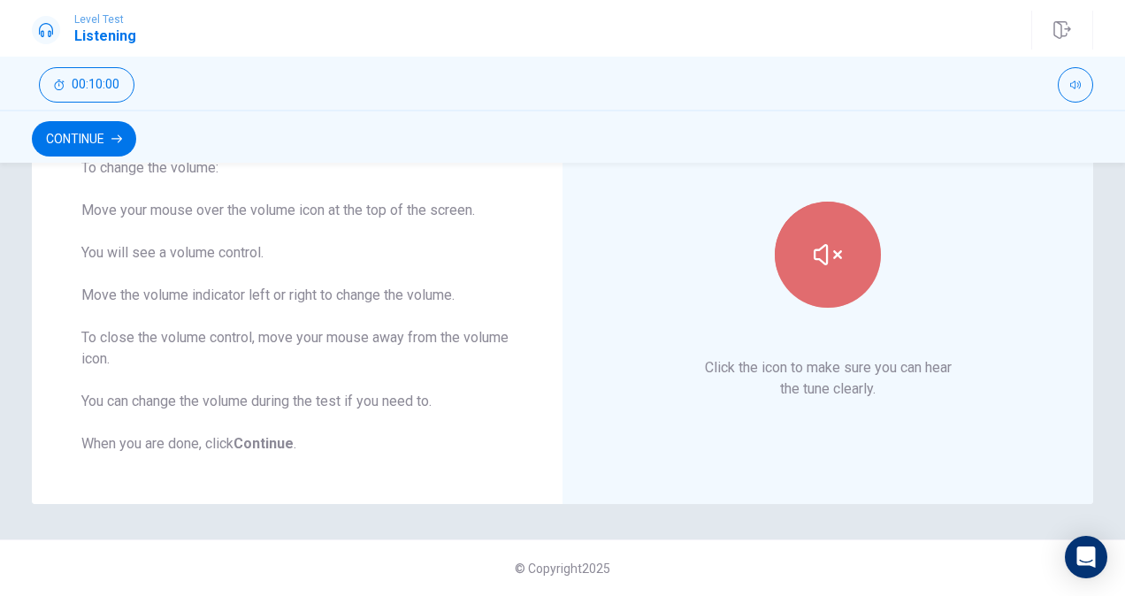
click at [820, 249] on icon "button" at bounding box center [828, 255] width 28 height 28
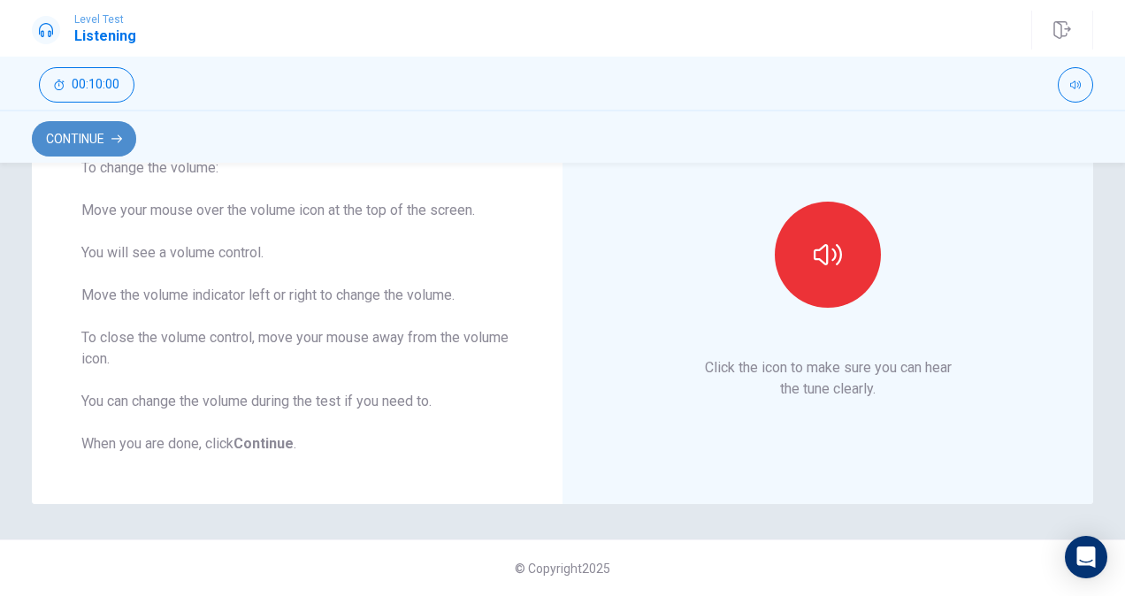
click at [92, 140] on button "Continue" at bounding box center [84, 138] width 104 height 35
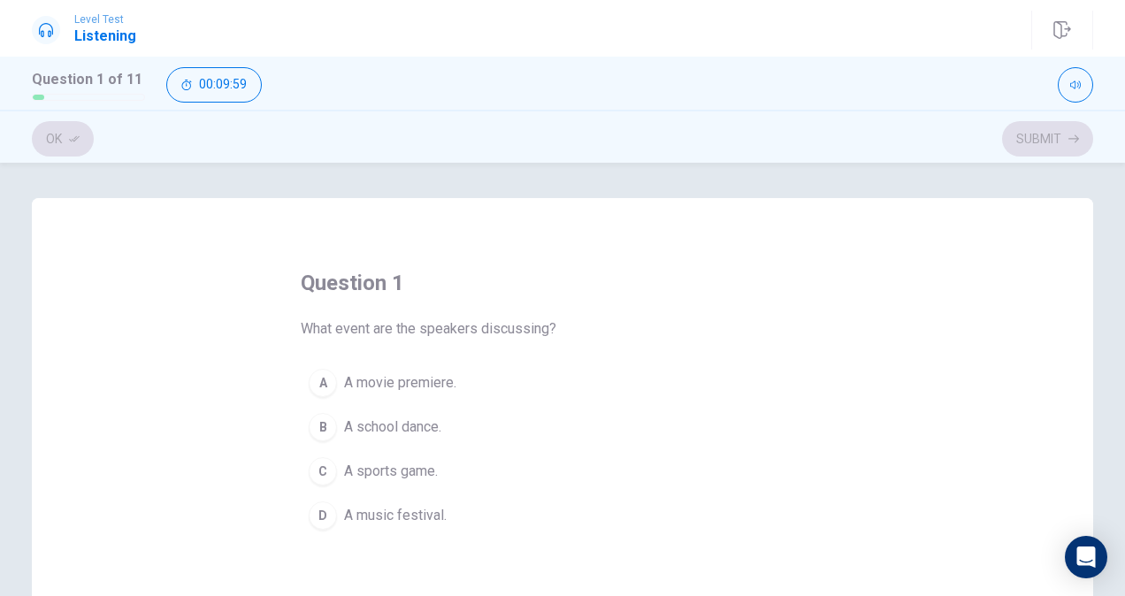
scroll to position [69, 0]
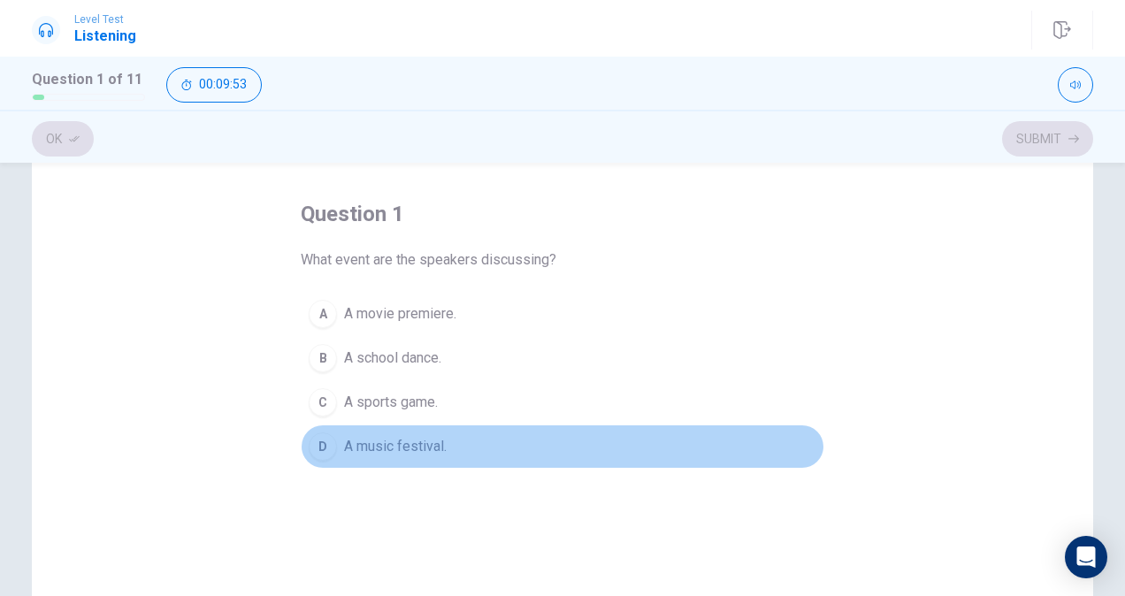
click at [346, 443] on span "A music festival." at bounding box center [395, 446] width 103 height 21
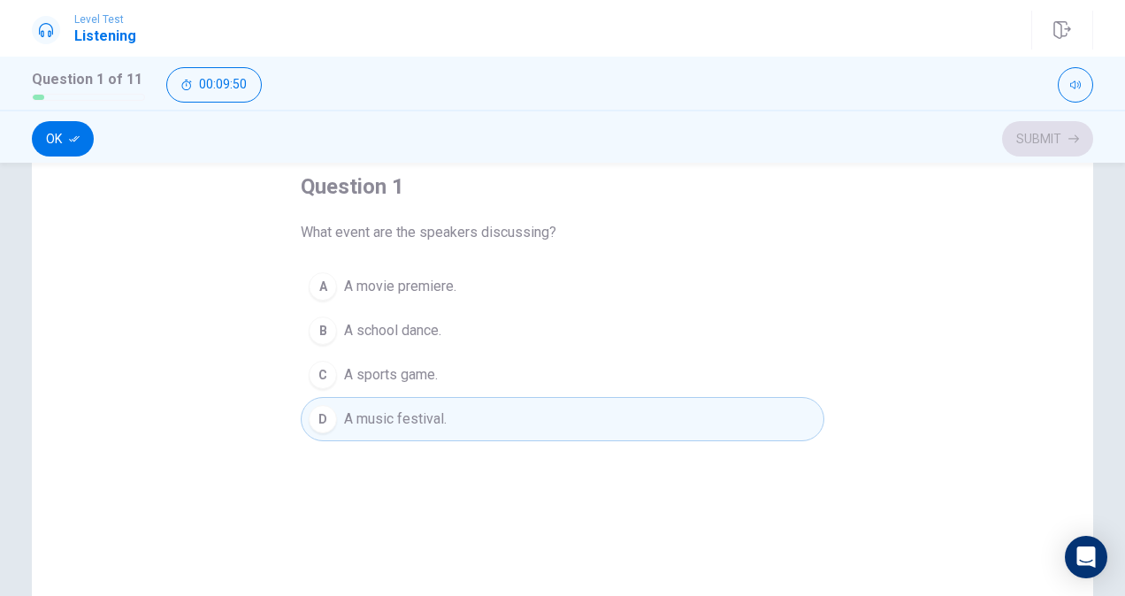
scroll to position [9, 0]
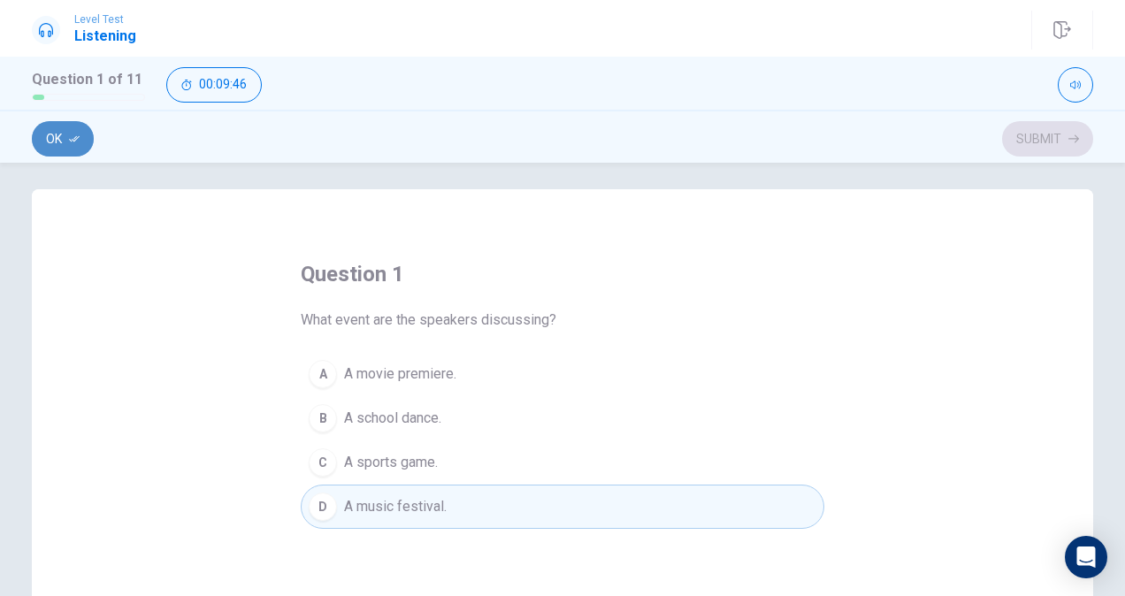
click at [65, 136] on button "Ok" at bounding box center [63, 138] width 62 height 35
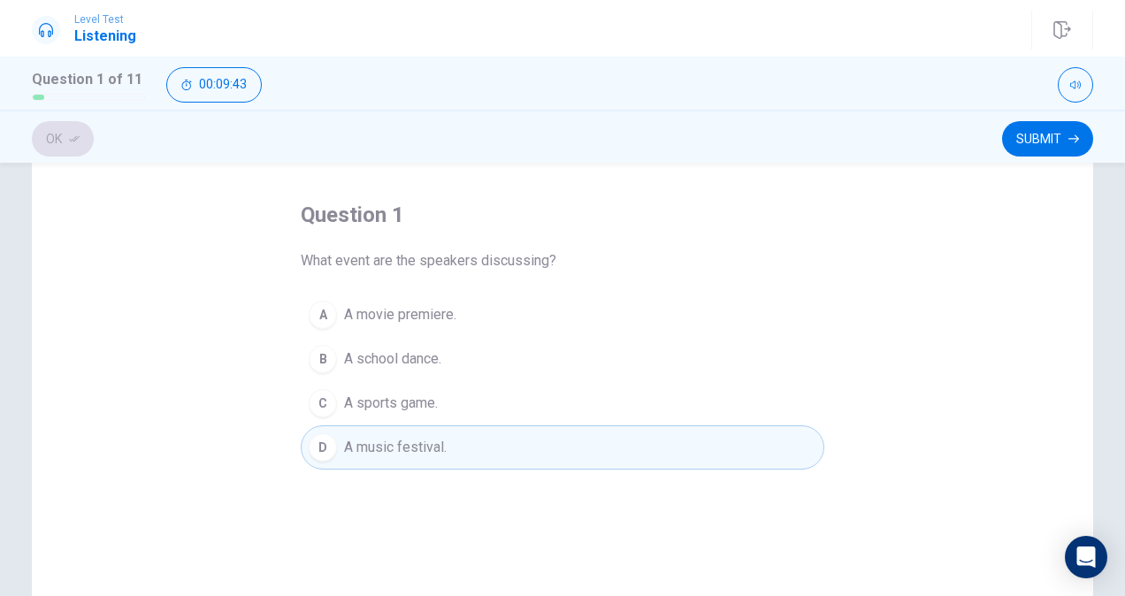
scroll to position [65, 0]
click at [1038, 139] on button "Submit" at bounding box center [1047, 138] width 91 height 35
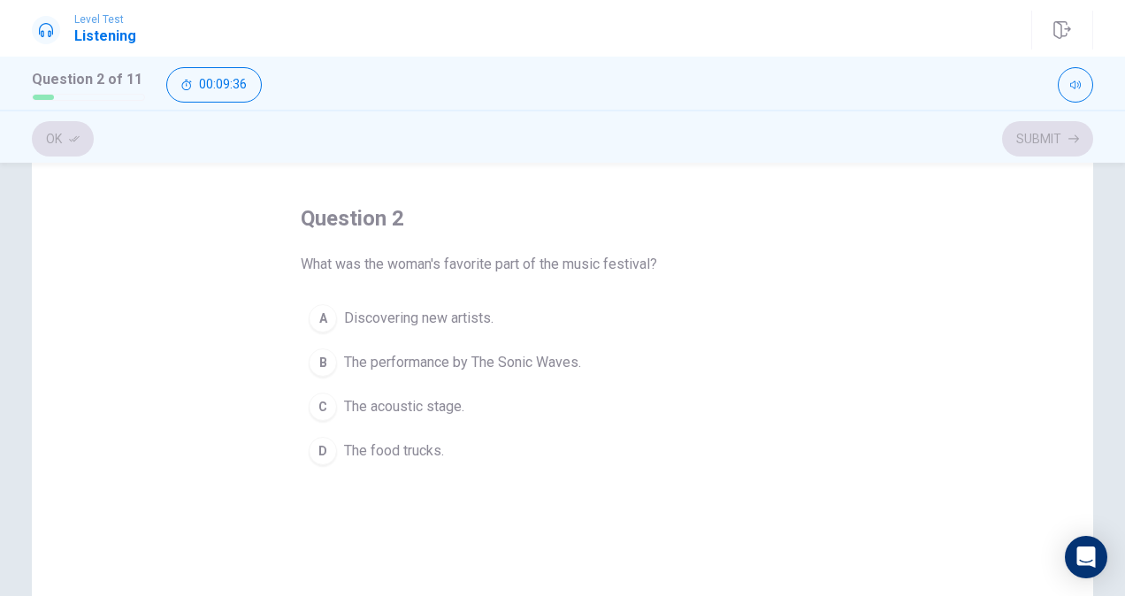
click at [471, 360] on span "The performance by The Sonic Waves." at bounding box center [462, 362] width 237 height 21
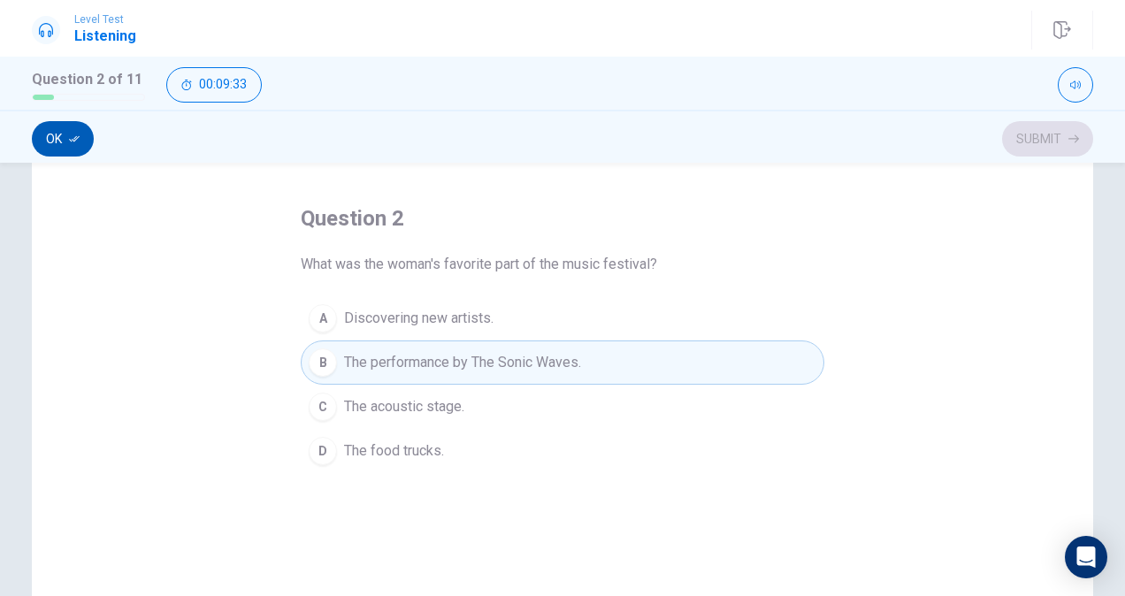
click at [61, 136] on button "Ok" at bounding box center [63, 138] width 62 height 35
click at [61, 136] on div "Ok Submit" at bounding box center [562, 139] width 1061 height 34
click at [1042, 134] on button "Submit" at bounding box center [1047, 138] width 91 height 35
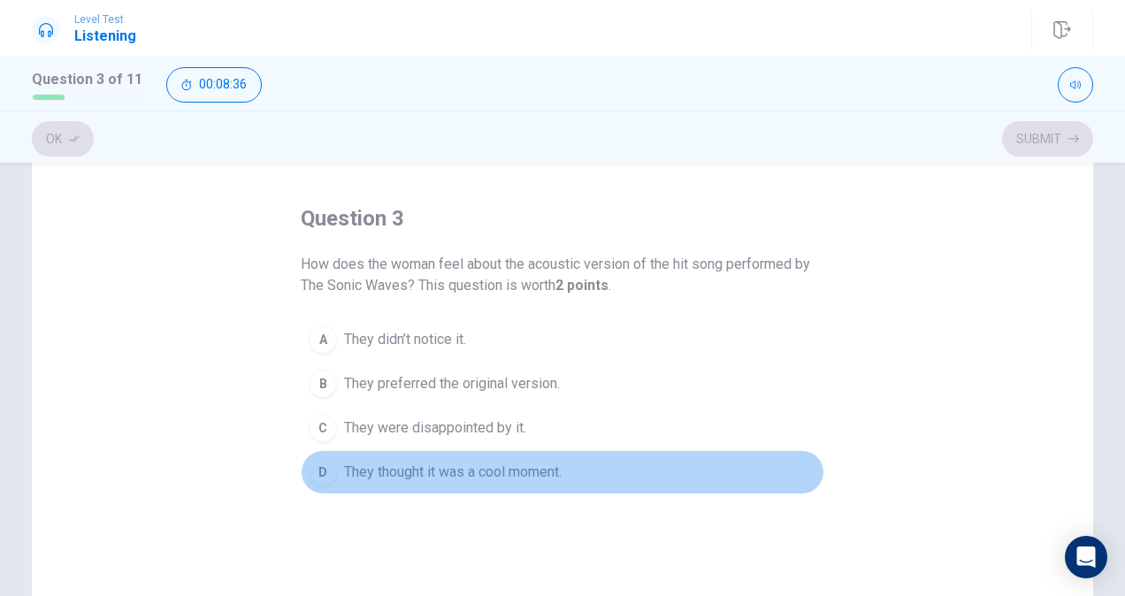
click at [519, 469] on span "They thought it was a cool moment." at bounding box center [453, 472] width 218 height 21
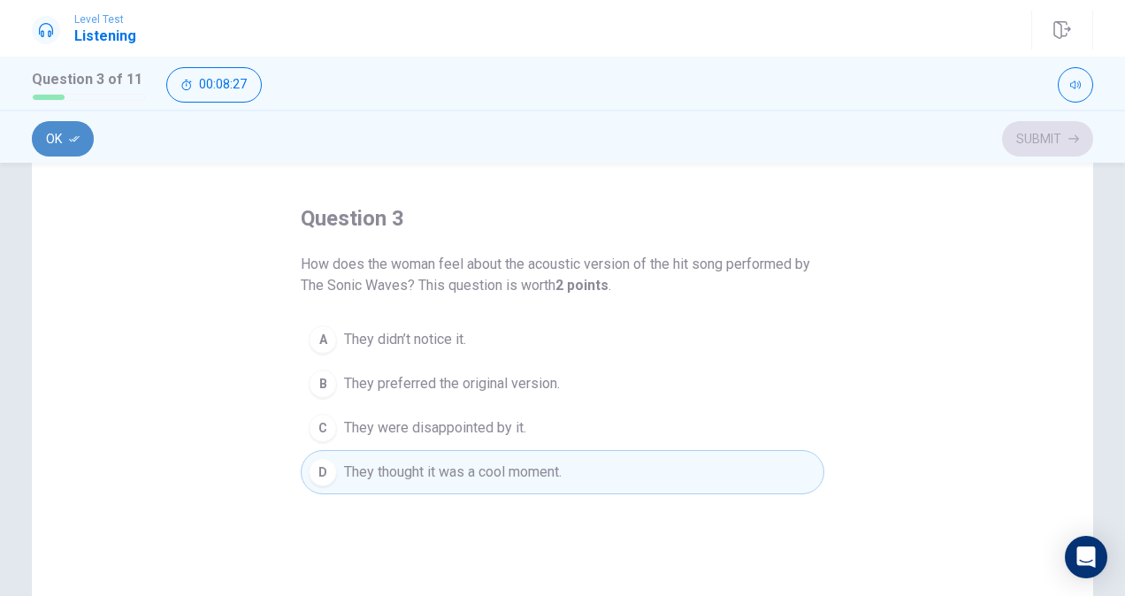
click at [45, 130] on button "Ok" at bounding box center [63, 138] width 62 height 35
click at [1037, 140] on button "Submit" at bounding box center [1047, 138] width 91 height 35
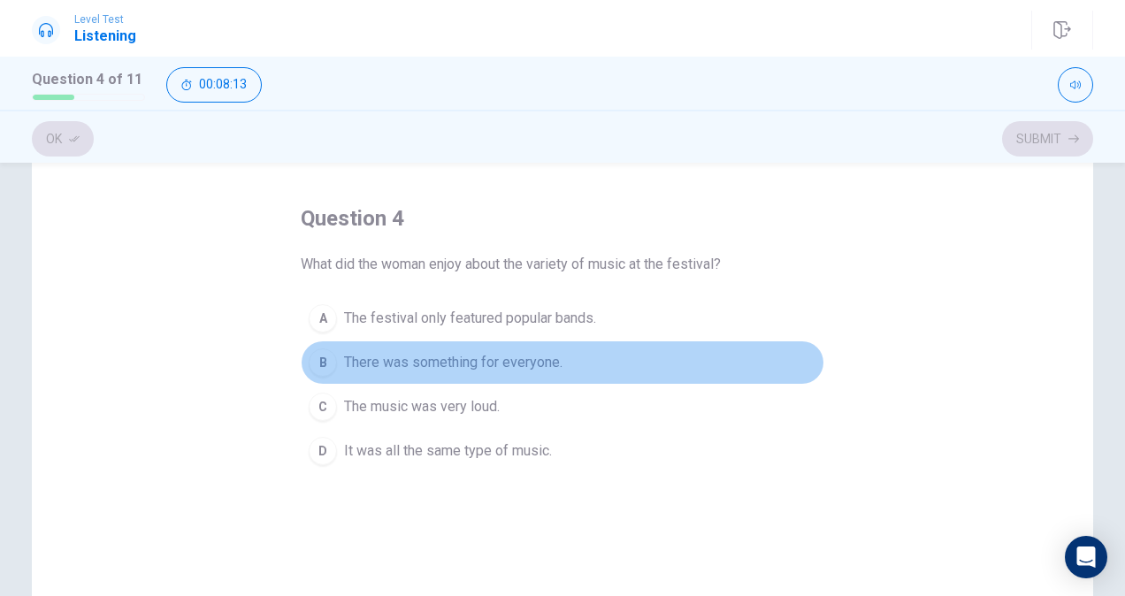
click at [467, 352] on span "There was something for everyone." at bounding box center [453, 362] width 218 height 21
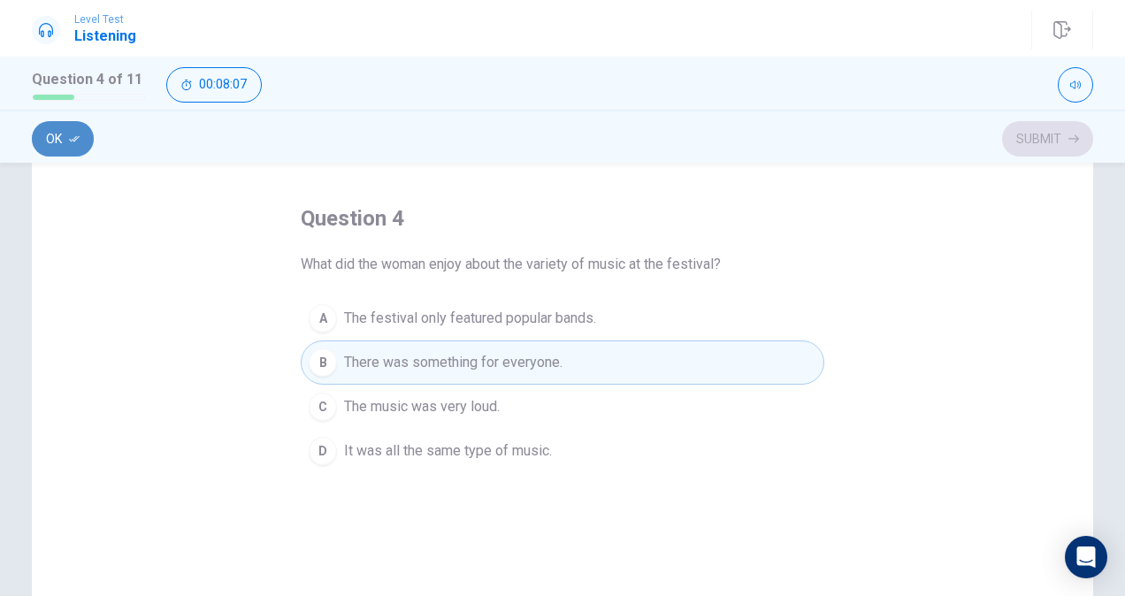
click at [70, 140] on icon "button" at bounding box center [74, 139] width 11 height 11
click at [1050, 149] on button "Submit" at bounding box center [1047, 138] width 91 height 35
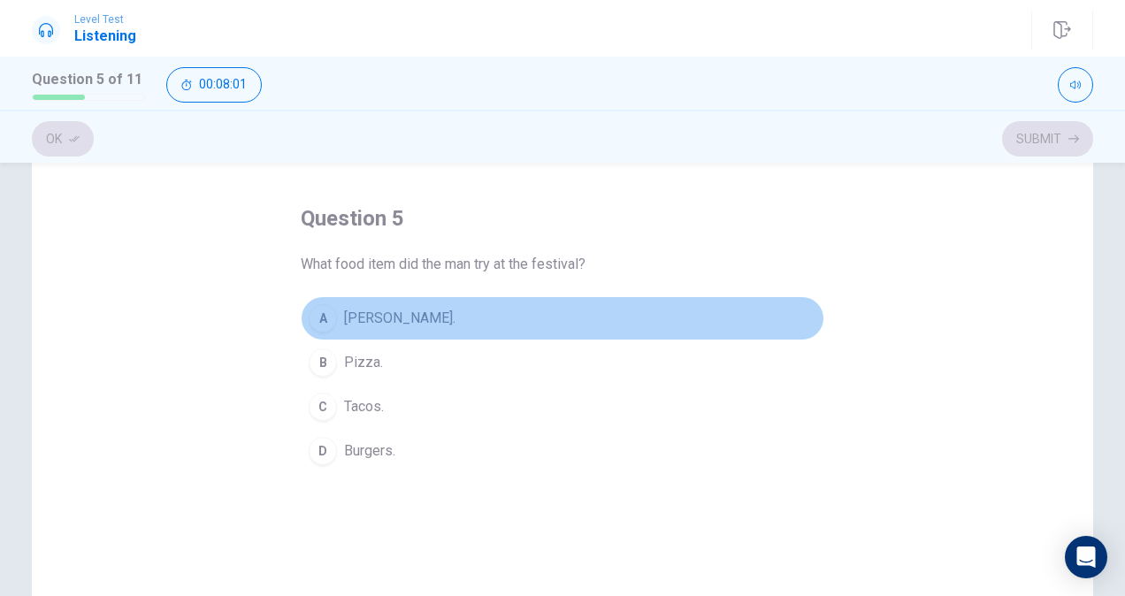
click at [399, 327] on span "[PERSON_NAME]." at bounding box center [399, 318] width 111 height 21
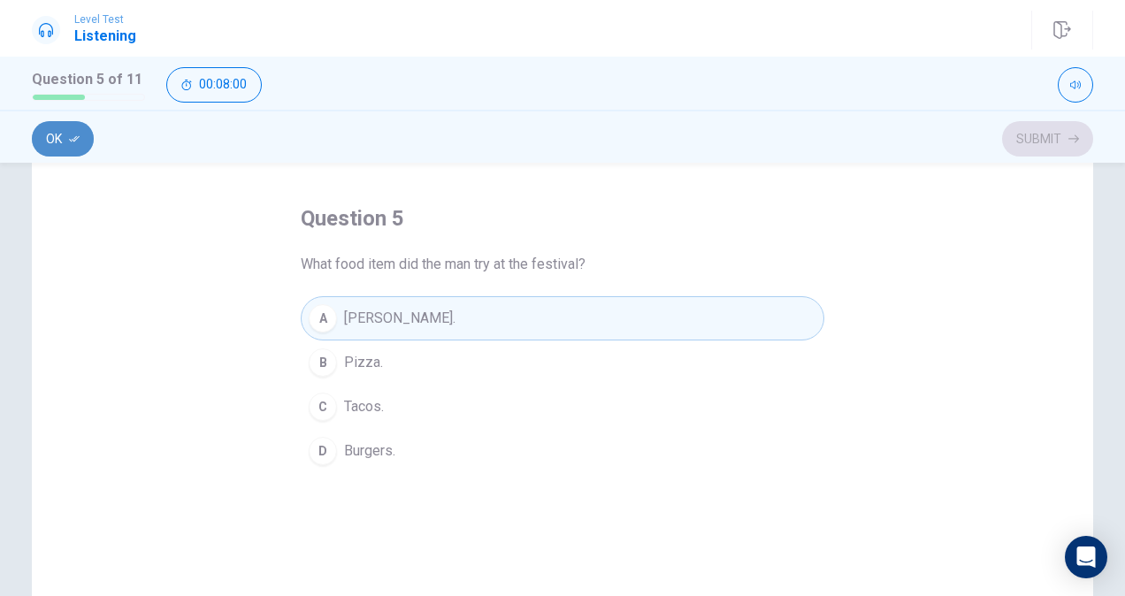
click at [68, 142] on button "Ok" at bounding box center [63, 138] width 62 height 35
click at [1049, 134] on button "Submit" at bounding box center [1047, 138] width 91 height 35
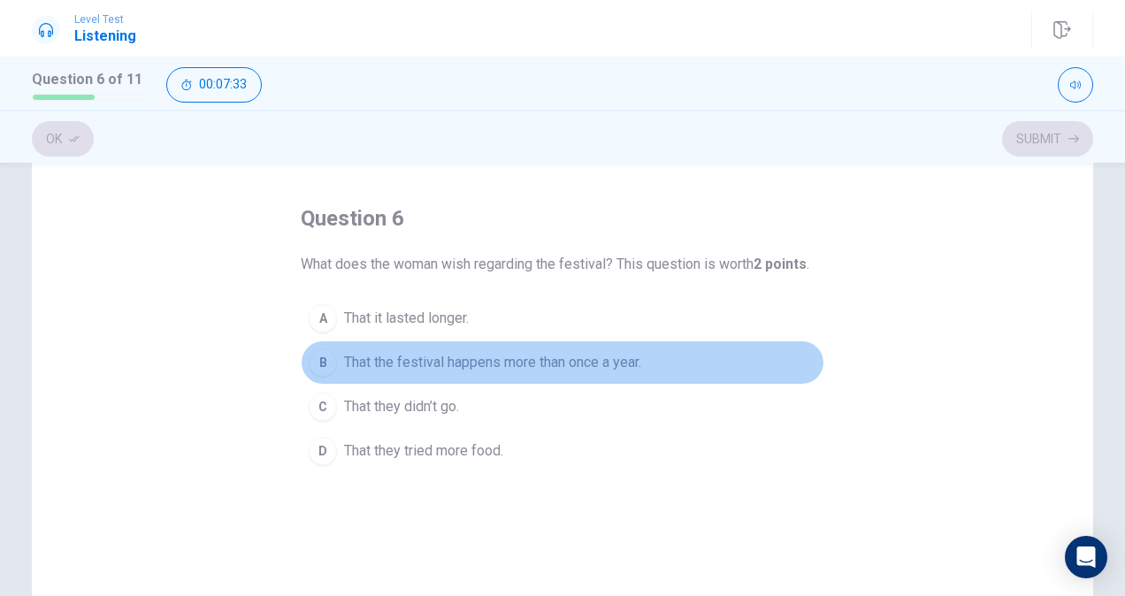
click at [564, 348] on button "B That the festival happens more than once a year." at bounding box center [563, 363] width 524 height 44
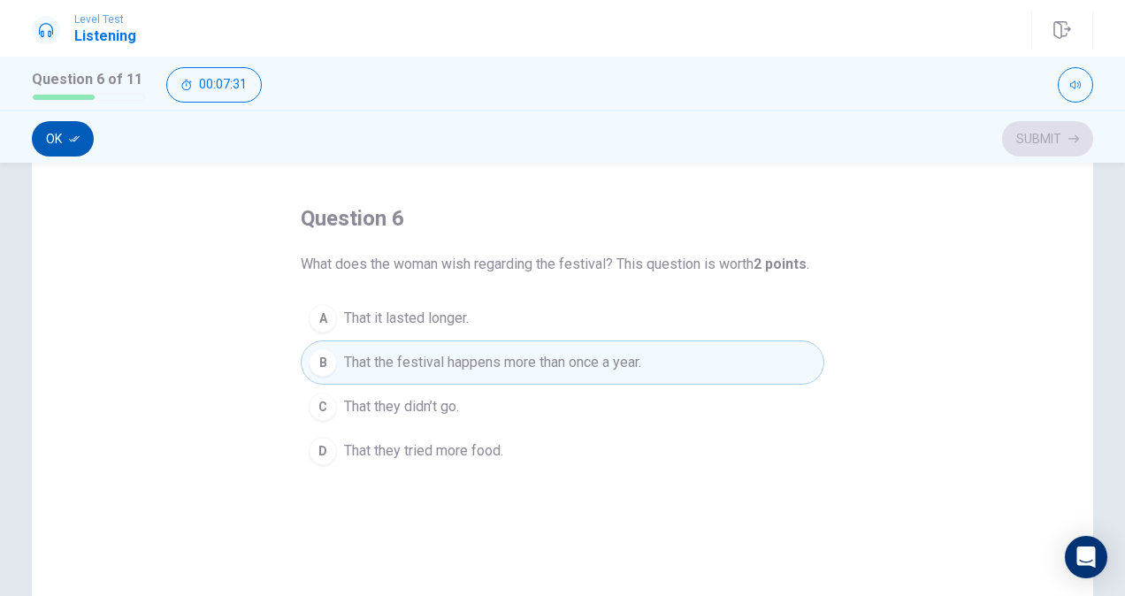
click at [45, 126] on button "Ok" at bounding box center [63, 138] width 62 height 35
click at [1042, 141] on button "Submit" at bounding box center [1047, 138] width 91 height 35
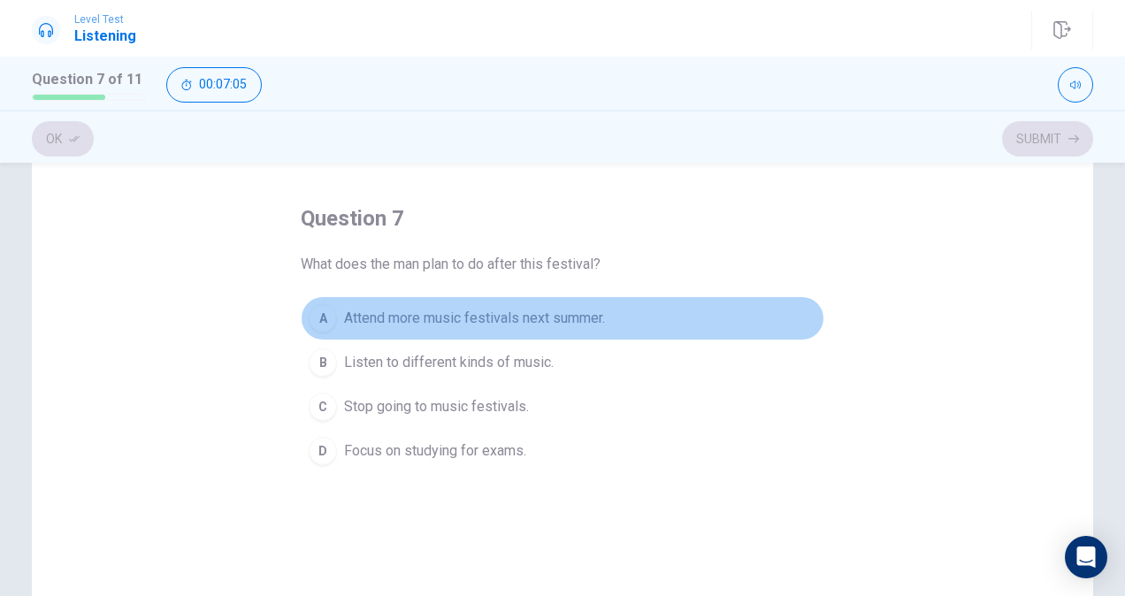
click at [513, 319] on span "Attend more music festivals next summer." at bounding box center [474, 318] width 261 height 21
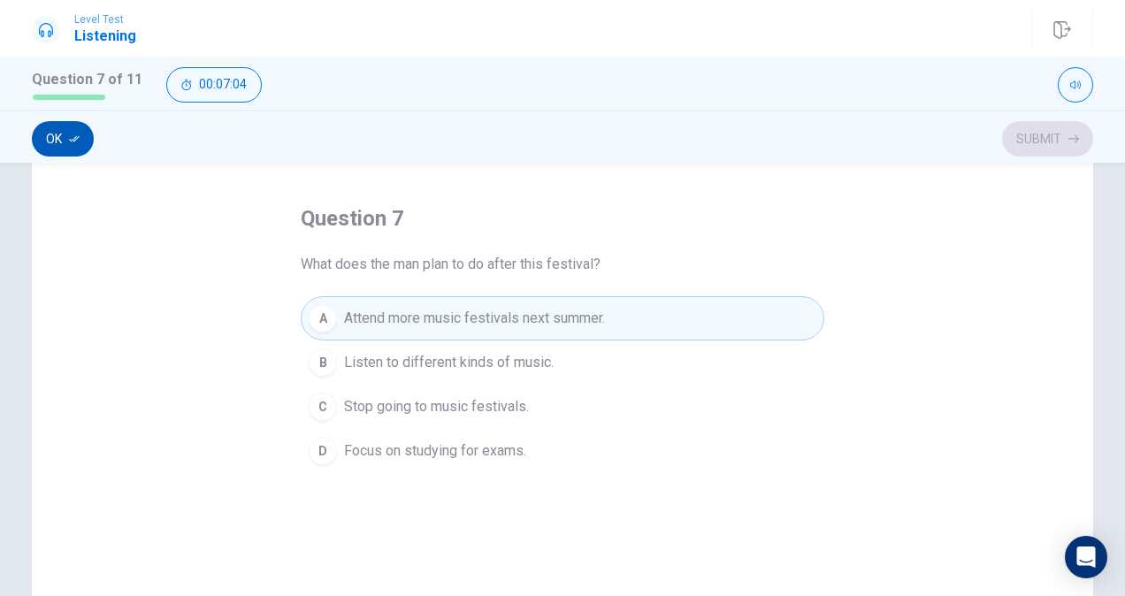
click at [77, 130] on button "Ok" at bounding box center [63, 138] width 62 height 35
click at [1052, 148] on button "Submit" at bounding box center [1047, 138] width 91 height 35
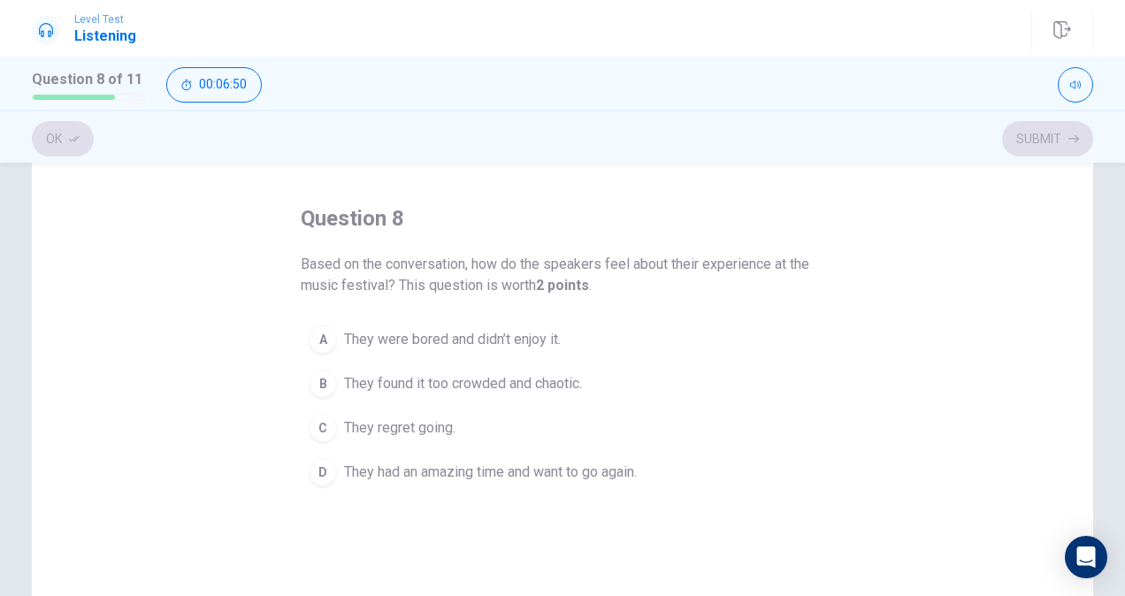
click at [541, 469] on span "They had an amazing time and want to go again." at bounding box center [490, 472] width 293 height 21
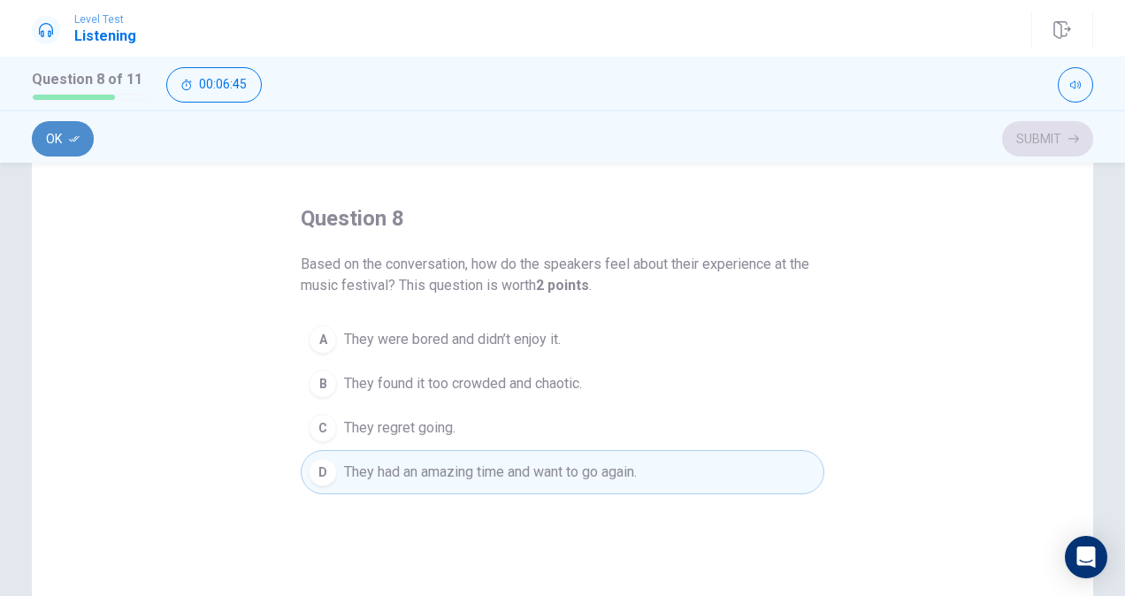
click at [71, 141] on icon "button" at bounding box center [74, 139] width 11 height 6
click at [1040, 133] on button "Submit" at bounding box center [1047, 138] width 91 height 35
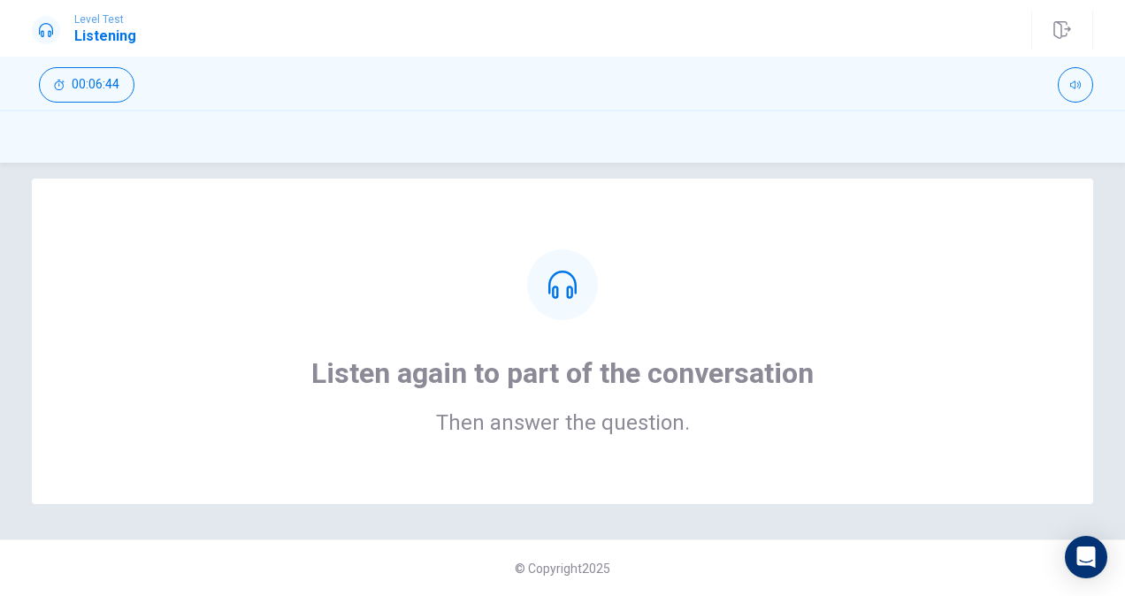
scroll to position [0, 0]
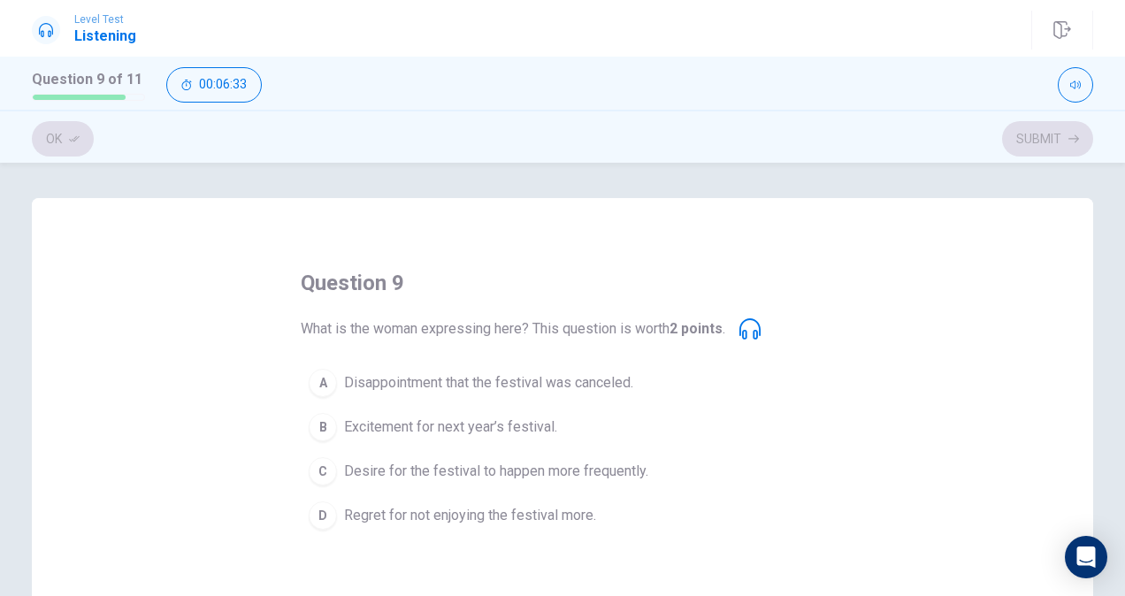
click at [546, 469] on span "Desire for the festival to happen more frequently." at bounding box center [496, 471] width 304 height 21
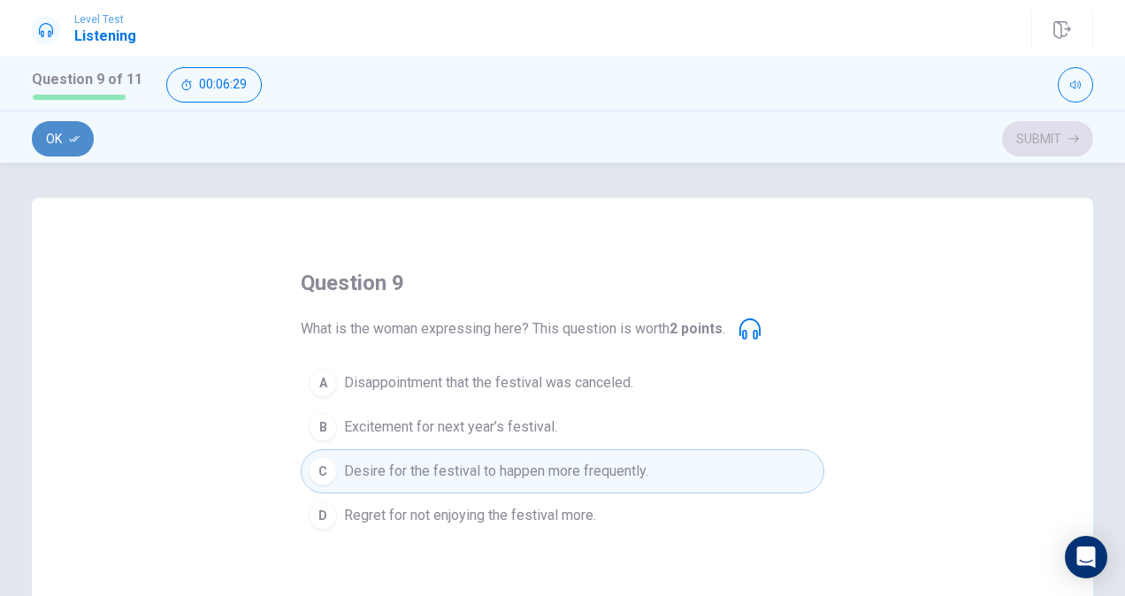
click at [67, 141] on button "Ok" at bounding box center [63, 138] width 62 height 35
click at [1049, 134] on button "Submit" at bounding box center [1047, 138] width 91 height 35
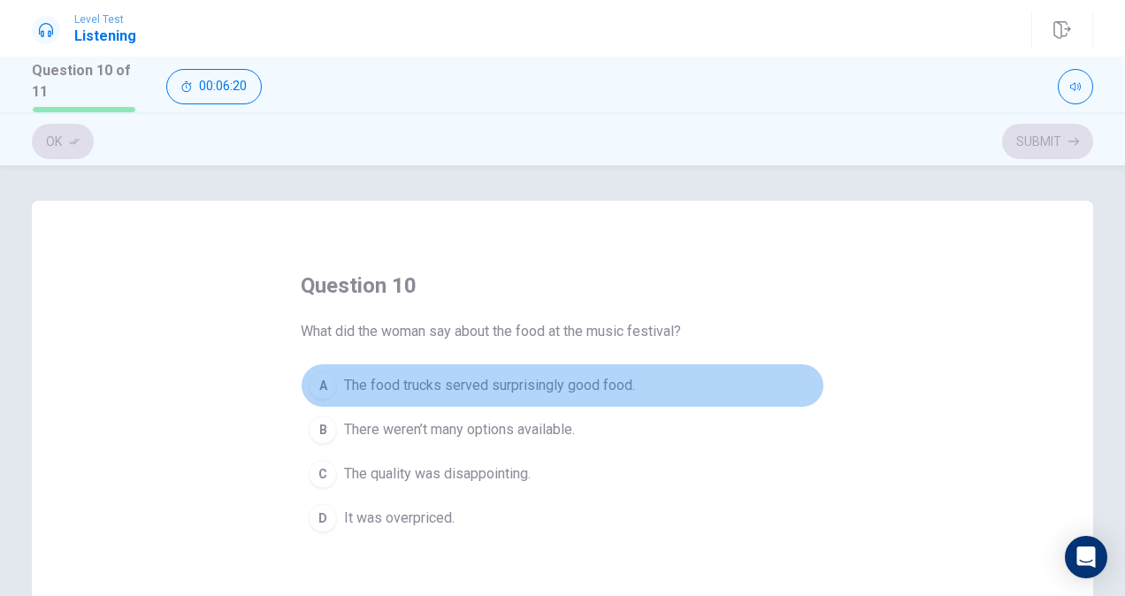
click at [394, 378] on span "The food trucks served surprisingly good food." at bounding box center [489, 385] width 291 height 21
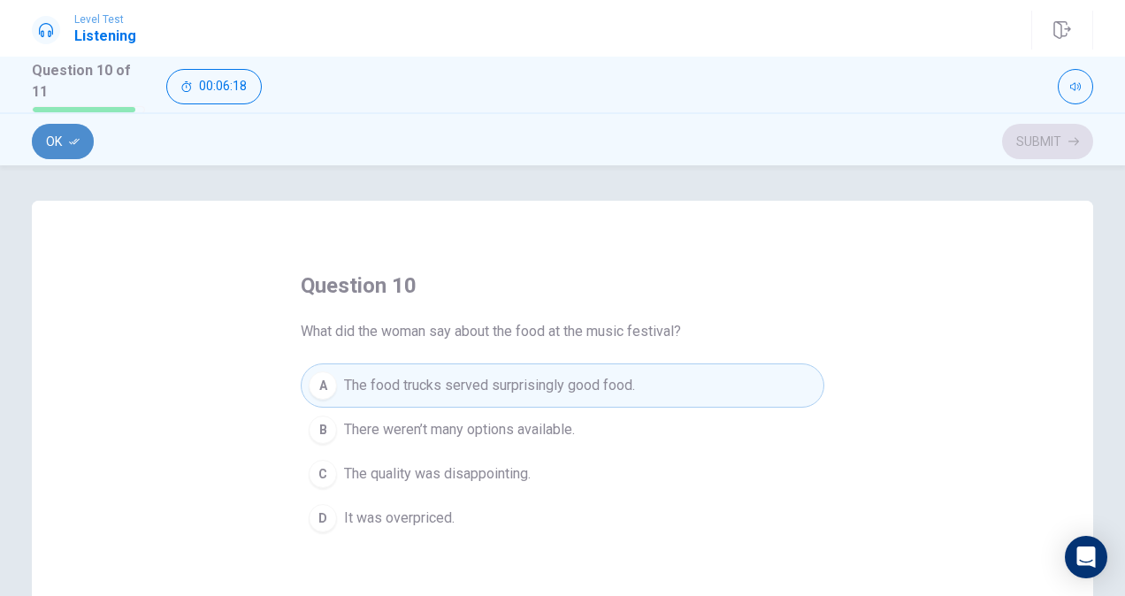
click at [64, 139] on button "Ok" at bounding box center [63, 141] width 62 height 35
click at [1038, 140] on button "Submit" at bounding box center [1047, 141] width 91 height 35
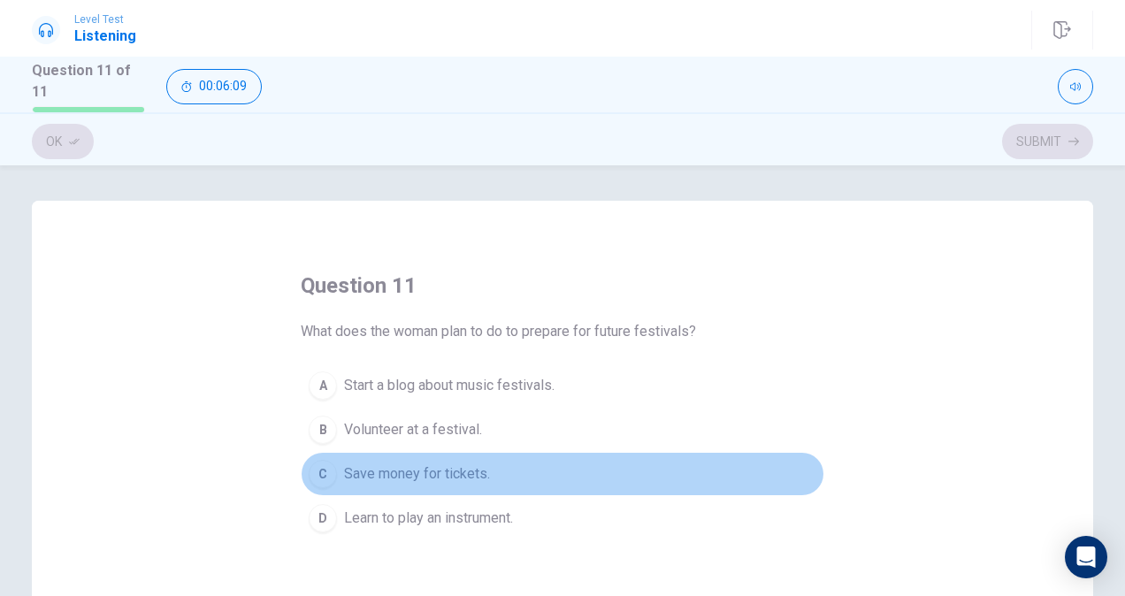
click at [403, 464] on span "Save money for tickets." at bounding box center [417, 473] width 146 height 21
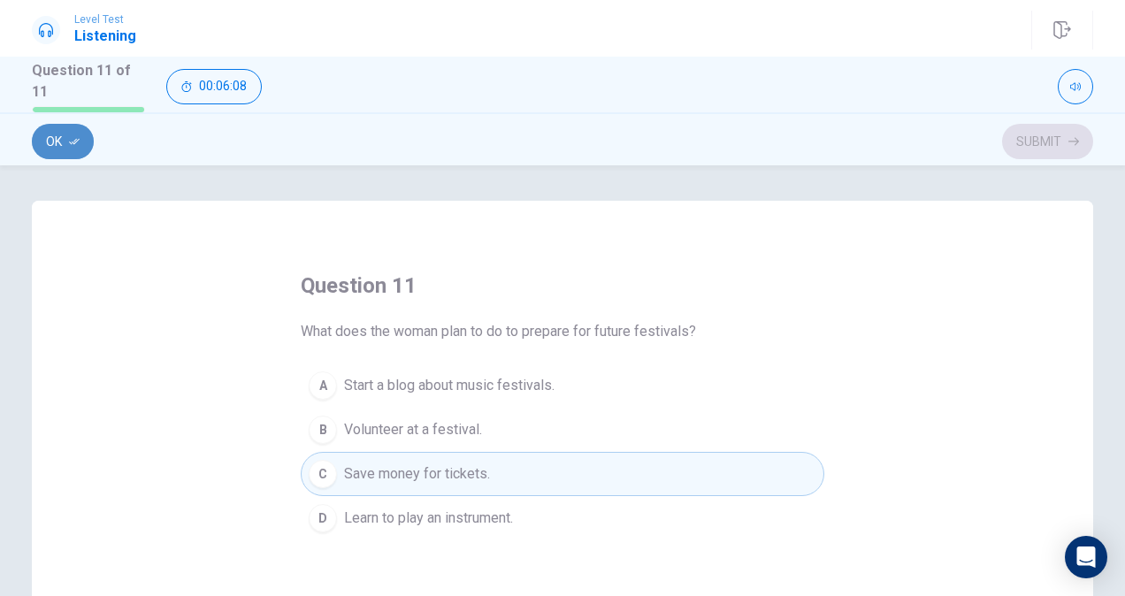
click at [70, 126] on button "Ok" at bounding box center [63, 141] width 62 height 35
click at [1054, 132] on button "Submit" at bounding box center [1047, 141] width 91 height 35
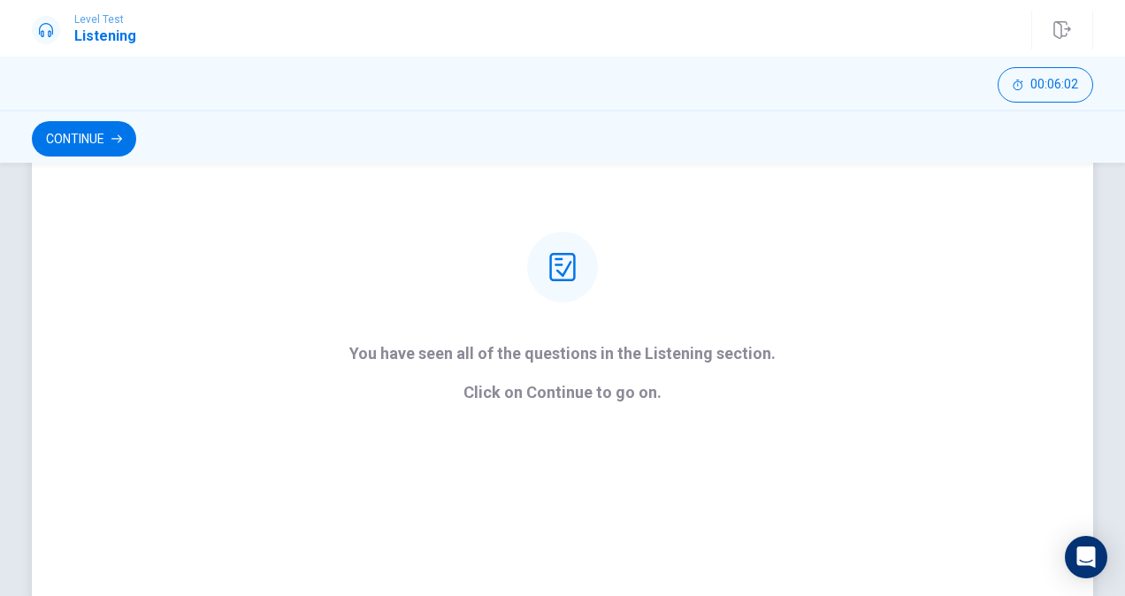
scroll to position [260, 0]
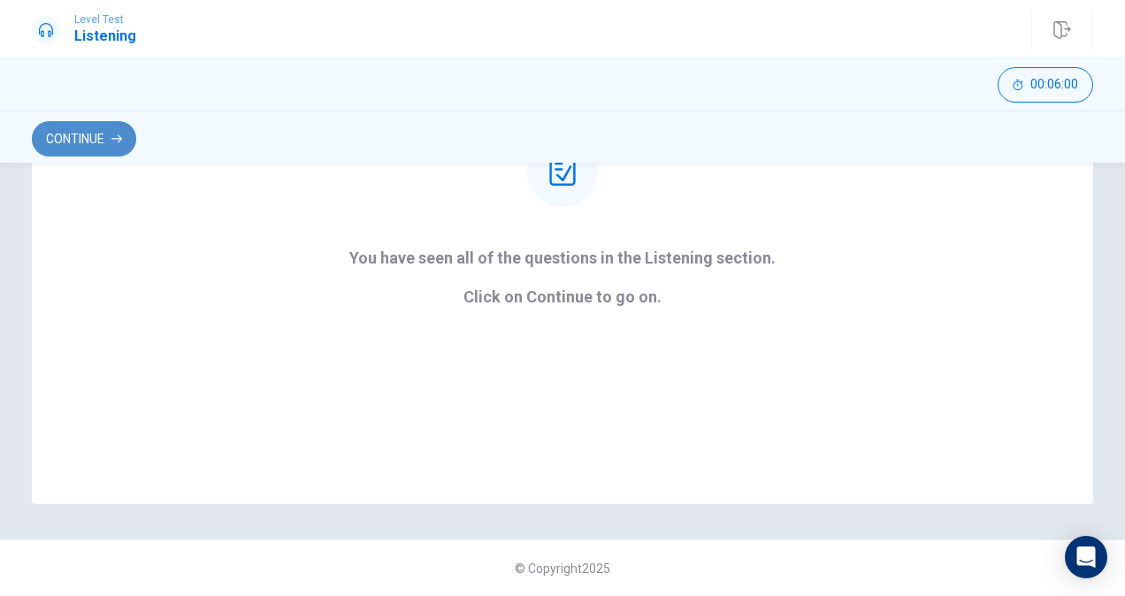
click at [105, 142] on button "Continue" at bounding box center [84, 138] width 104 height 35
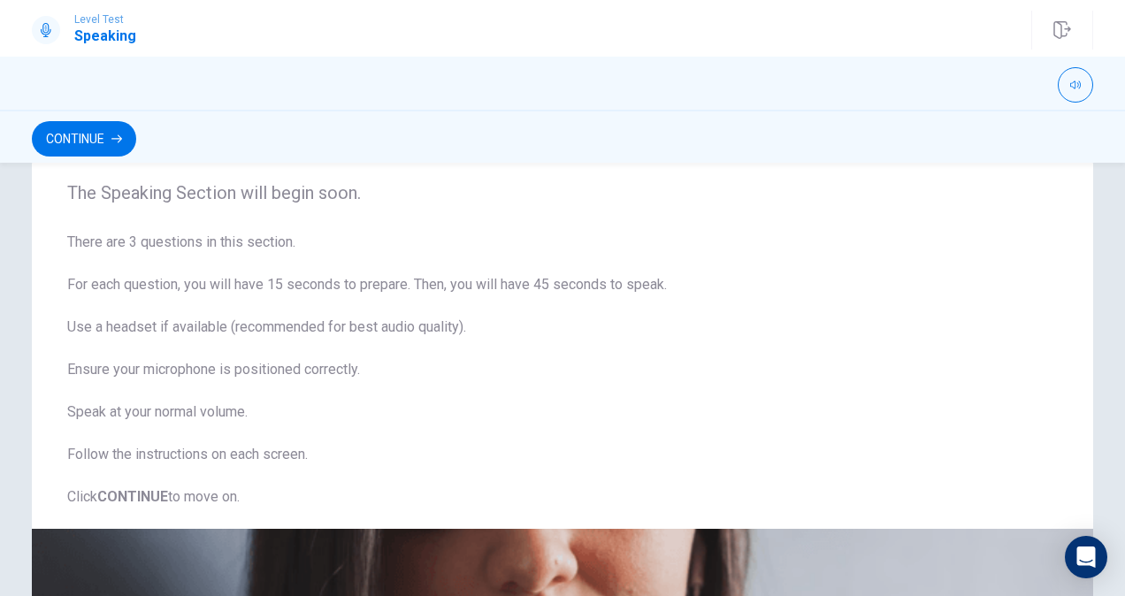
scroll to position [0, 0]
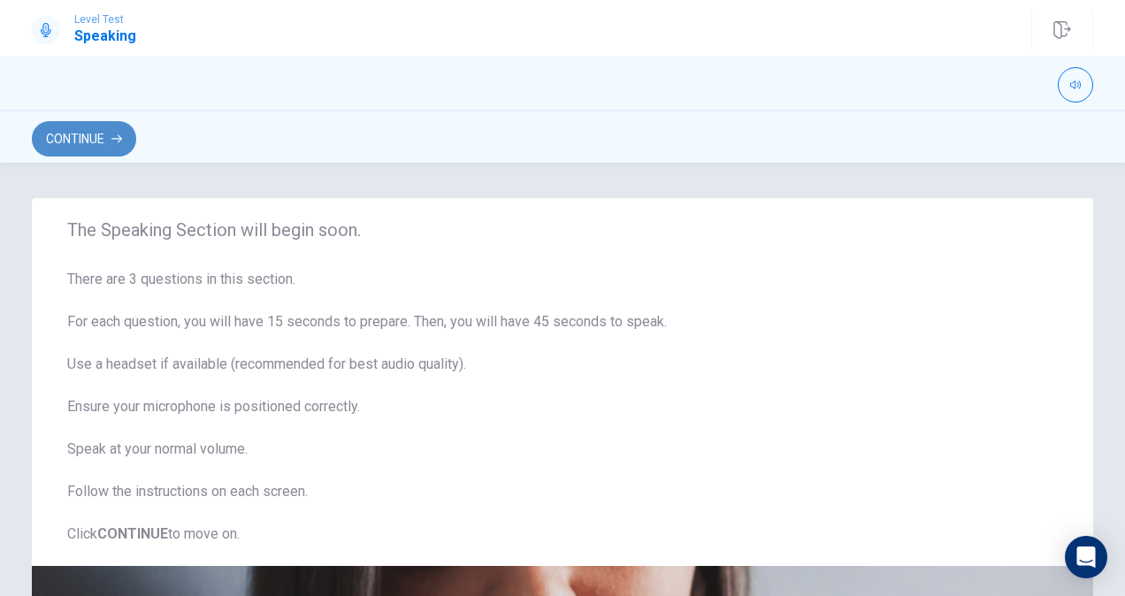
click at [74, 140] on button "Continue" at bounding box center [84, 138] width 104 height 35
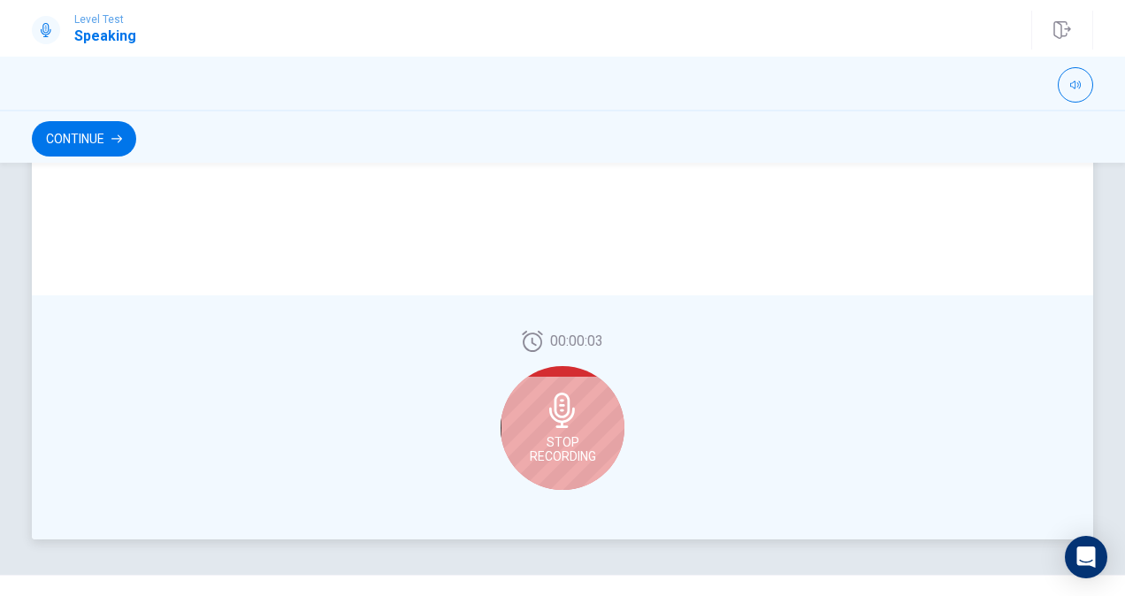
scroll to position [450, 0]
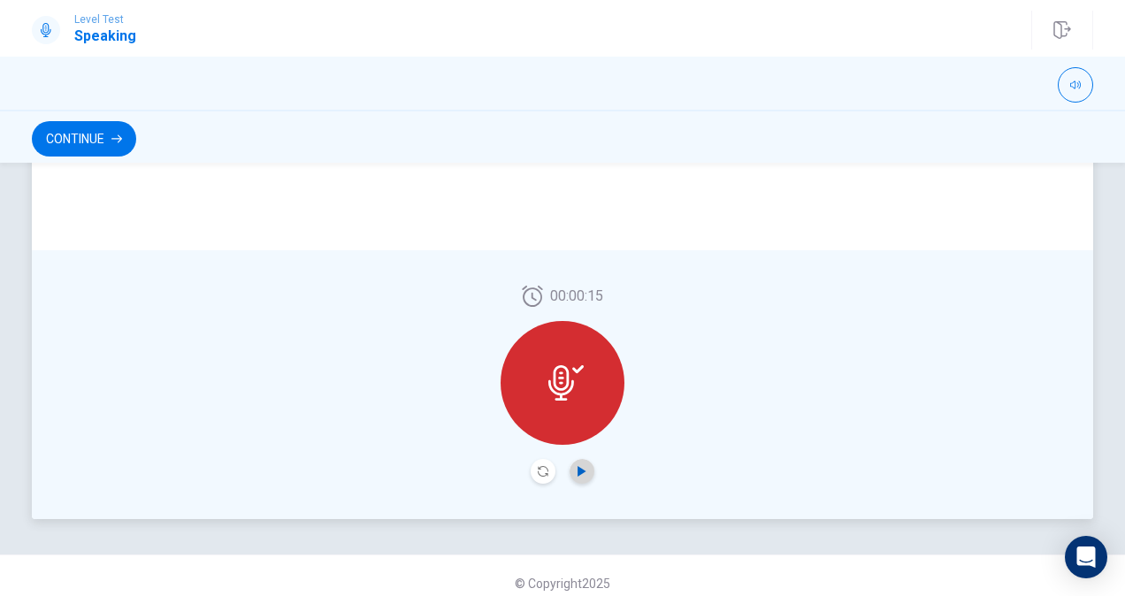
click at [578, 472] on icon "Play Audio" at bounding box center [582, 471] width 8 height 11
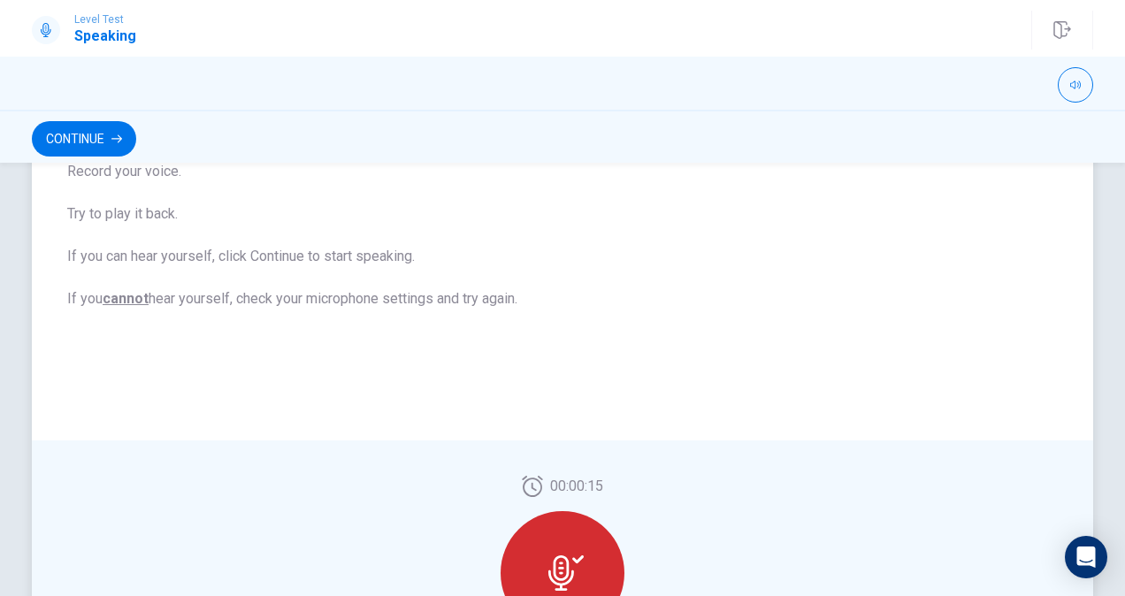
scroll to position [261, 0]
click at [65, 140] on button "Continue" at bounding box center [84, 138] width 104 height 35
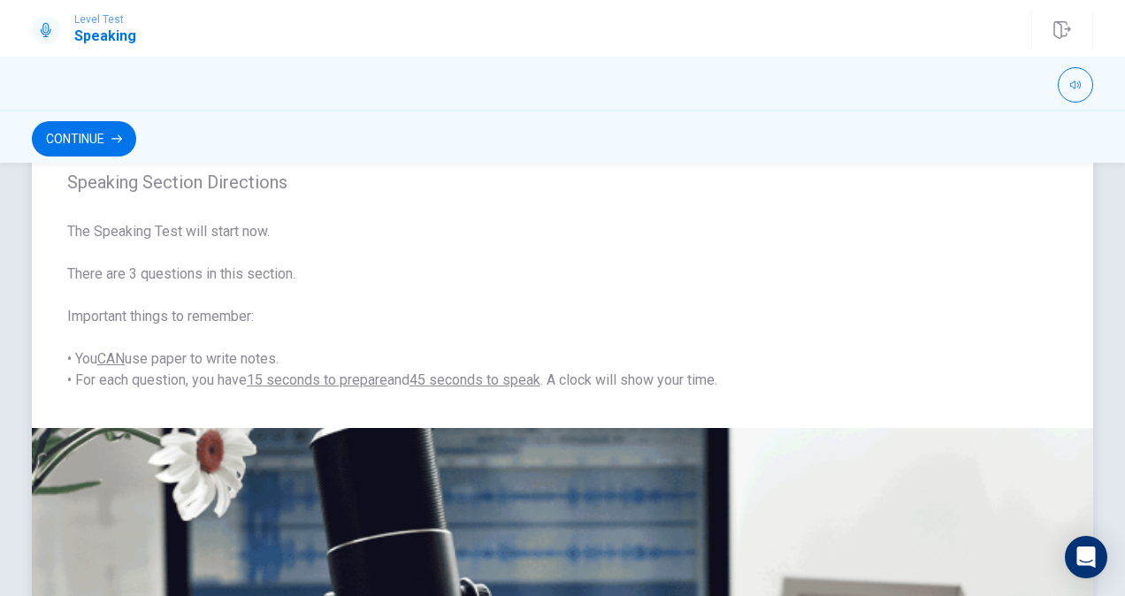
scroll to position [36, 0]
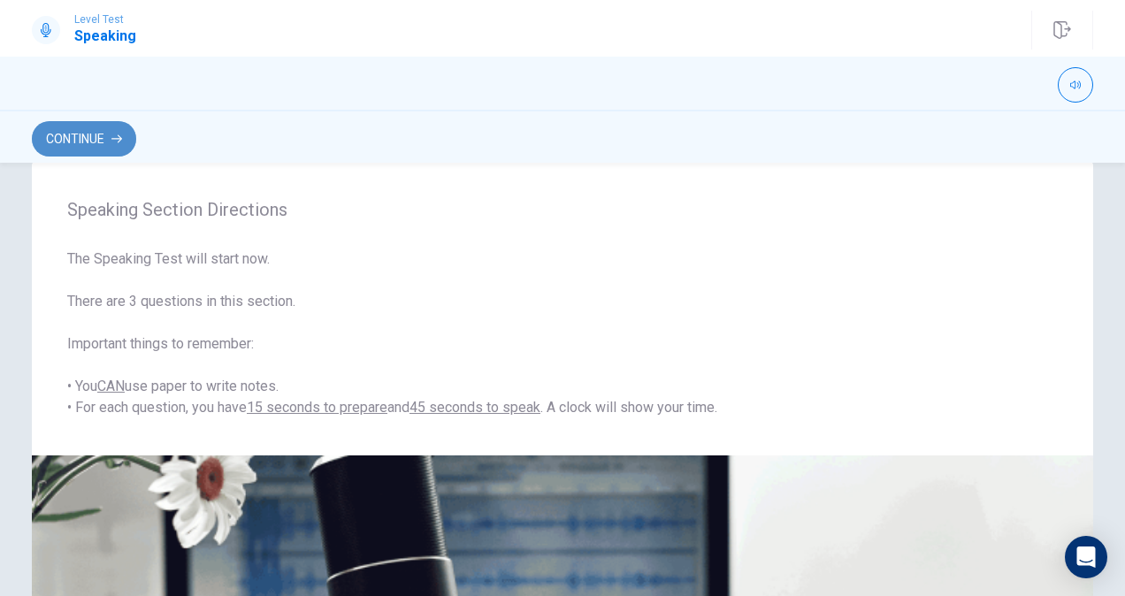
click at [90, 145] on button "Continue" at bounding box center [84, 138] width 104 height 35
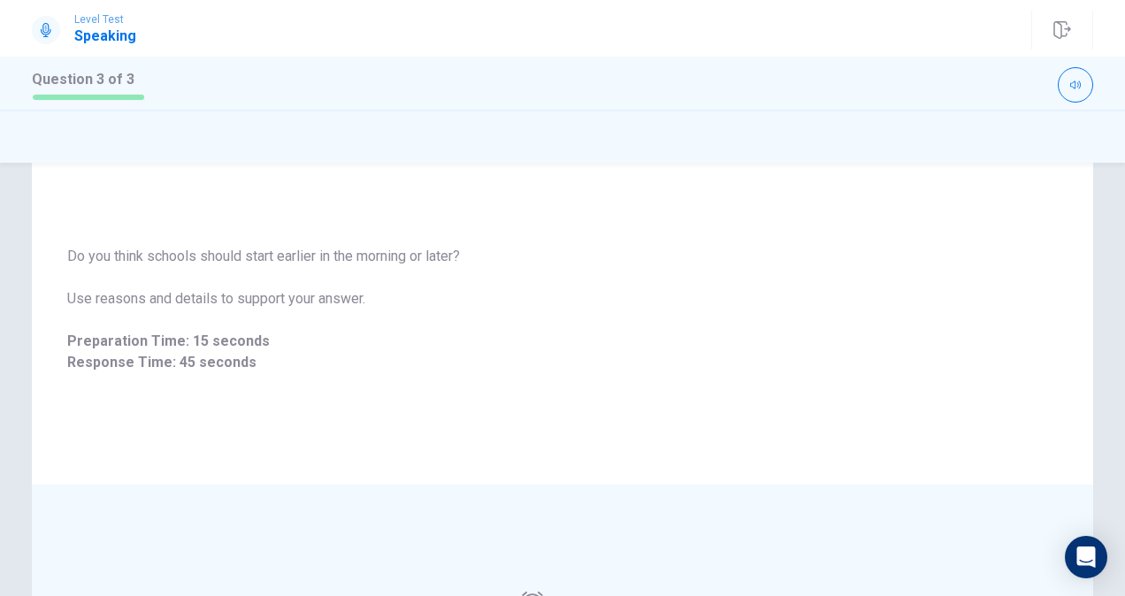
scroll to position [0, 0]
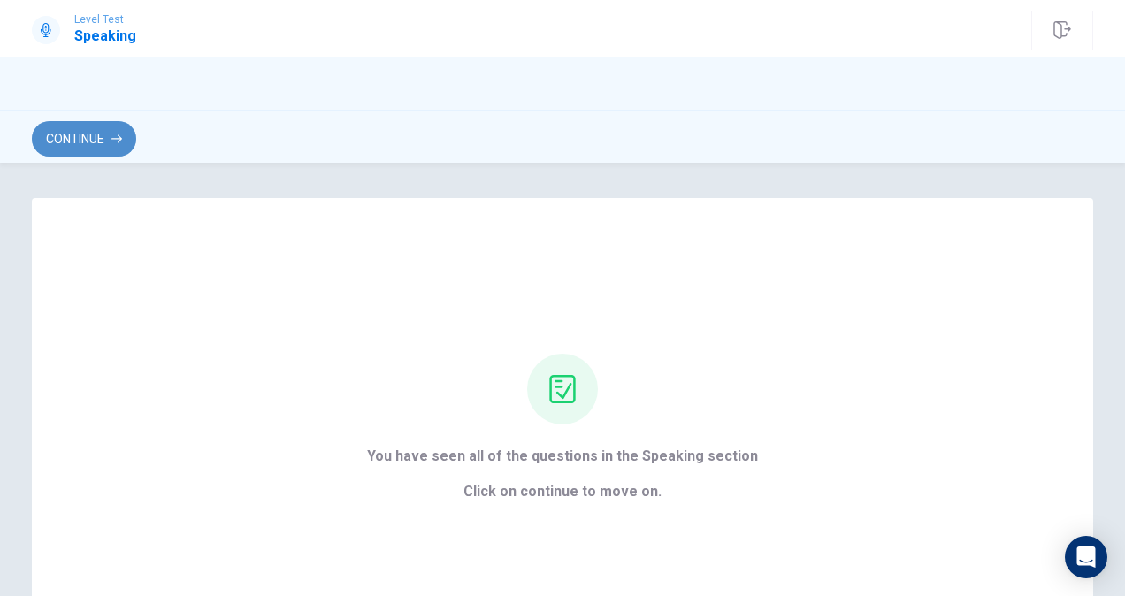
click at [85, 126] on button "Continue" at bounding box center [84, 138] width 104 height 35
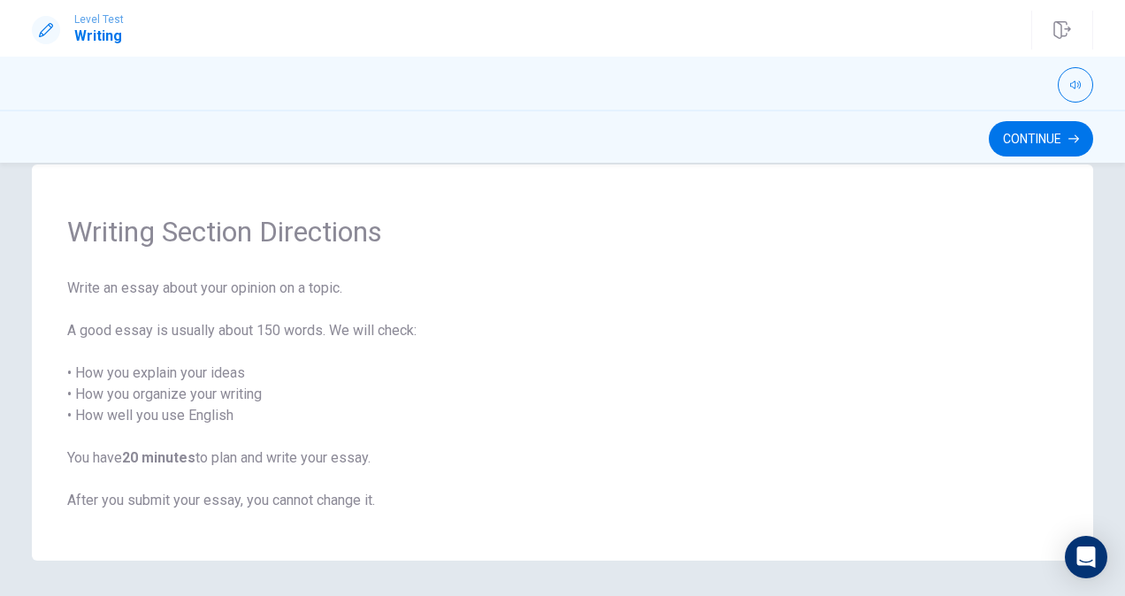
scroll to position [39, 0]
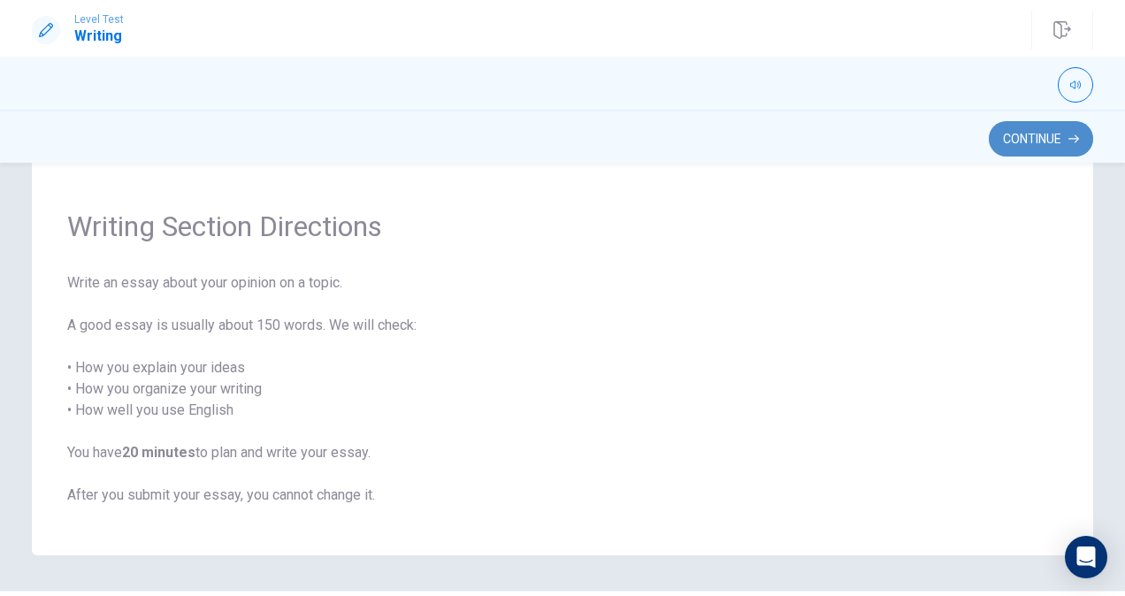
click at [1030, 137] on button "Continue" at bounding box center [1041, 138] width 104 height 35
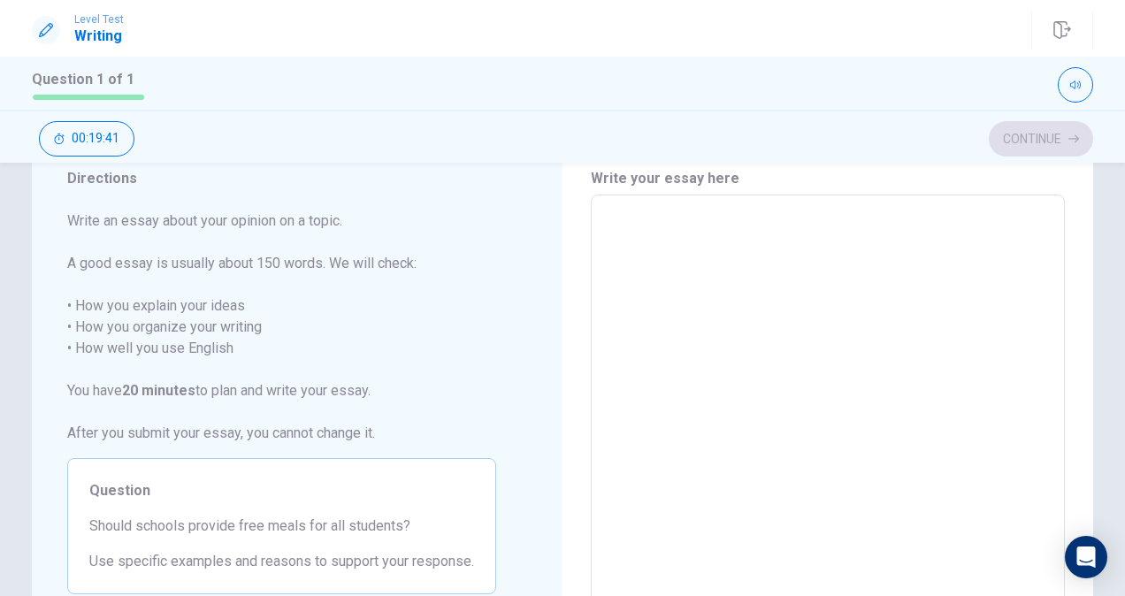
scroll to position [67, 0]
type textarea "D"
type textarea "x"
type textarea "Do"
type textarea "x"
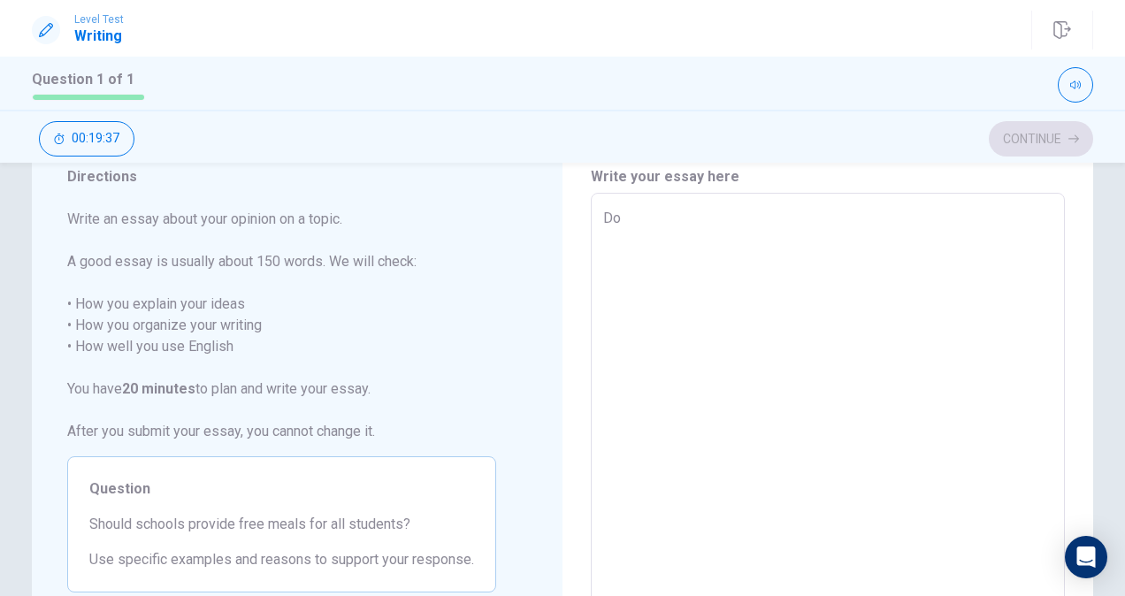
type textarea "Doe"
type textarea "x"
type textarea "Does"
type textarea "x"
type textarea "Does"
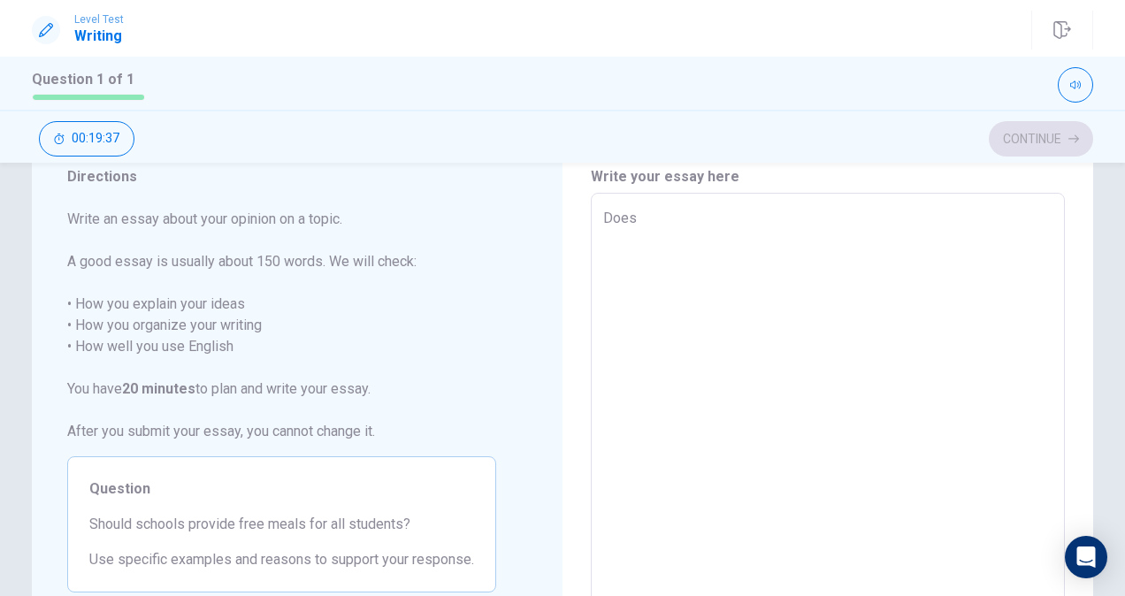
type textarea "x"
type textarea "Does s"
type textarea "x"
type textarea "Does sh"
type textarea "x"
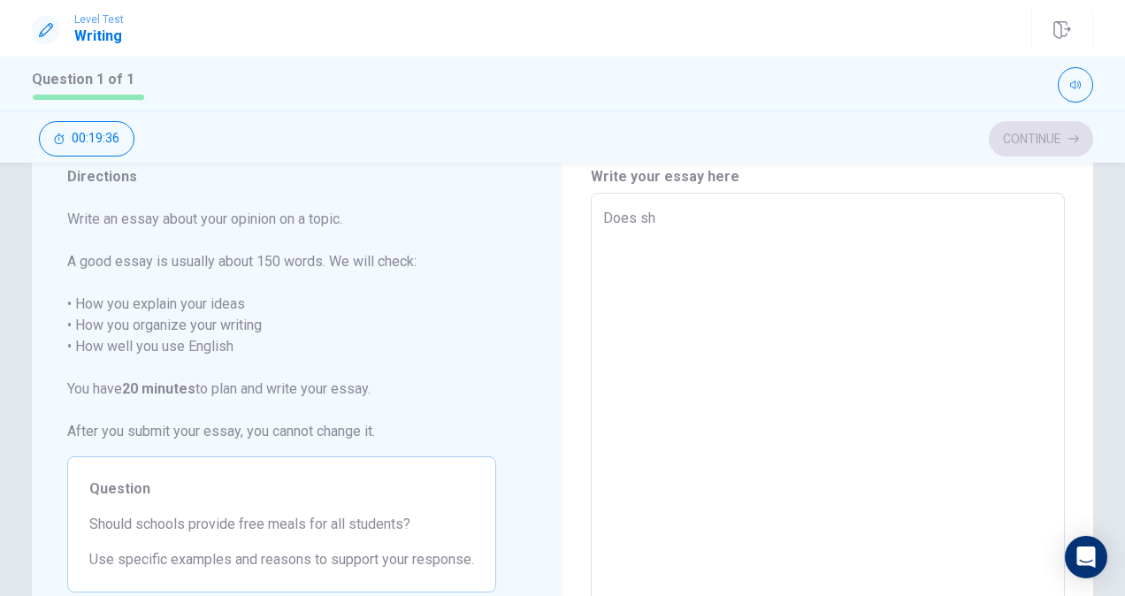
type textarea "Does shc"
type textarea "x"
type textarea "Does shco"
type textarea "x"
type textarea "Does shc"
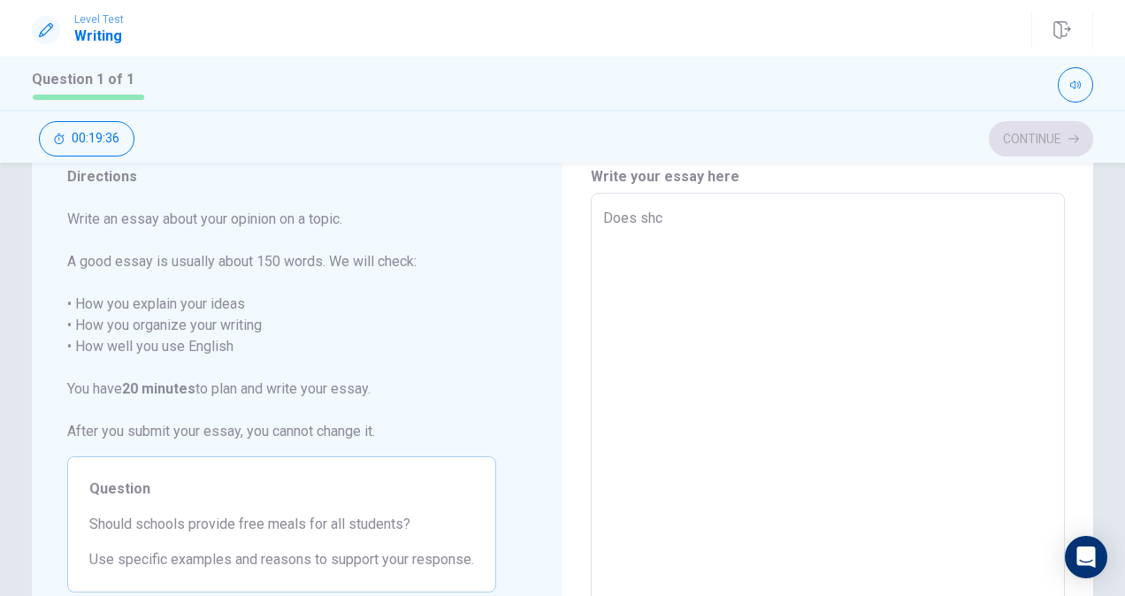
type textarea "x"
type textarea "Does sh"
type textarea "x"
type textarea "Does s"
type textarea "x"
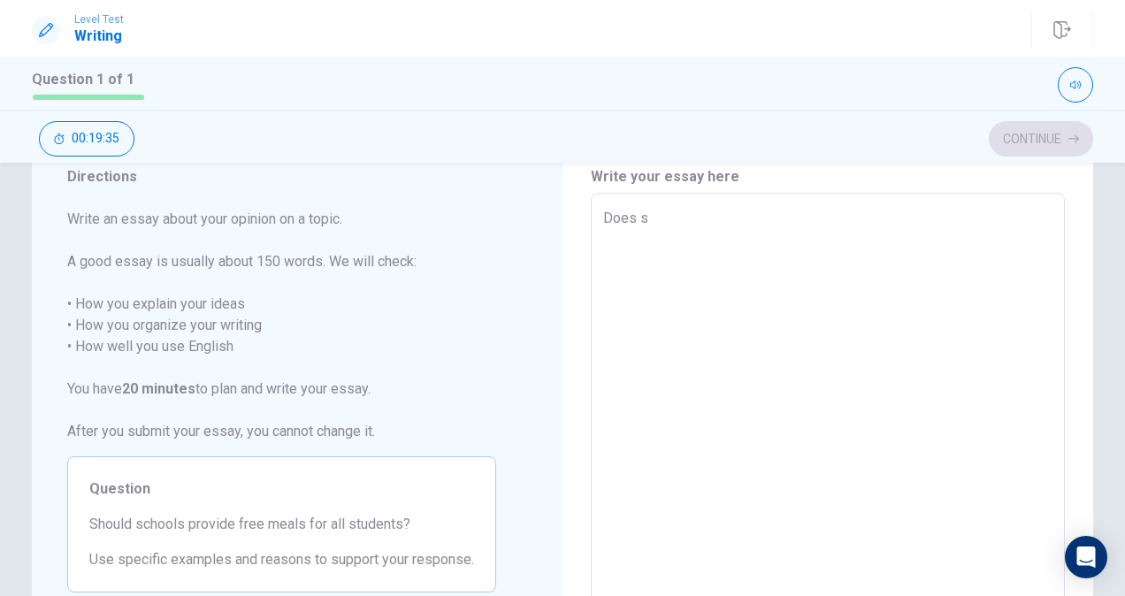
type textarea "Does sc"
type textarea "x"
type textarea "Does sco"
type textarea "x"
type textarea "Does sc"
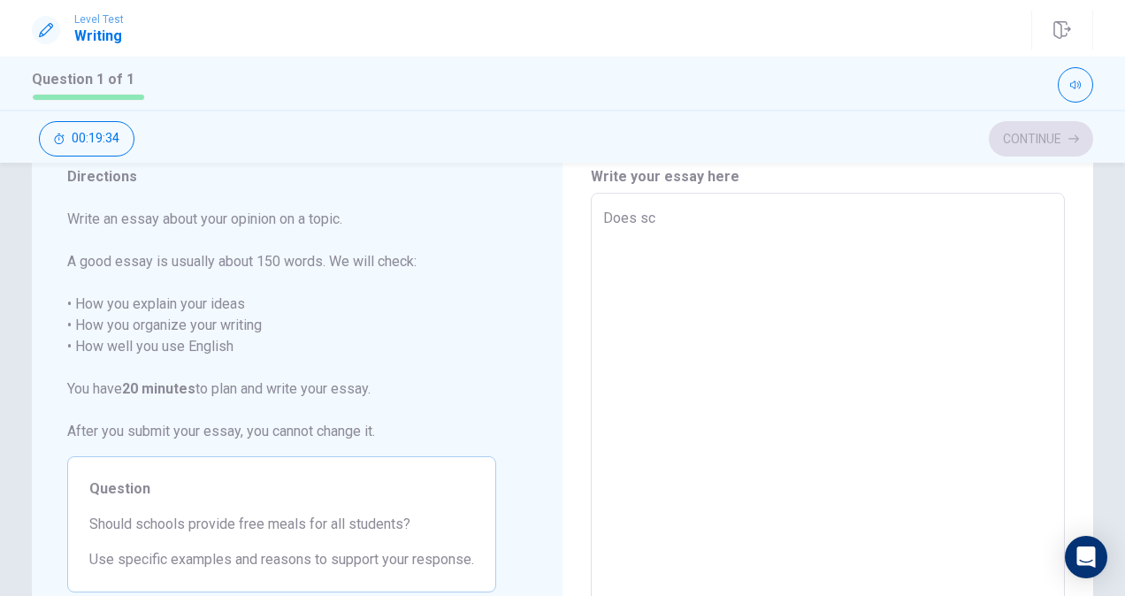
type textarea "x"
type textarea "Does sch"
type textarea "x"
type textarea "Does scho"
type textarea "x"
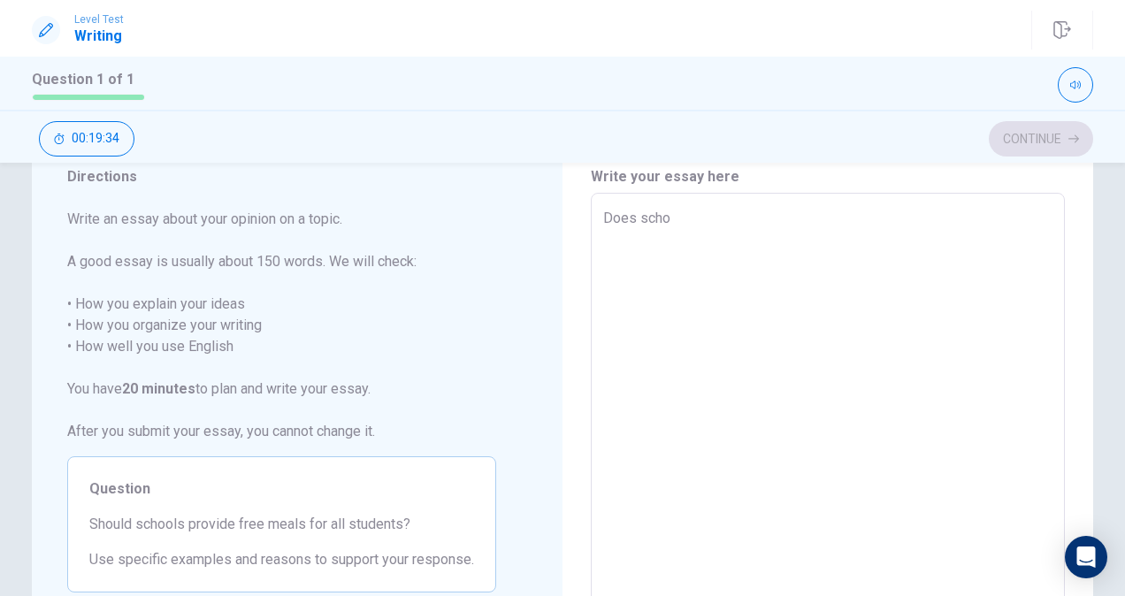
type textarea "Does schoo"
type textarea "x"
type textarea "Does school"
type textarea "x"
type textarea "Does schools"
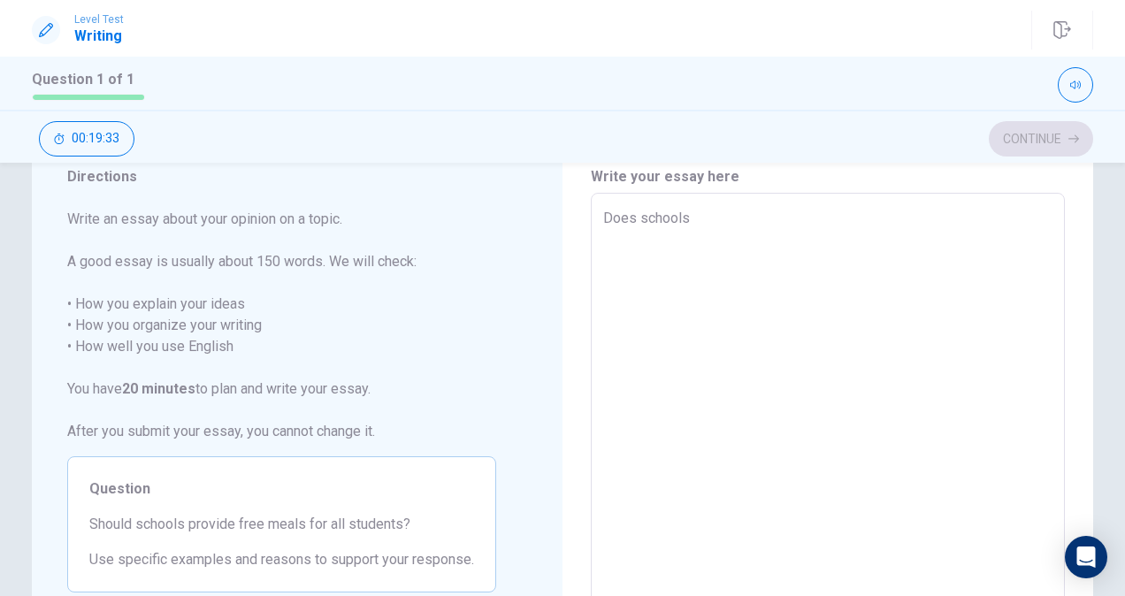
type textarea "x"
type textarea "Does schools"
type textarea "x"
type textarea "Does schools s"
type textarea "x"
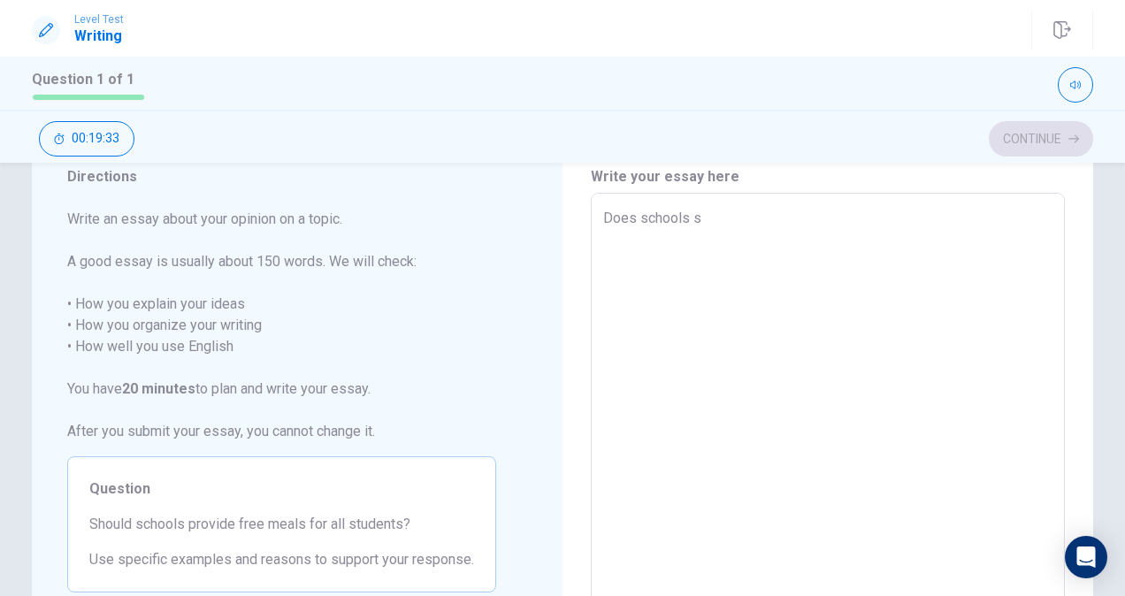
type textarea "Does schools sh"
type textarea "x"
type textarea "Does schools sho"
type textarea "x"
type textarea "Does schools shou"
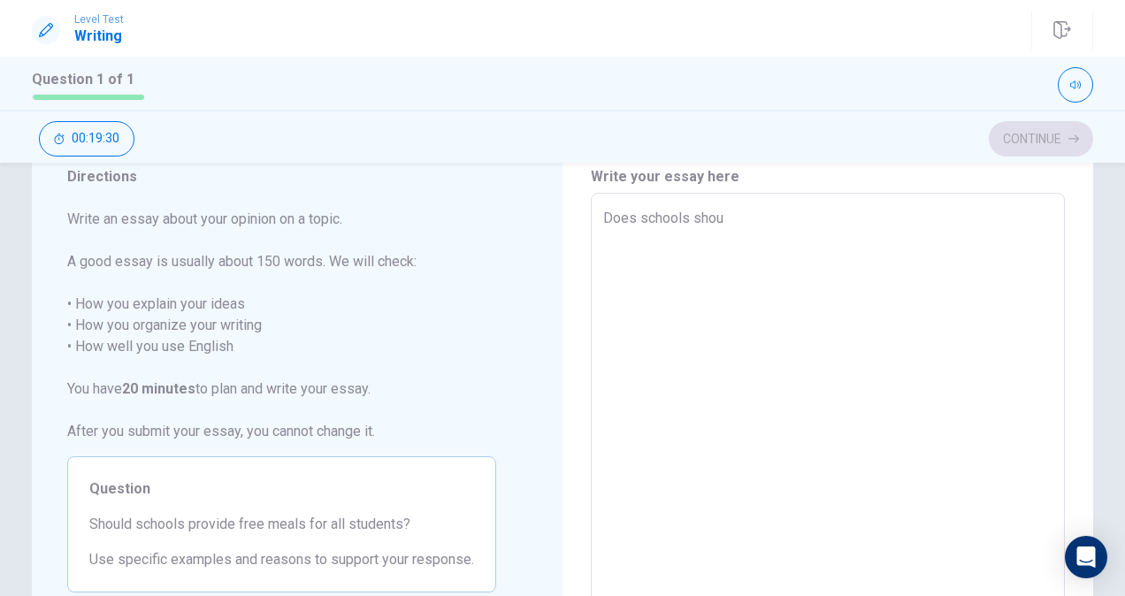
type textarea "x"
type textarea "Does schools shoul"
type textarea "x"
type textarea "Does schools should"
type textarea "x"
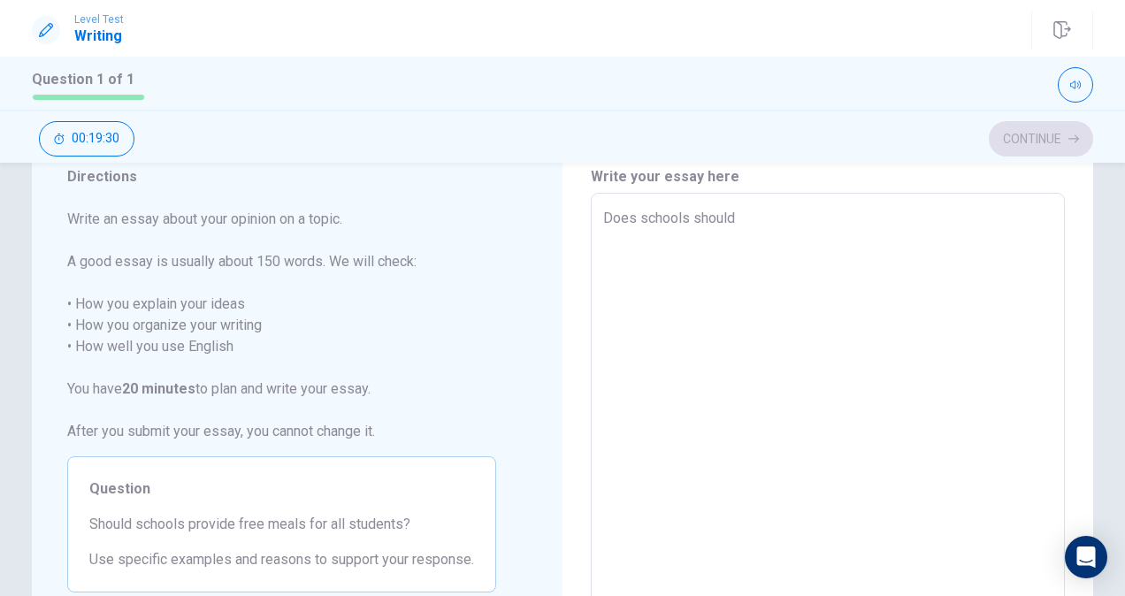
type textarea "Does schools should"
type textarea "x"
type textarea "Does schools should p"
type textarea "x"
type textarea "Does schools should pr"
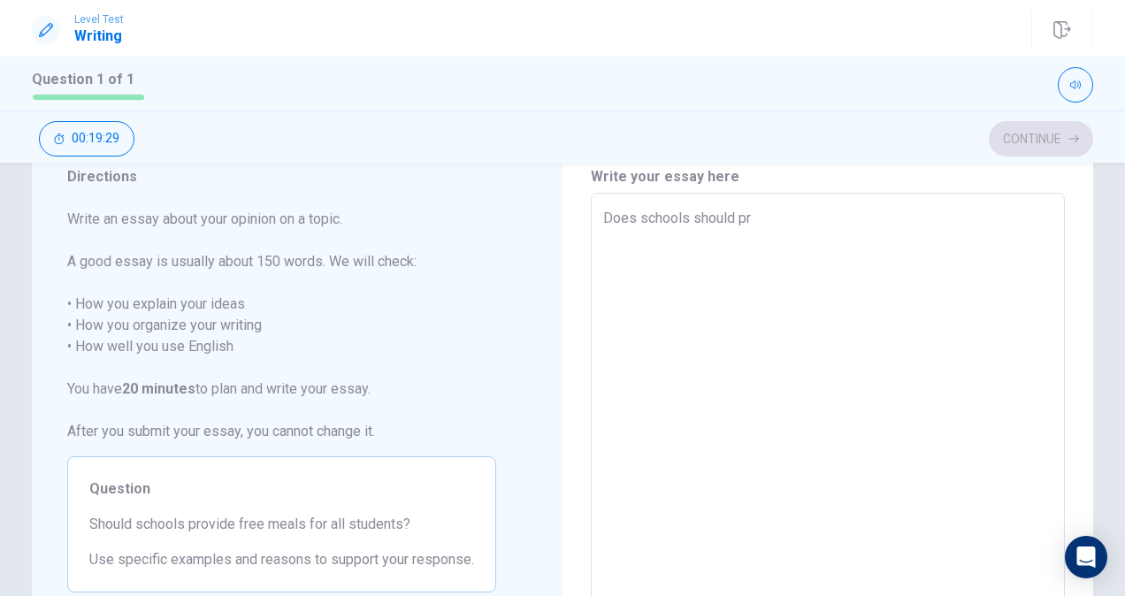
type textarea "x"
type textarea "Does schools should pro"
type textarea "x"
type textarea "Does schools should prov"
type textarea "x"
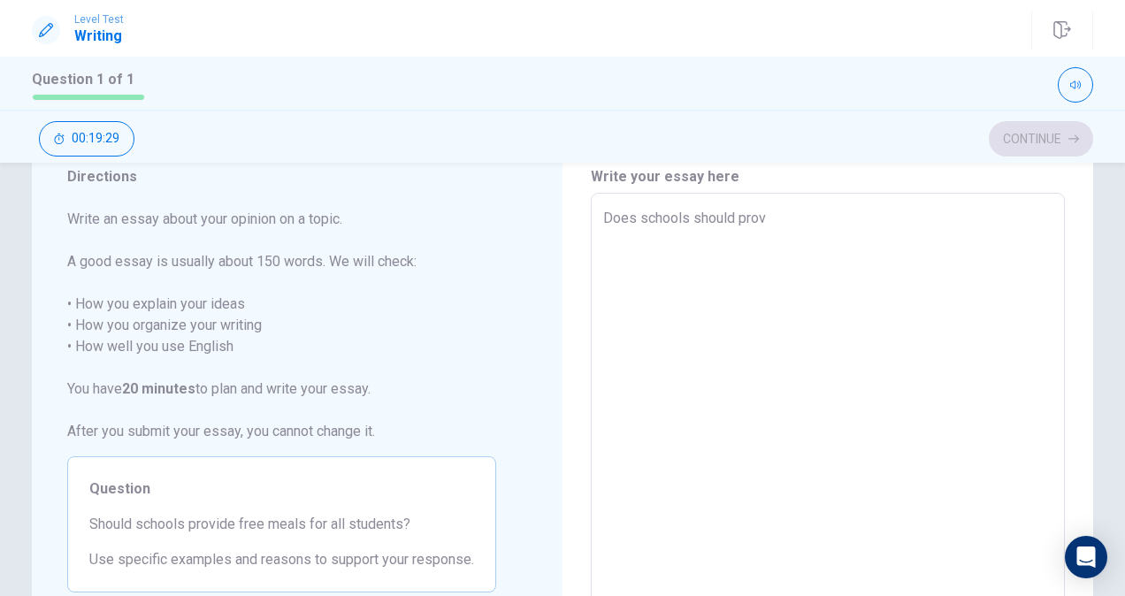
type textarea "Does schools should provi"
type textarea "x"
type textarea "Does schools should provic"
type textarea "x"
type textarea "Does schools should provice"
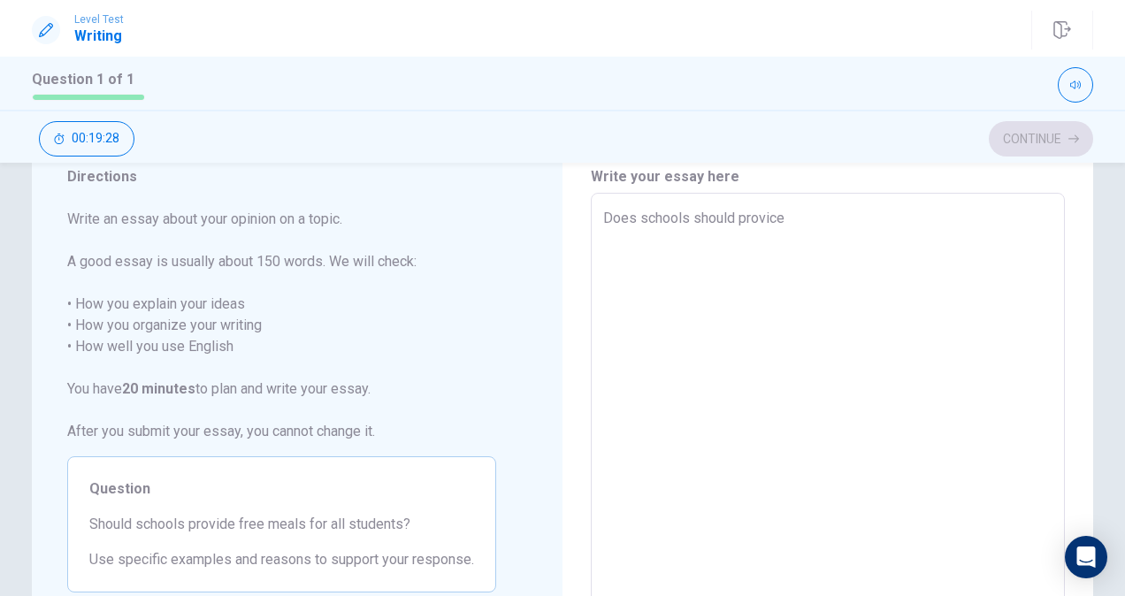
type textarea "x"
type textarea "Does schools should provice"
type textarea "x"
type textarea "Does schools should provice"
type textarea "x"
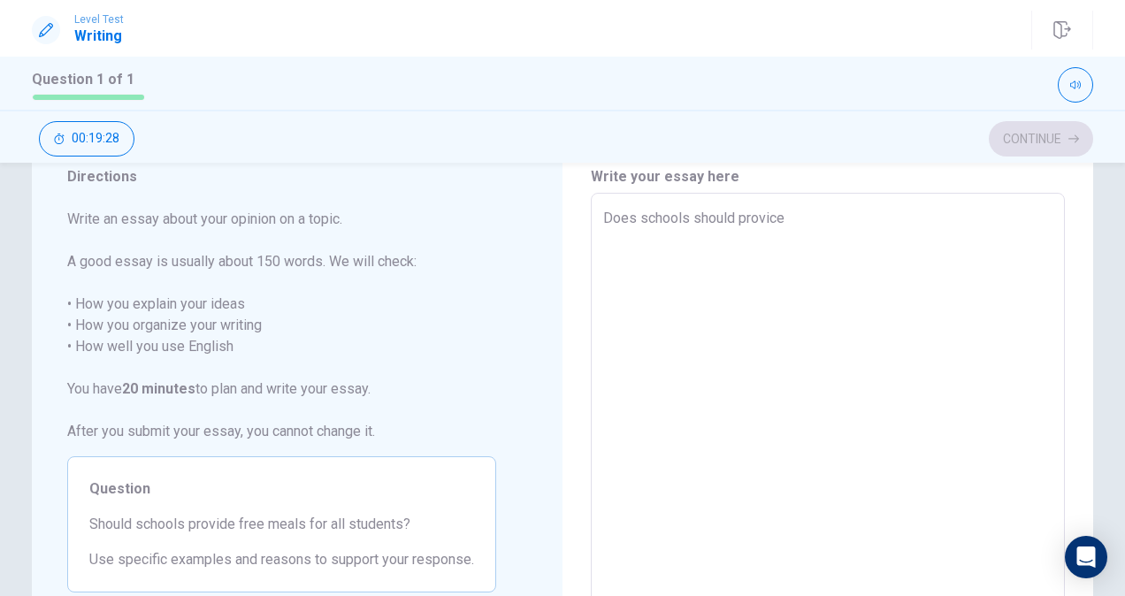
type textarea "Does schools should provic"
type textarea "x"
type textarea "Does schools should provi"
type textarea "x"
type textarea "Does schools should provid"
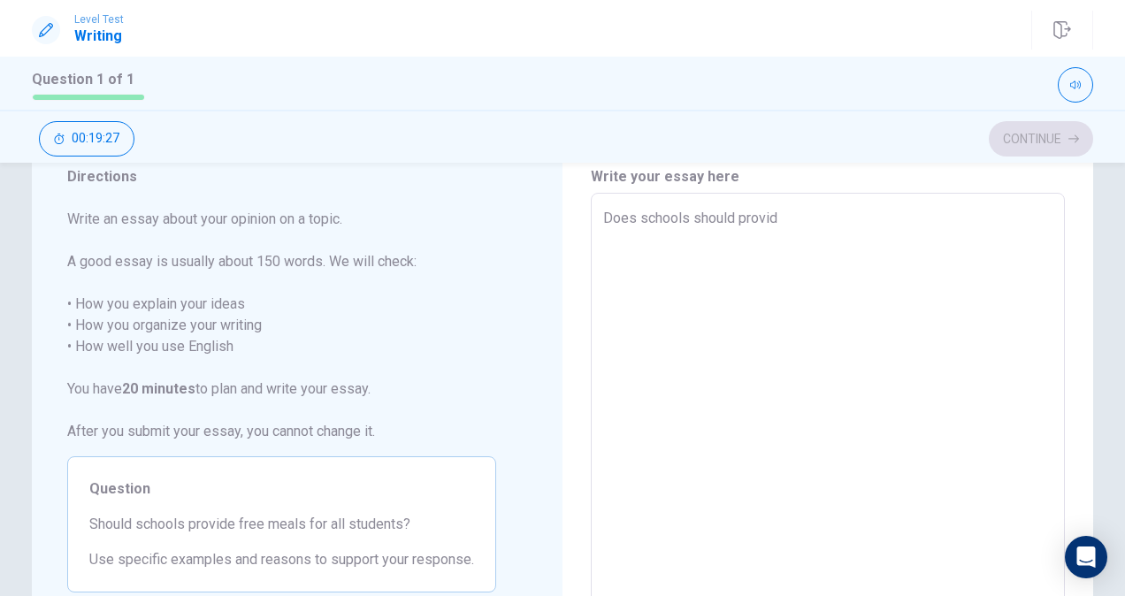
type textarea "x"
type textarea "Does schools should provide"
type textarea "x"
type textarea "Does schools should provide"
type textarea "x"
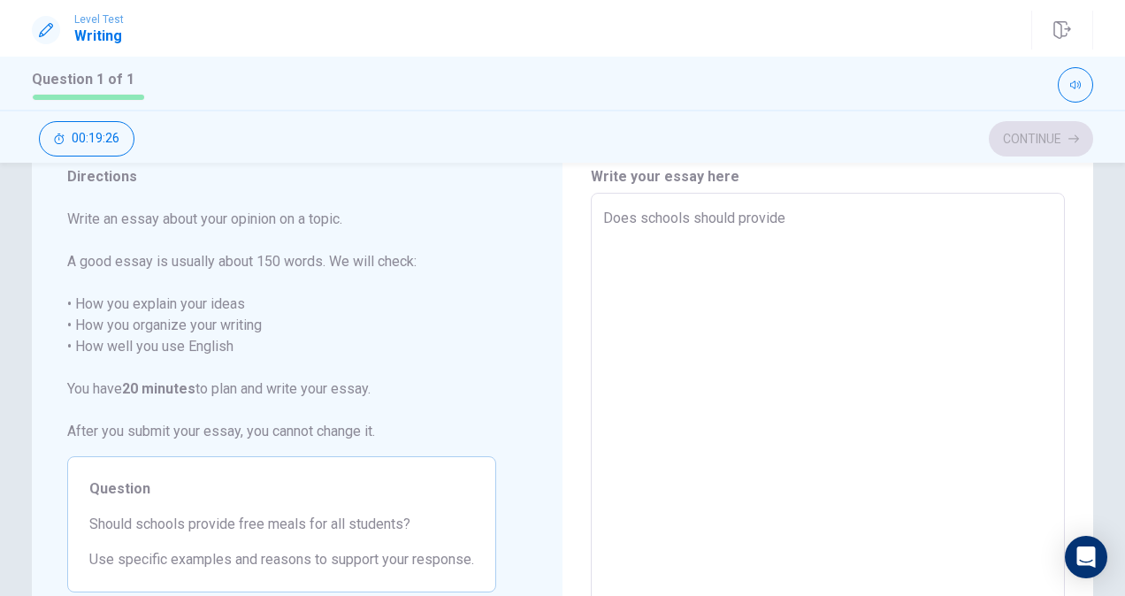
type textarea "Does schools should provide f"
type textarea "x"
type textarea "Does schools should provide fr"
type textarea "x"
type textarea "Does schools should provide fre"
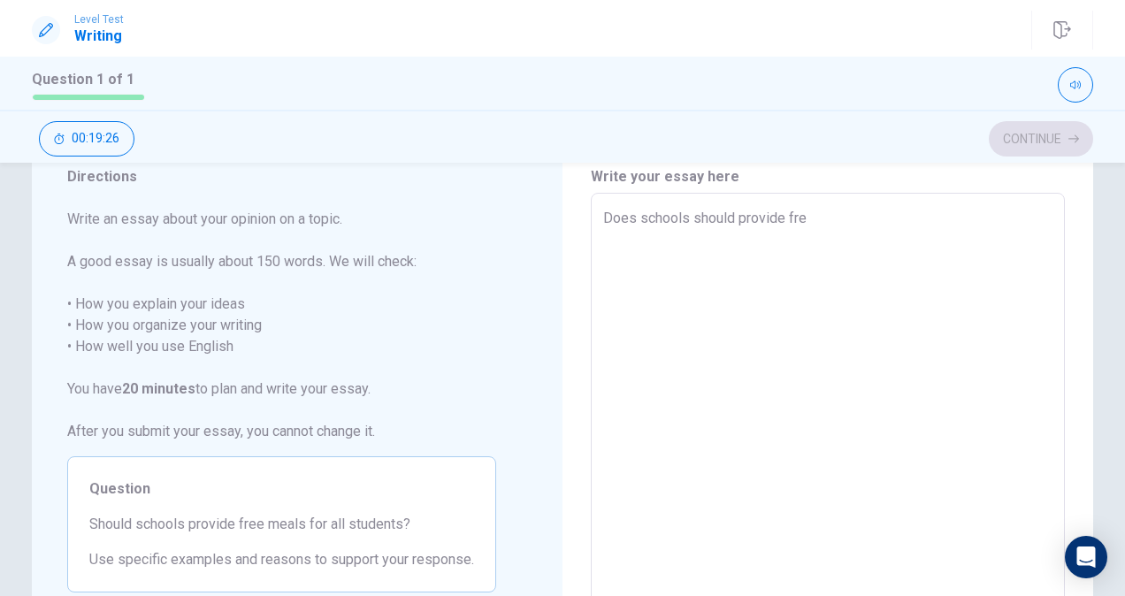
type textarea "x"
type textarea "Does schools should provide free"
type textarea "x"
type textarea "Does schools should provide free"
type textarea "x"
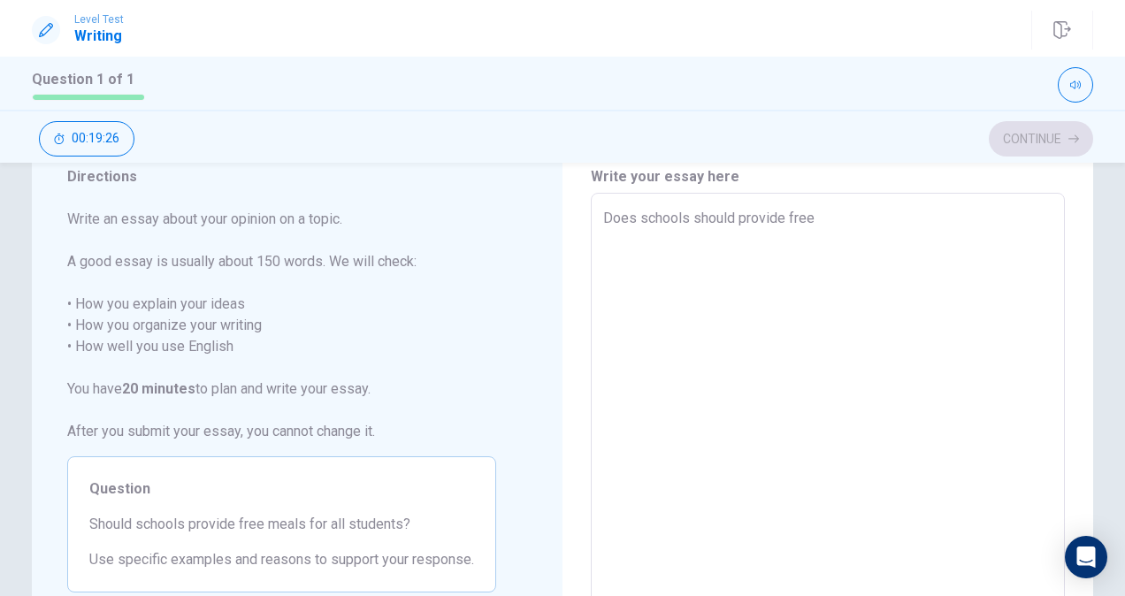
type textarea "Does schools should provide free m"
type textarea "x"
type textarea "Does schools should provide free me"
type textarea "x"
type textarea "Does schools should provide free mea"
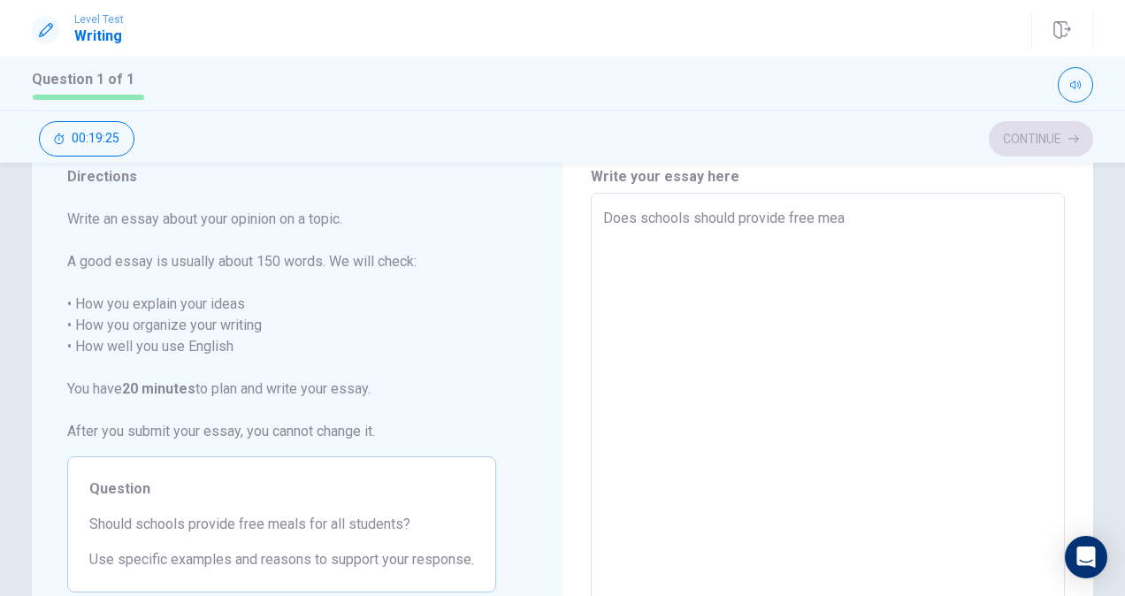
type textarea "x"
type textarea "Does schools should provide free meal"
type textarea "x"
type textarea "Does schools should provide free meals"
type textarea "x"
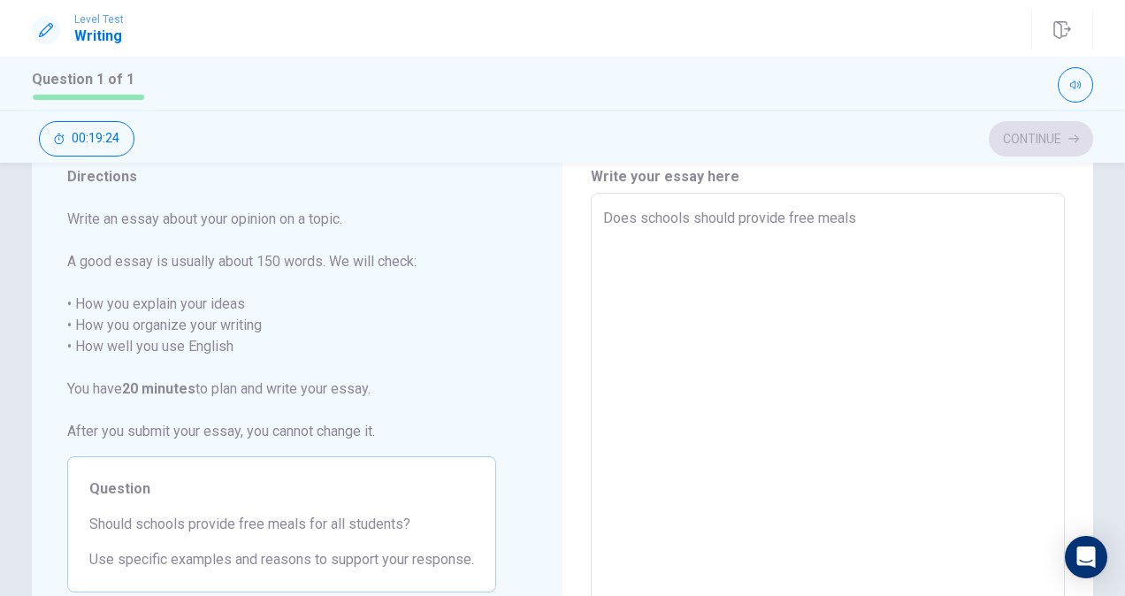
type textarea "Does schools should provide free meals"
type textarea "x"
type textarea "Does schools should provide free meals t"
type textarea "x"
type textarea "Does schools should provide free meals to"
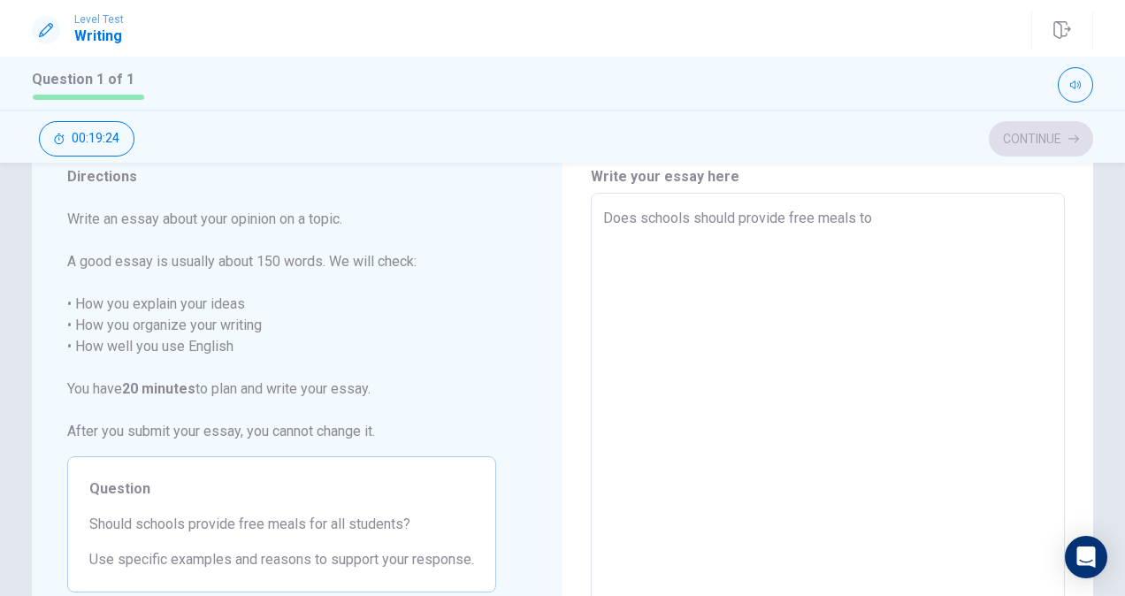
type textarea "x"
type textarea "Does schools should provide free meals to"
type textarea "x"
type textarea "Does schools should provide free meals to"
type textarea "x"
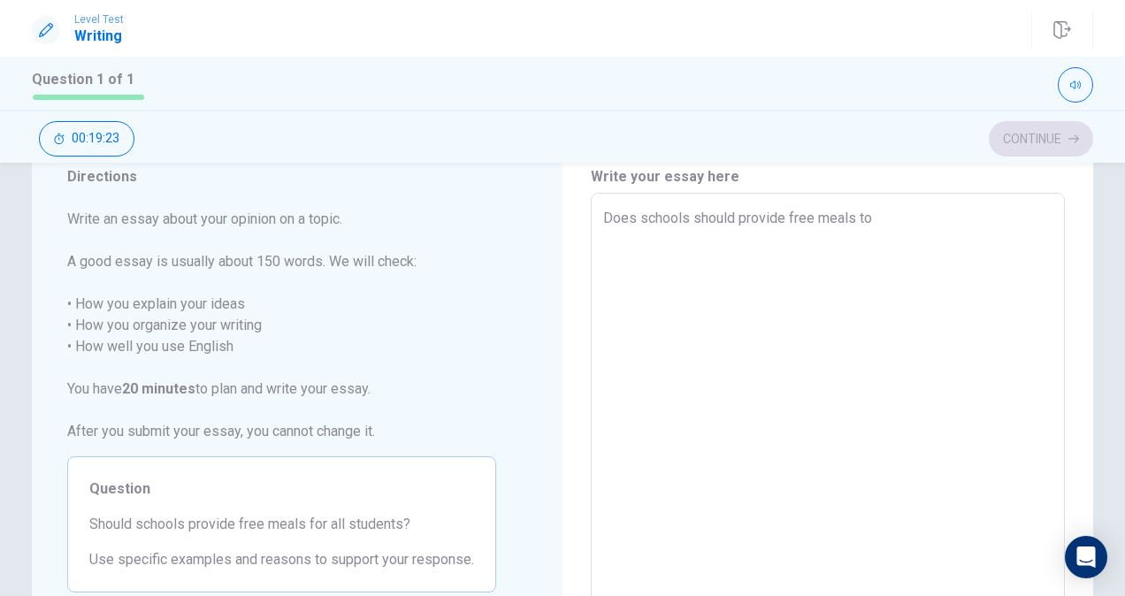
type textarea "Does schools should provide free meals t"
type textarea "x"
type textarea "Does schools should provide free meals"
type textarea "x"
type textarea "Does schools should provide free meals f"
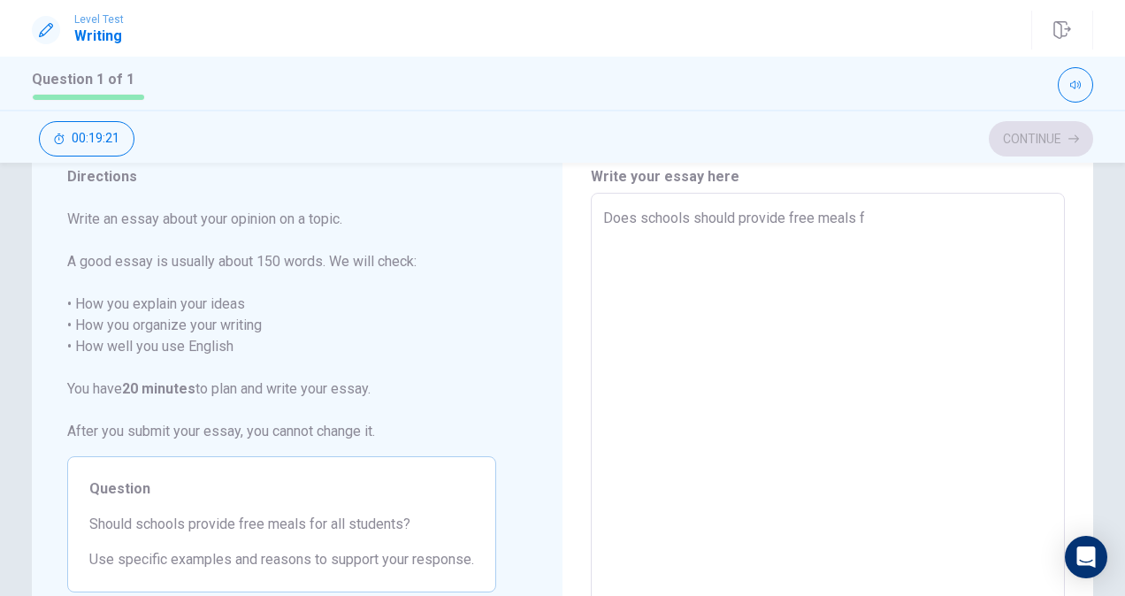
type textarea "x"
type textarea "Does schools should provide free meals fo"
type textarea "x"
type textarea "Does schools should provide free meals for"
type textarea "x"
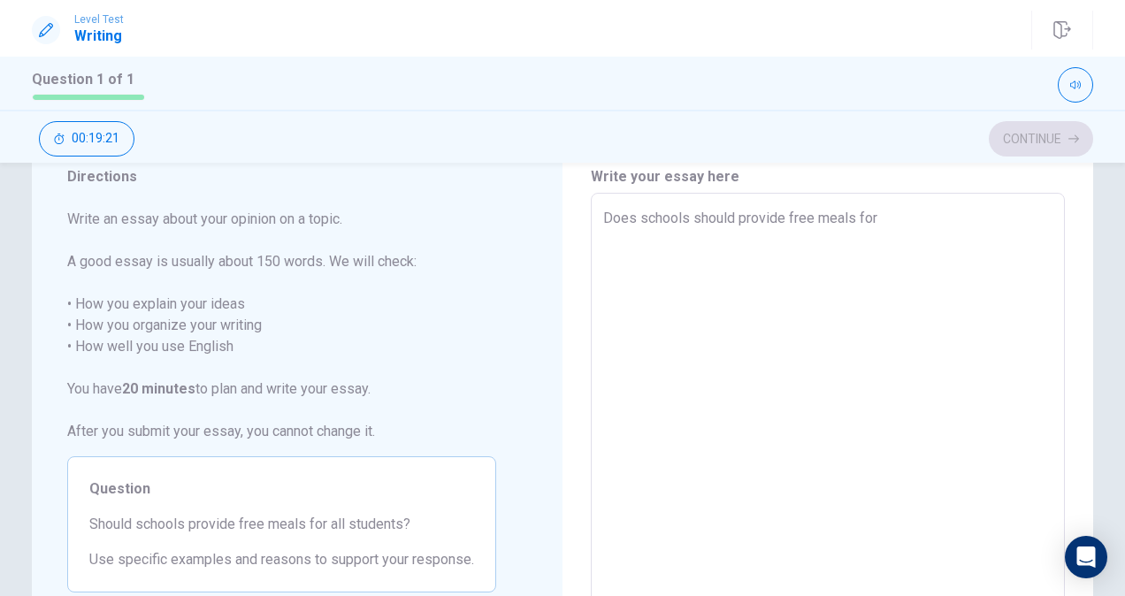
type textarea "Does schools should provide free meals for"
type textarea "x"
type textarea "Does schools should provide free meals for a"
type textarea "x"
type textarea "Does schools should provide free meals for al"
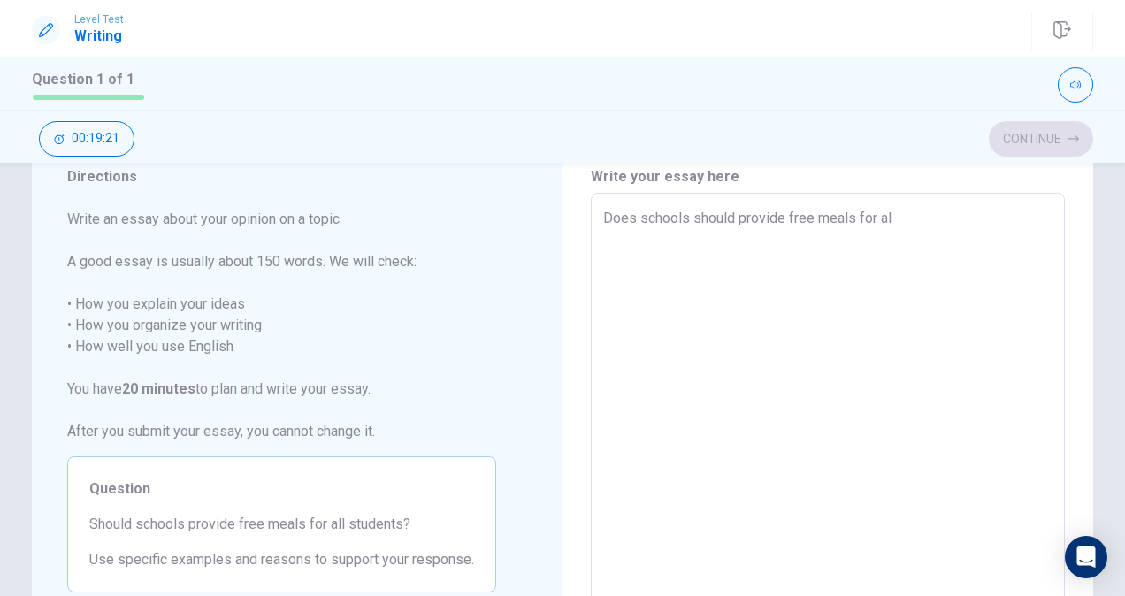
type textarea "x"
type textarea "Does schools should provide free meals for all"
type textarea "x"
type textarea "Does schools should provide free meals for all"
type textarea "x"
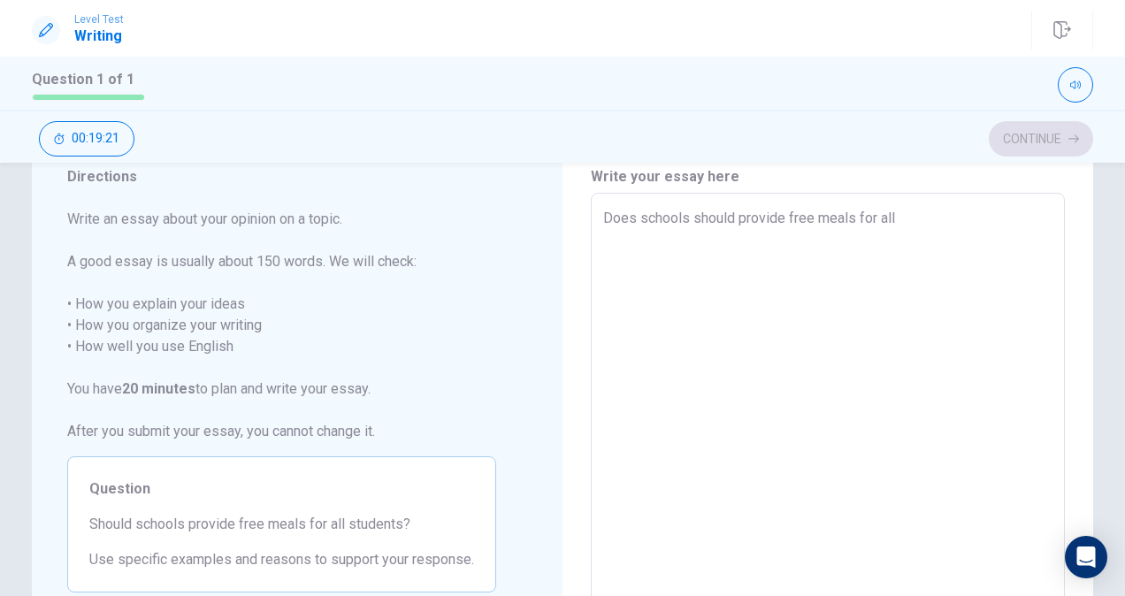
type textarea "Does schools should provide free meals for all s"
type textarea "x"
type textarea "Does schools should provide free meals for all st"
type textarea "x"
type textarea "Does schools should provide free meals for all stu"
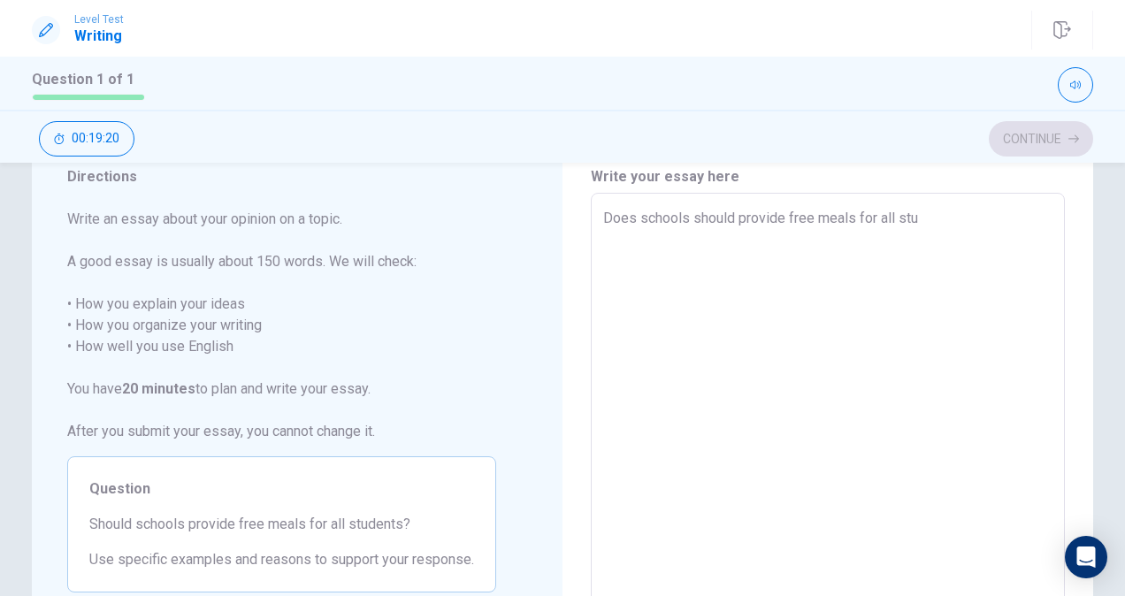
type textarea "x"
type textarea "Does schools should provide free meals for all stud"
type textarea "x"
type textarea "Does schools should provide free meals for all stude"
type textarea "x"
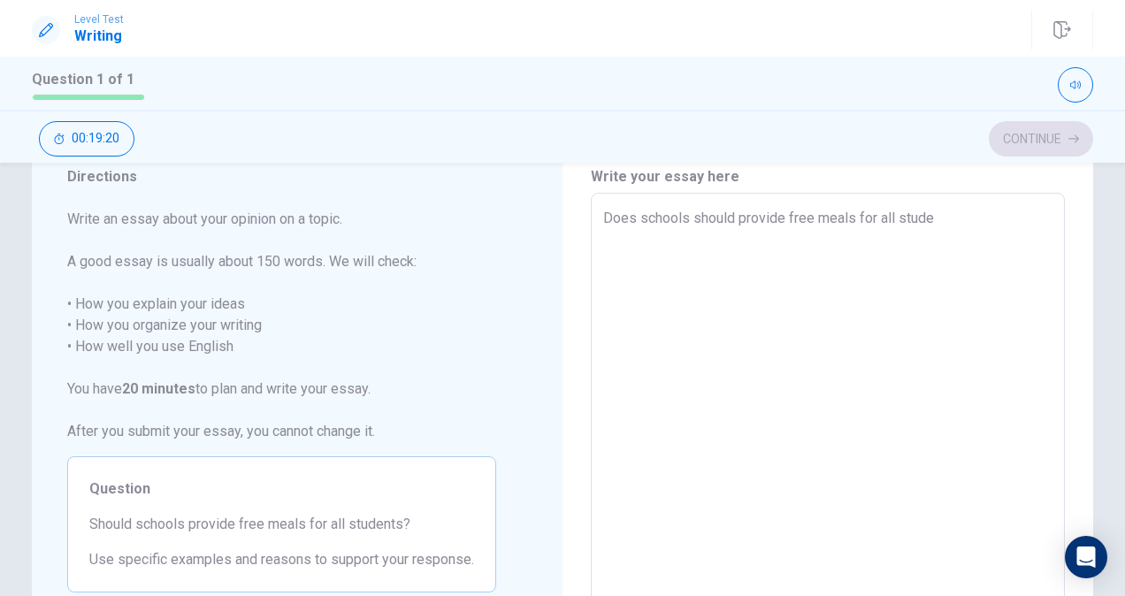
type textarea "Does schools should provide free meals for all studen"
type textarea "x"
type textarea "Does schools should provide free meals for all student"
type textarea "x"
type textarea "Does schools should provide free meals for all students"
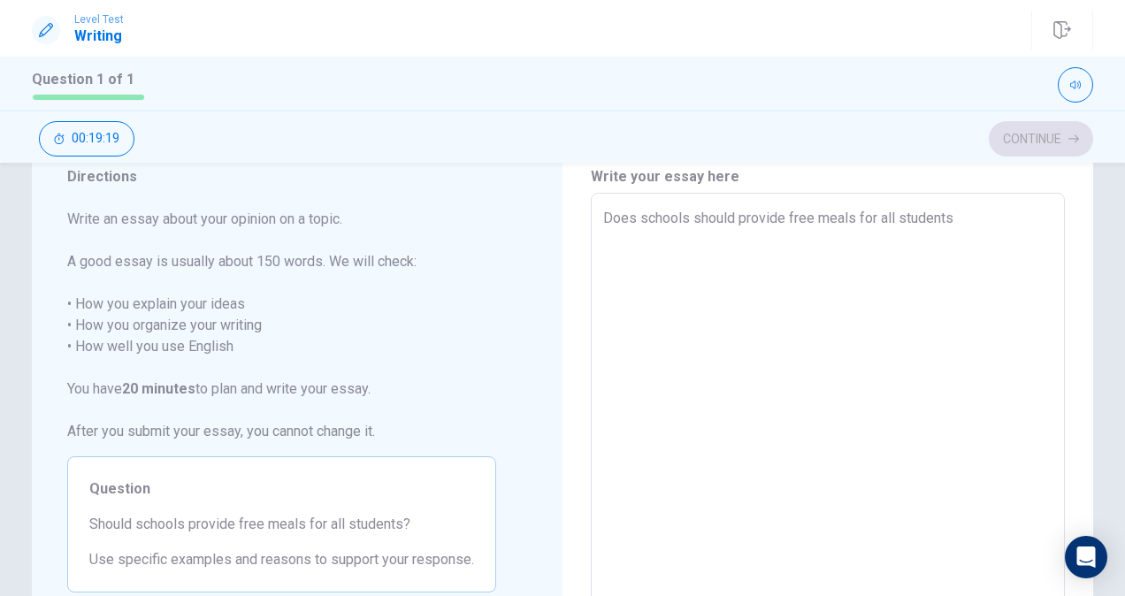
type textarea "x"
type textarea "Does schools should provide free meals for all students?"
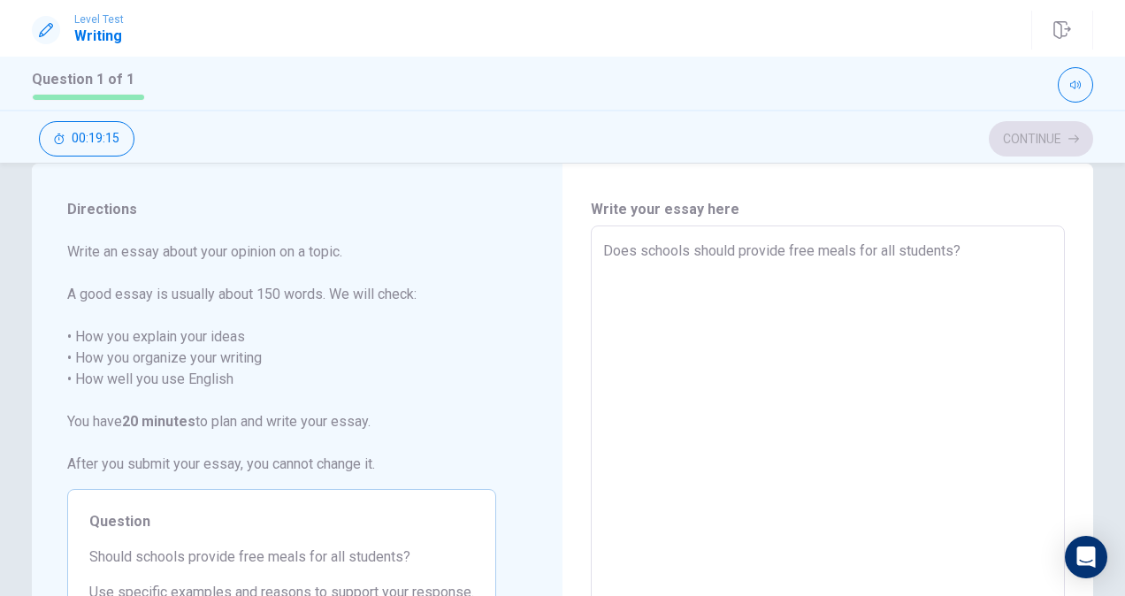
type textarea "x"
type textarea "Does schools should provide free meals for all students?"
type textarea "x"
type textarea "Does schools should provide free meals for all students? T"
type textarea "x"
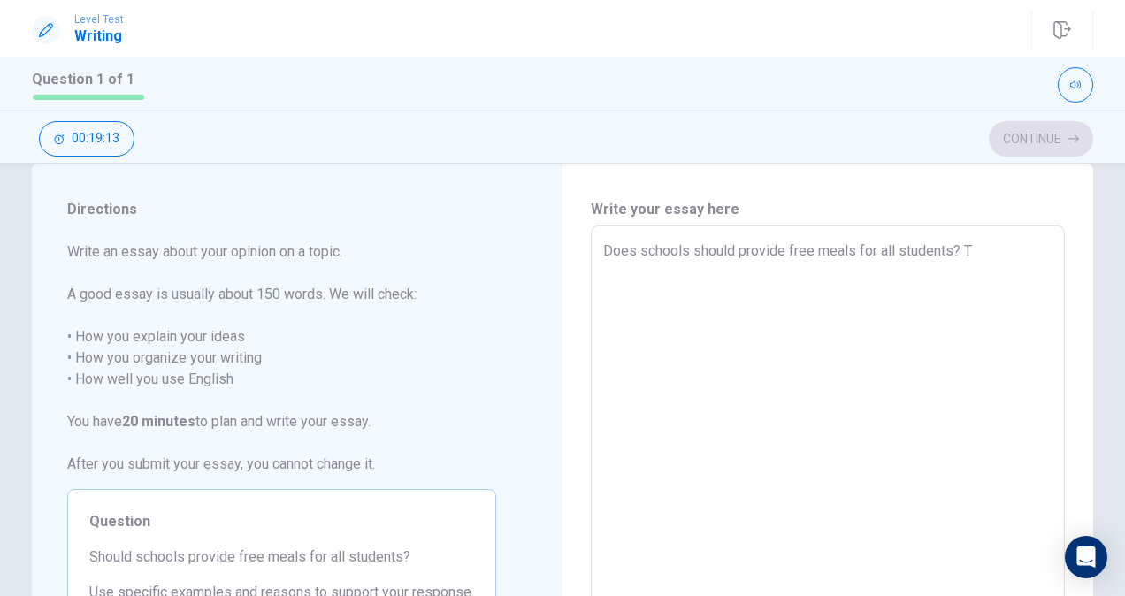
type textarea "Does schools should provide free meals for all students? Th"
type textarea "x"
type textarea "Does schools should provide free meals for all students? Thi"
type textarea "x"
type textarea "Does schools should provide free meals for all students? This"
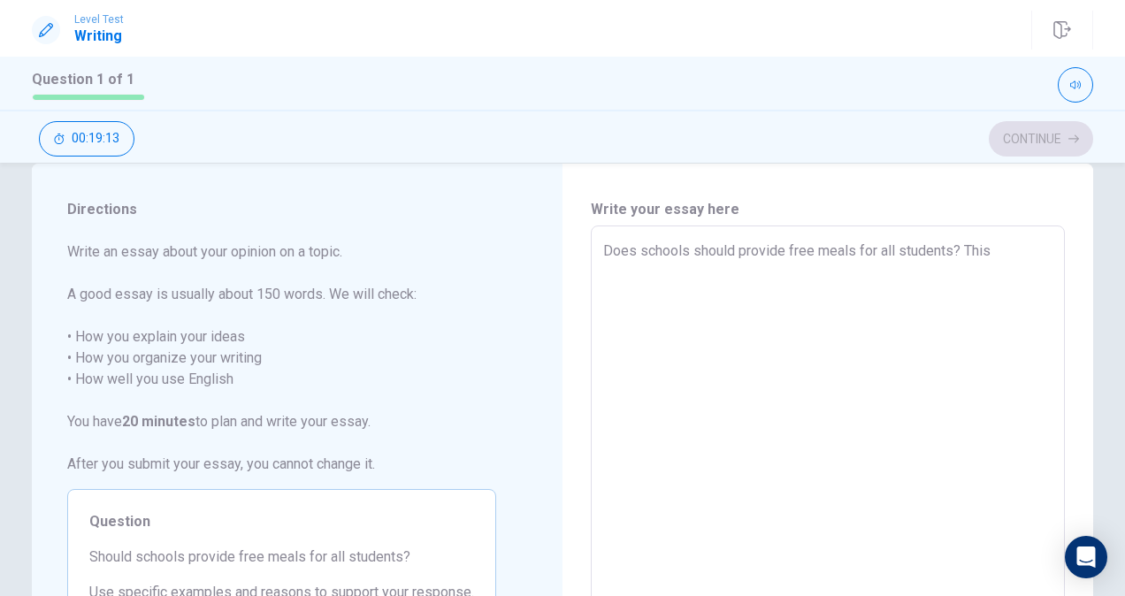
type textarea "x"
type textarea "Does schools should provide free meals for all students? This"
type textarea "x"
type textarea "Does schools should provide free meals for all students? This i"
type textarea "x"
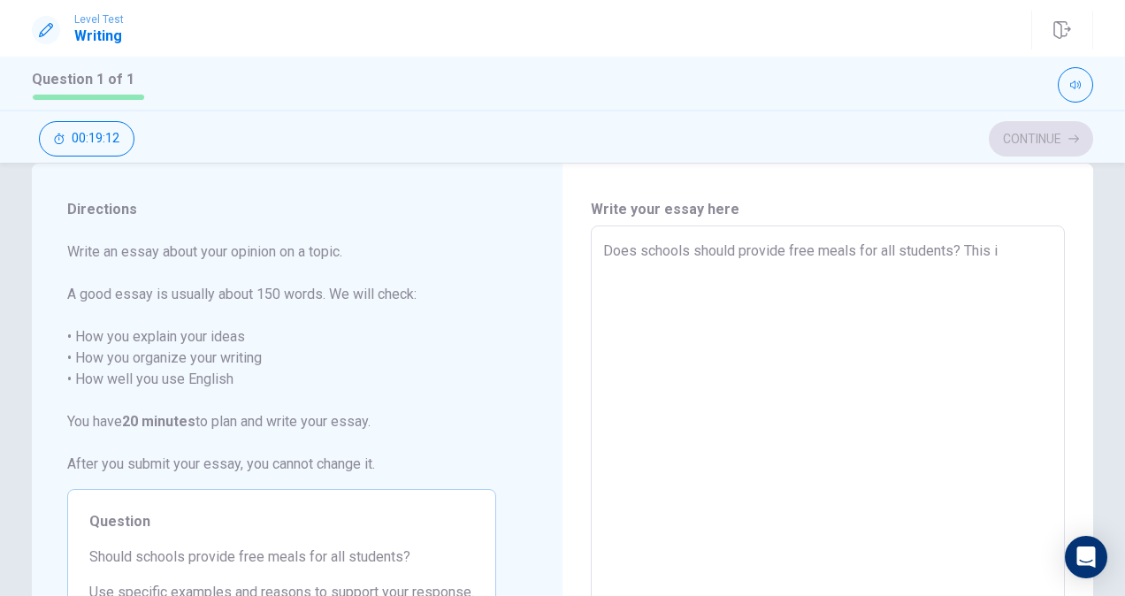
type textarea "Does schools should provide free meals for all students? This is"
type textarea "x"
type textarea "Does schools should provide free meals for all students? This is"
type textarea "x"
type textarea "Does schools should provide free meals for all students? This is s"
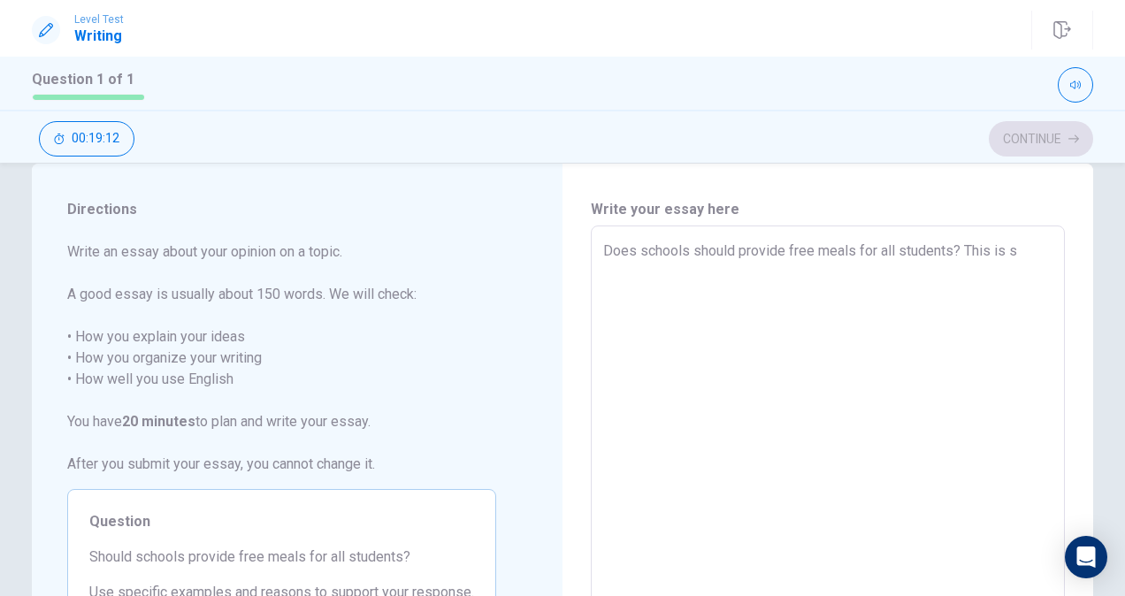
type textarea "x"
type textarea "Does schools should provide free meals for all students? This is su"
type textarea "x"
type textarea "Does schools should provide free meals for all students? This is suc"
type textarea "x"
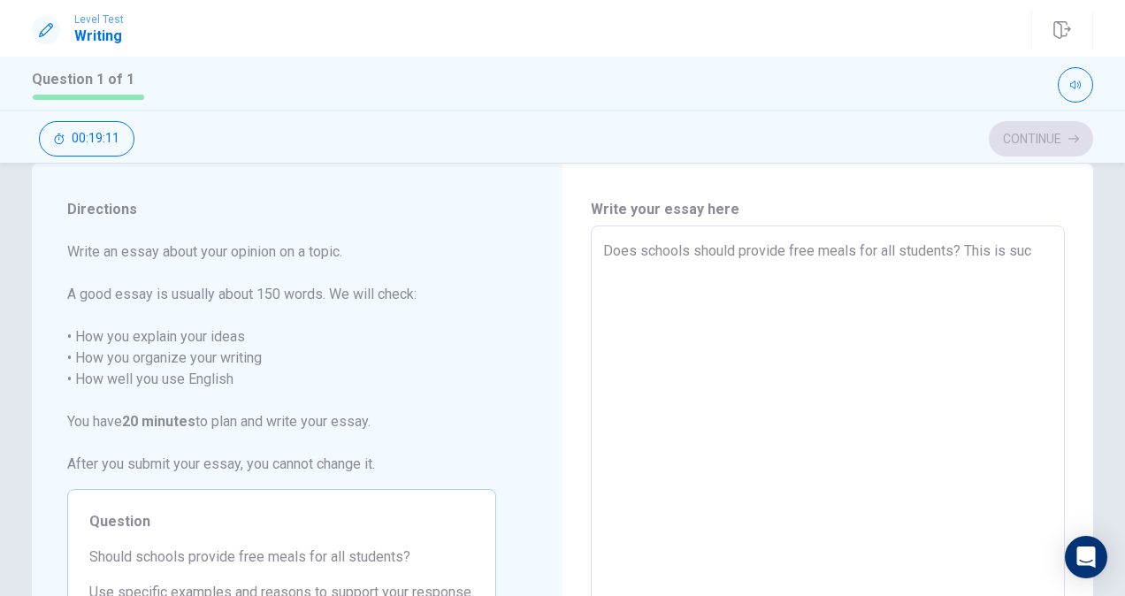
type textarea "Does schools should provide free meals for all students? This is such"
type textarea "x"
type textarea "Does schools should provide free meals for all students? This is such"
type textarea "x"
type textarea "Does schools should provide free meals for all students? This is such a"
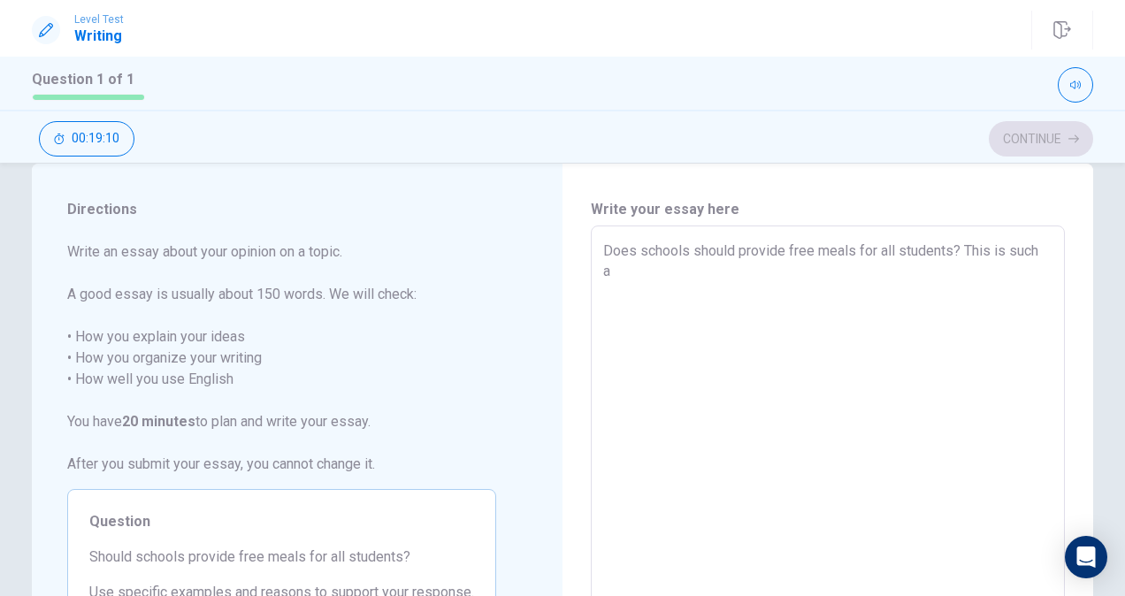
type textarea "x"
type textarea "Does schools should provide free meals for all students? This is such an"
type textarea "x"
type textarea "Does schools should provide free meals for all students? This is such an"
type textarea "x"
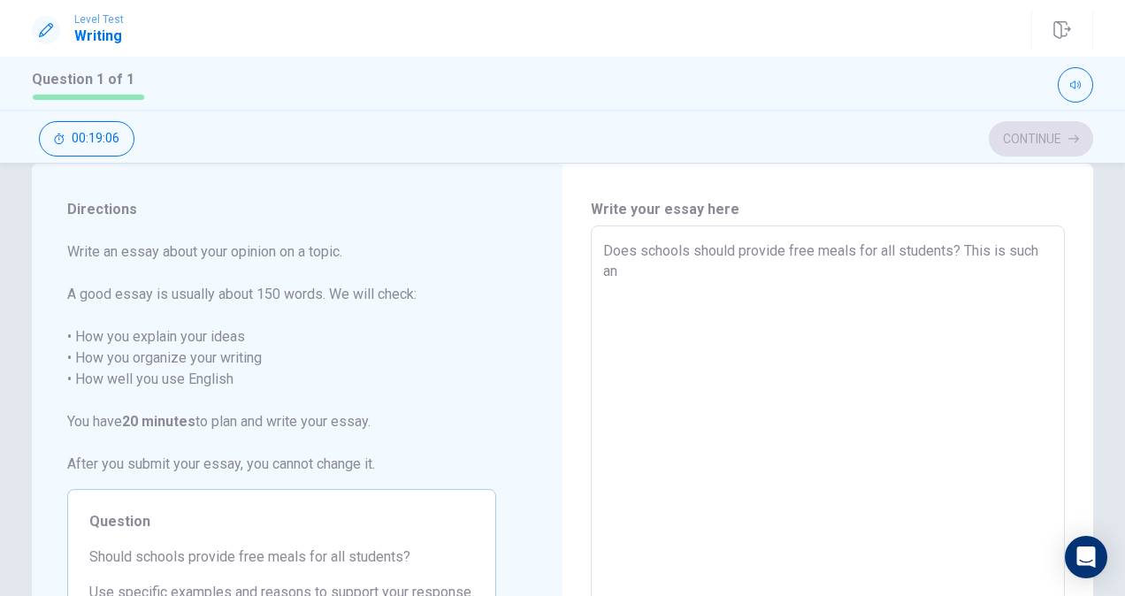
type textarea "Does schools should provide free meals for all students? This is such an i"
type textarea "x"
type textarea "Does schools should provide free meals for all students? This is such an in"
type textarea "x"
type textarea "Does schools should provide free meals for all students? This is such an int"
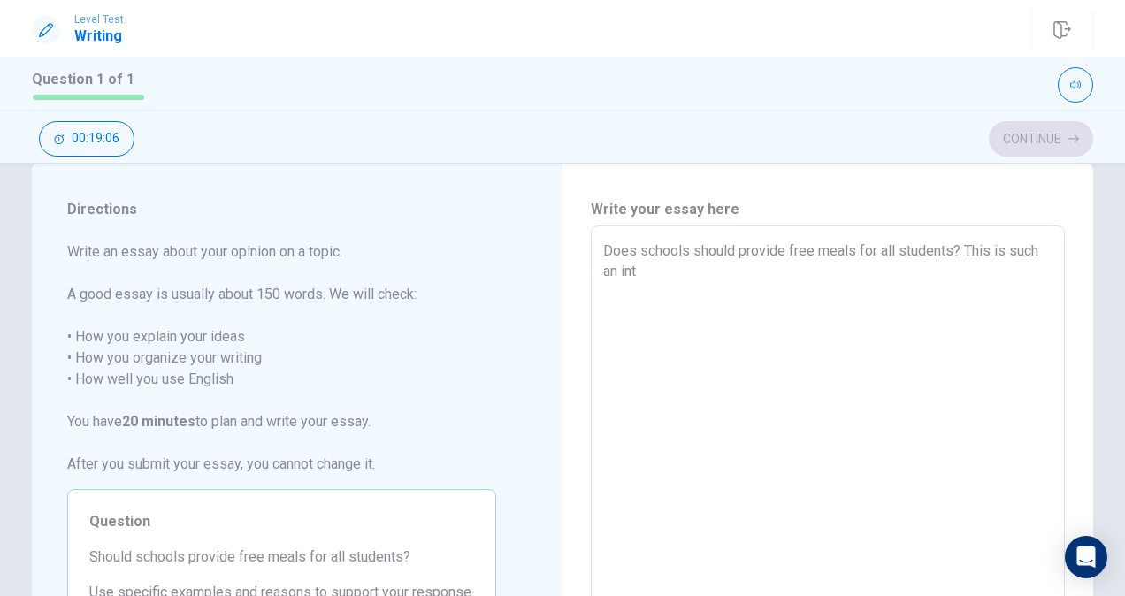
type textarea "x"
type textarea "Does schools should provide free meals for all students? This is such an inte"
type textarea "x"
type textarea "Does schools should provide free meals for all students? This is such an inter"
type textarea "x"
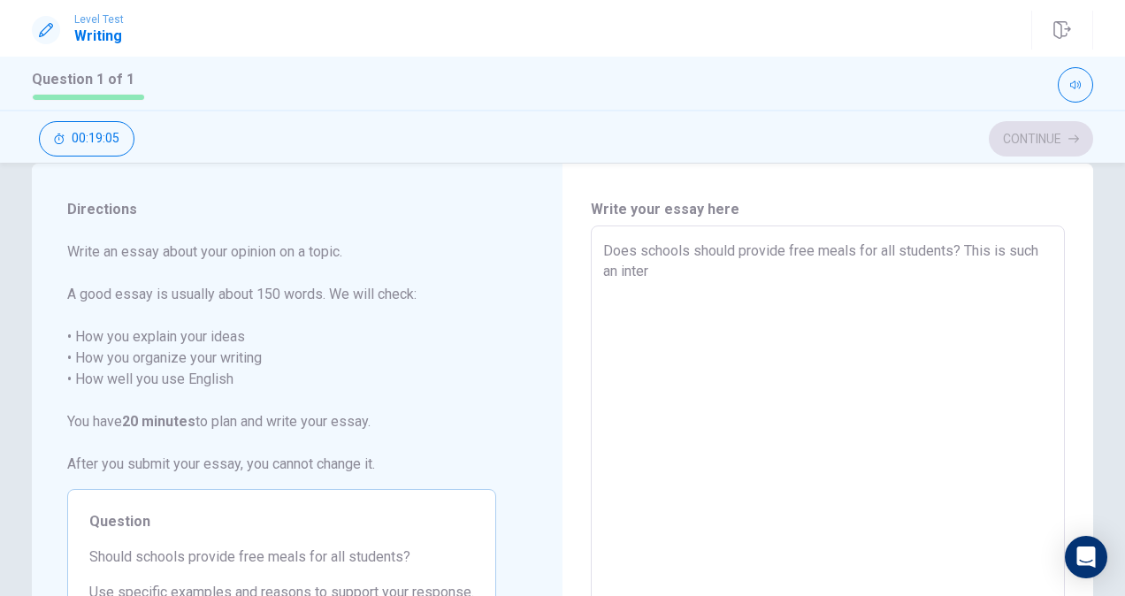
type textarea "Does schools should provide free meals for all students? This is such an intere"
type textarea "x"
type textarea "Does schools should provide free meals for all students? This is such an interes"
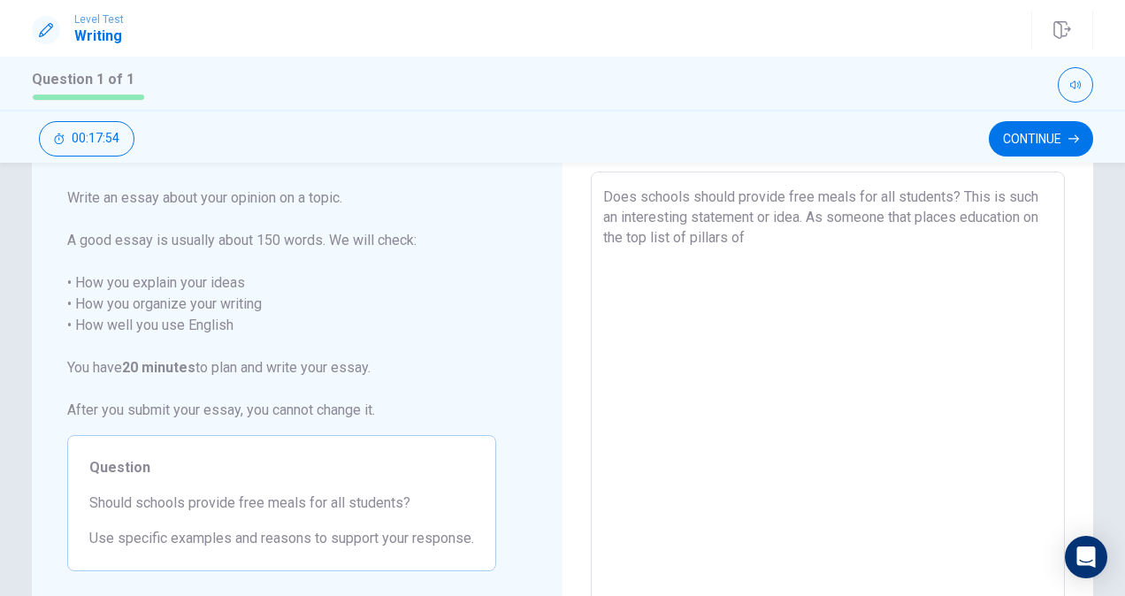
scroll to position [57, 0]
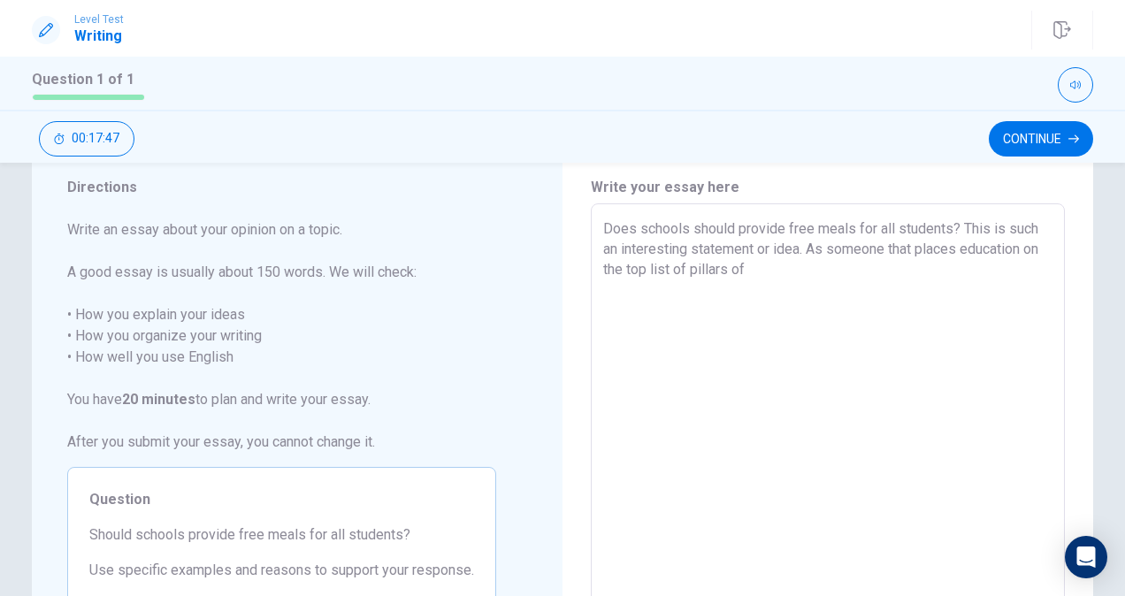
click at [805, 249] on textarea "Does schools should provide free meals for all students? This is such an intere…" at bounding box center [827, 448] width 449 height 460
click at [1001, 265] on textarea "Does schools should provide free meals for all students? This is such an intere…" at bounding box center [827, 448] width 449 height 460
click at [878, 248] on textarea "Does schools should provide free meals for all students? This is such an intere…" at bounding box center [827, 448] width 449 height 460
click at [972, 266] on textarea "Does schools should provide free meals for all students? This is such an intere…" at bounding box center [827, 448] width 449 height 460
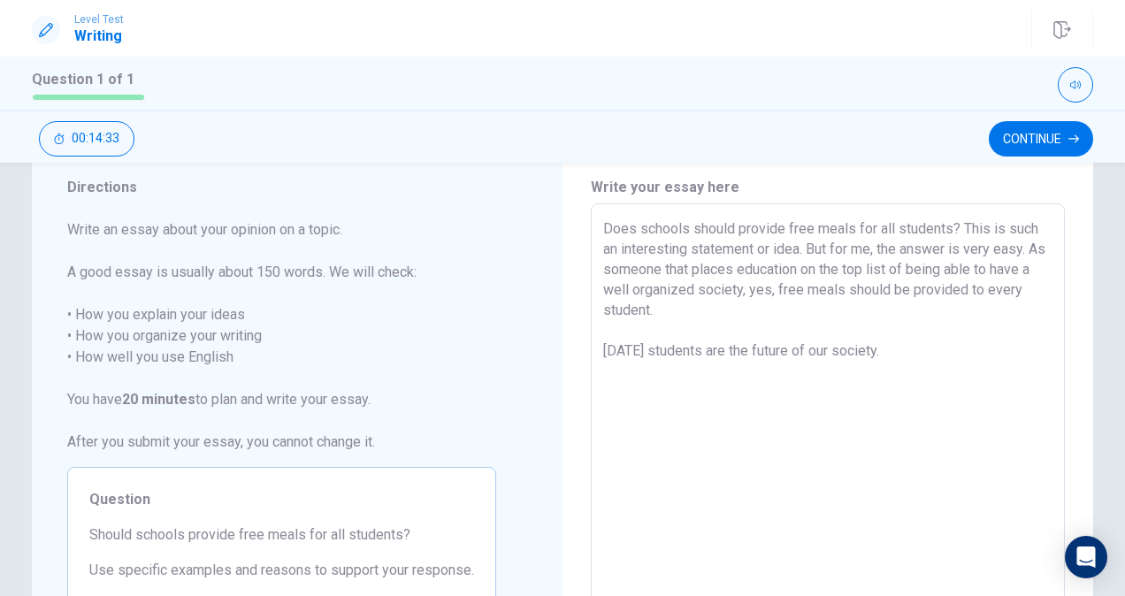
click at [908, 267] on textarea "Does schools should provide free meals for all students? This is such an intere…" at bounding box center [827, 448] width 449 height 460
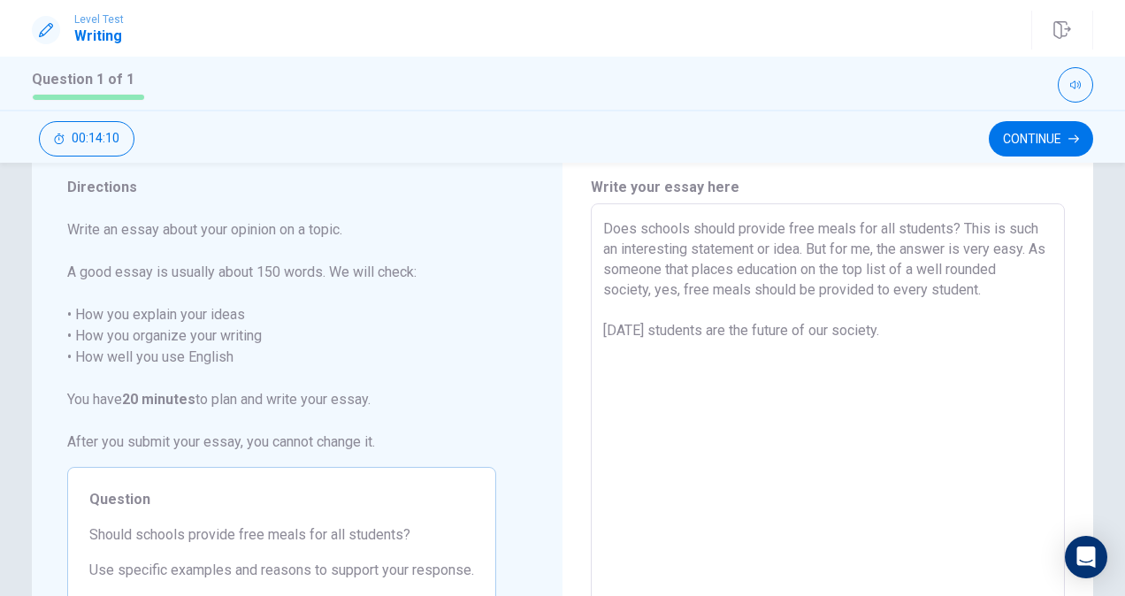
click at [910, 328] on textarea "Does schools should provide free meals for all students? This is such an intere…" at bounding box center [827, 448] width 449 height 460
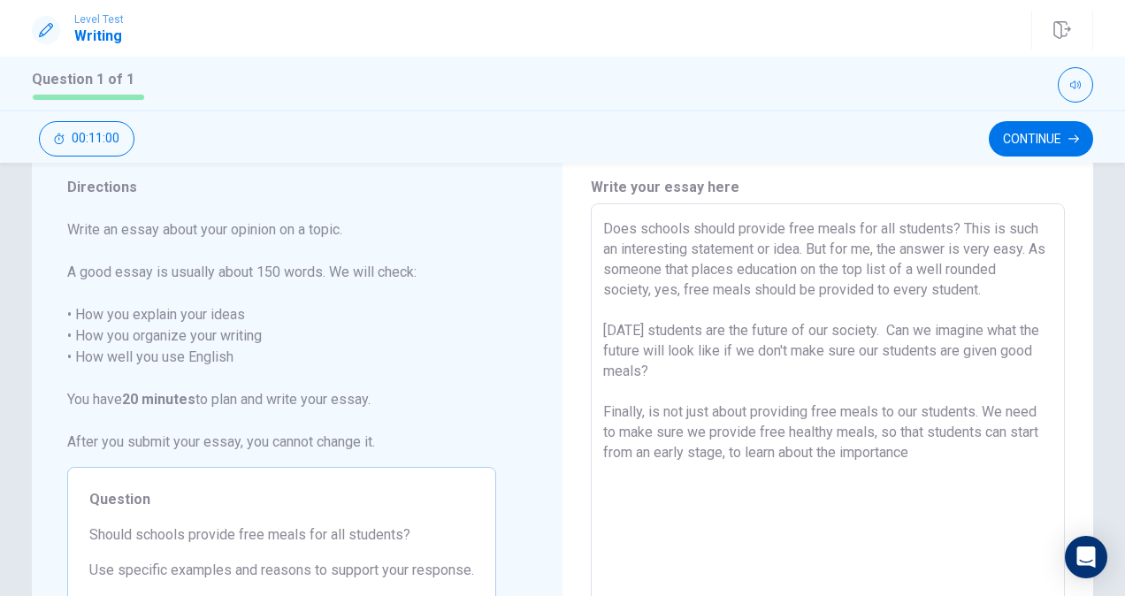
drag, startPoint x: 720, startPoint y: 456, endPoint x: 950, endPoint y: 449, distance: 230.1
click at [950, 449] on textarea "Does schools should provide free meals for all students? This is such an intere…" at bounding box center [827, 448] width 449 height 460
click at [603, 329] on textarea "Does schools should provide free meals for all students? This is such an intere…" at bounding box center [827, 448] width 449 height 460
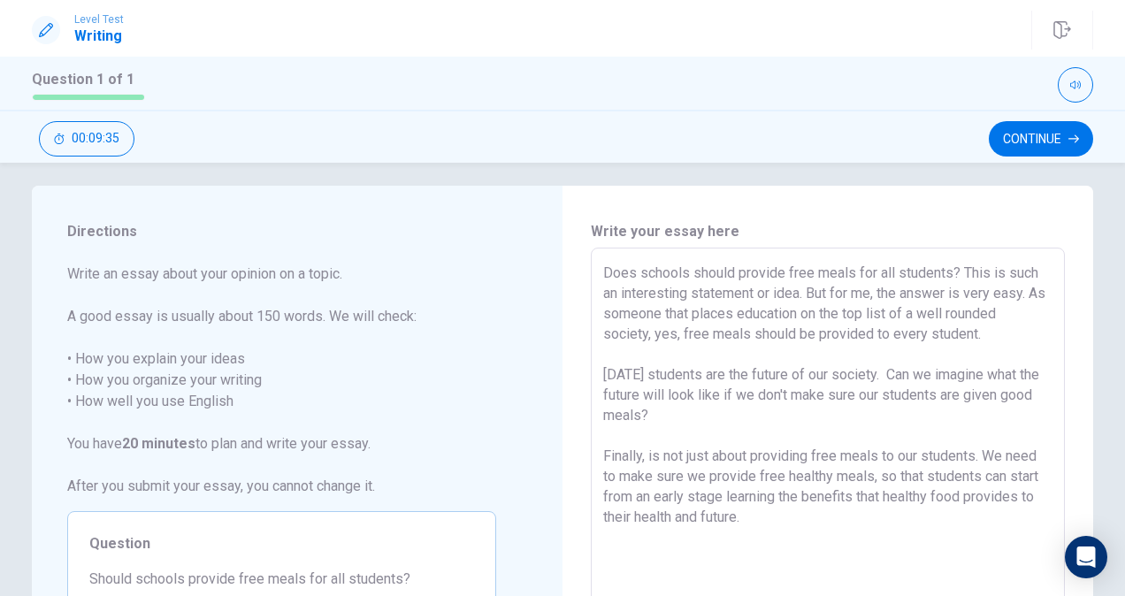
scroll to position [98, 0]
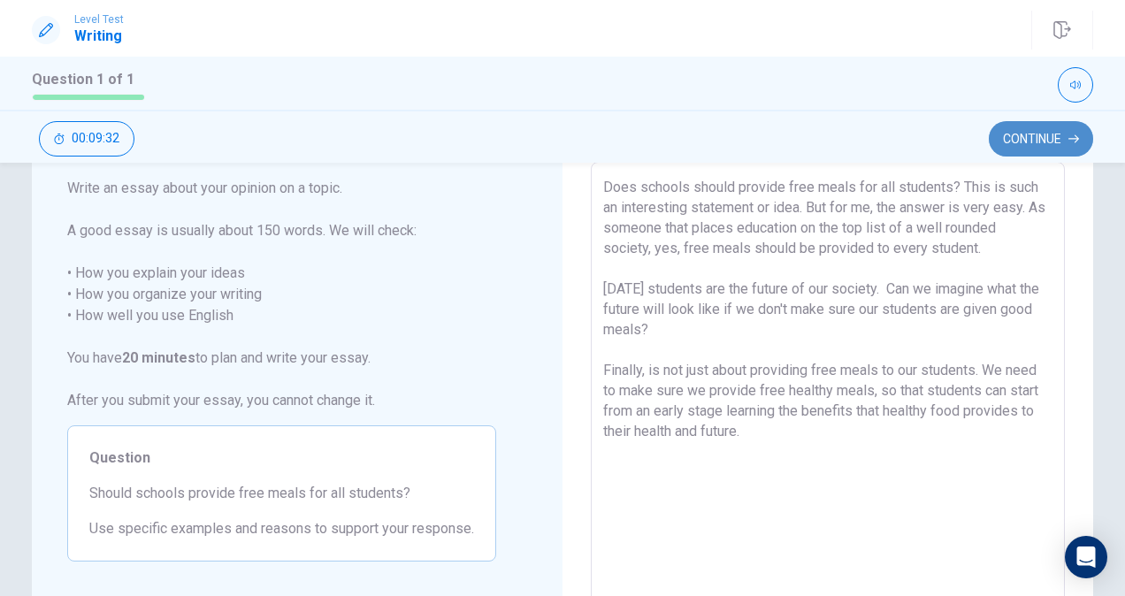
click at [1046, 145] on button "Continue" at bounding box center [1041, 138] width 104 height 35
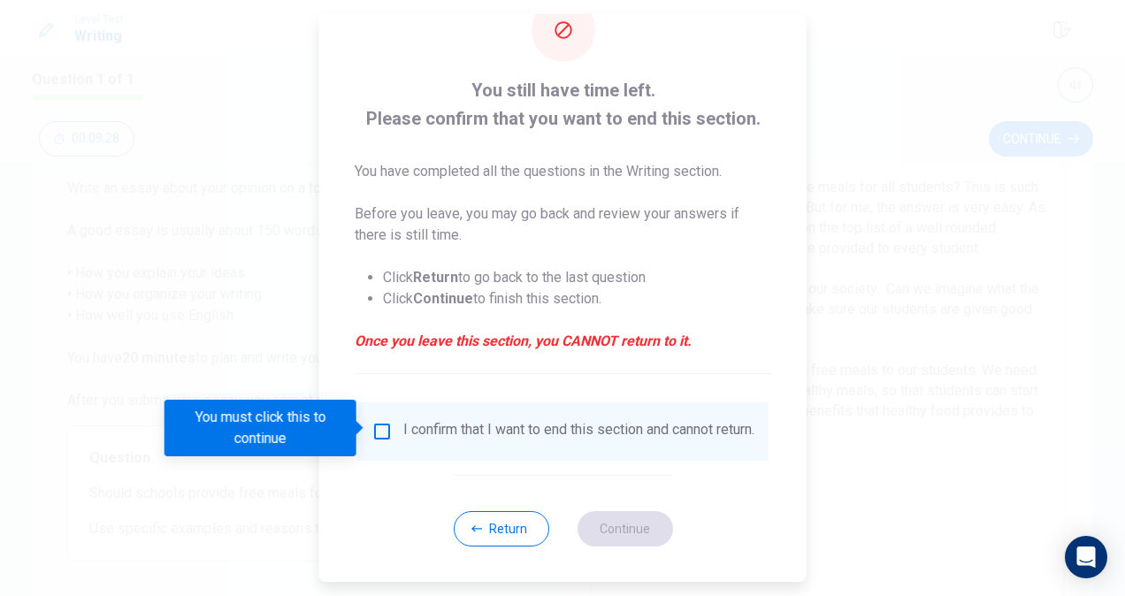
scroll to position [46, 0]
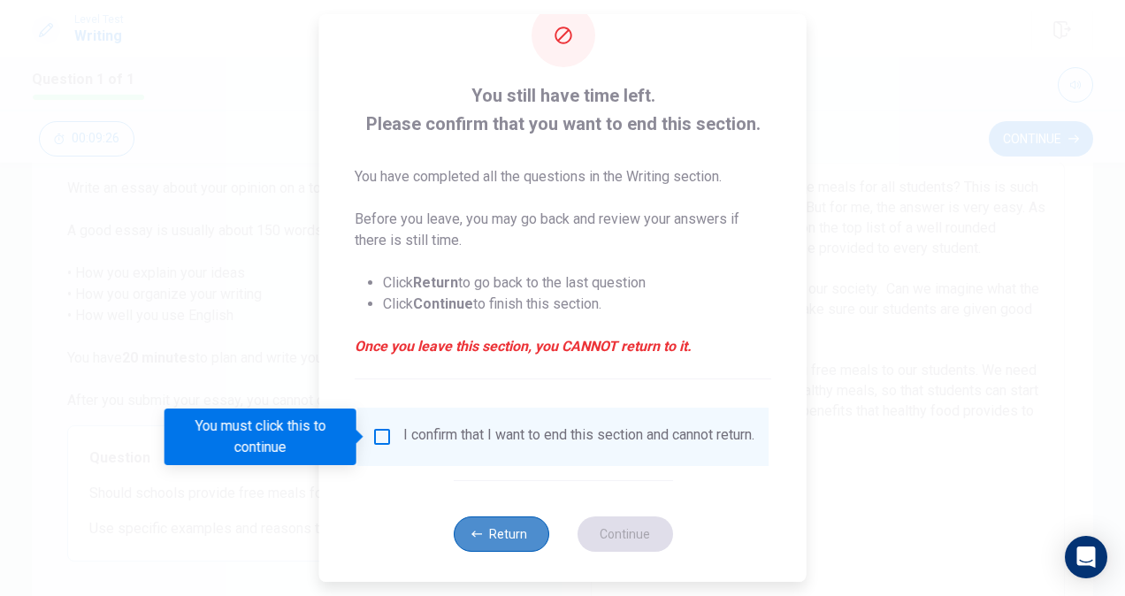
click at [490, 546] on button "Return" at bounding box center [501, 534] width 96 height 35
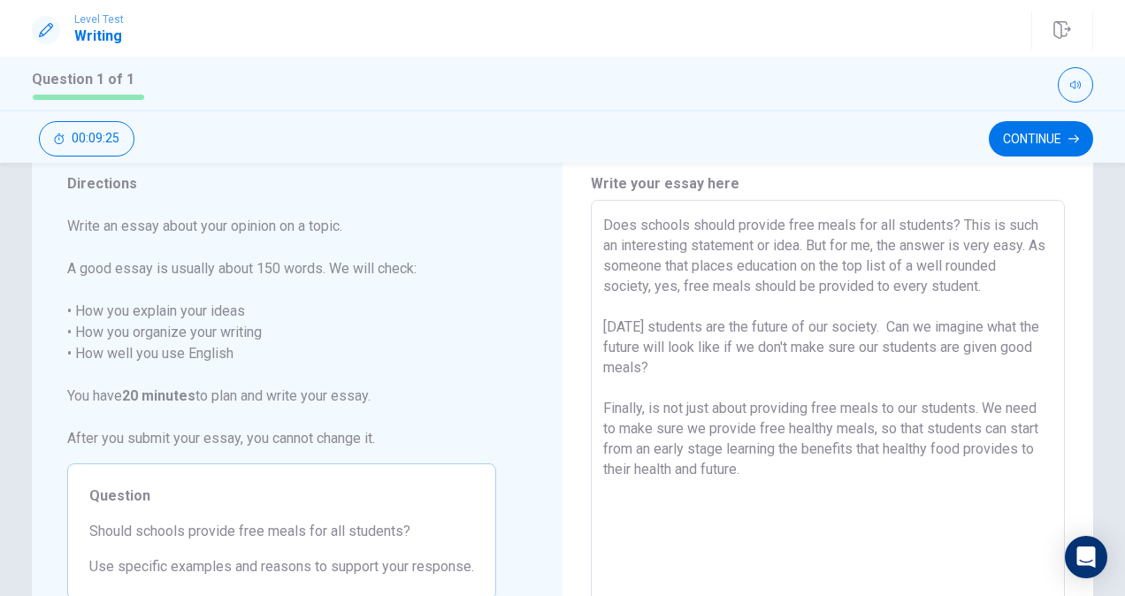
scroll to position [65, 0]
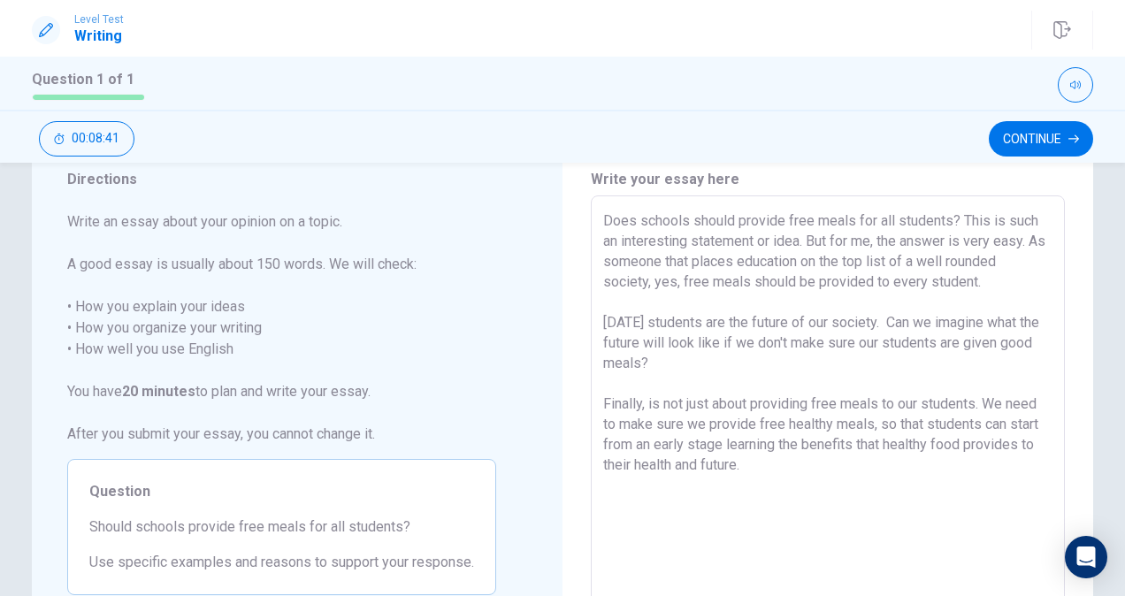
click at [766, 368] on textarea "Does schools should provide free meals for all students? This is such an intere…" at bounding box center [827, 441] width 449 height 460
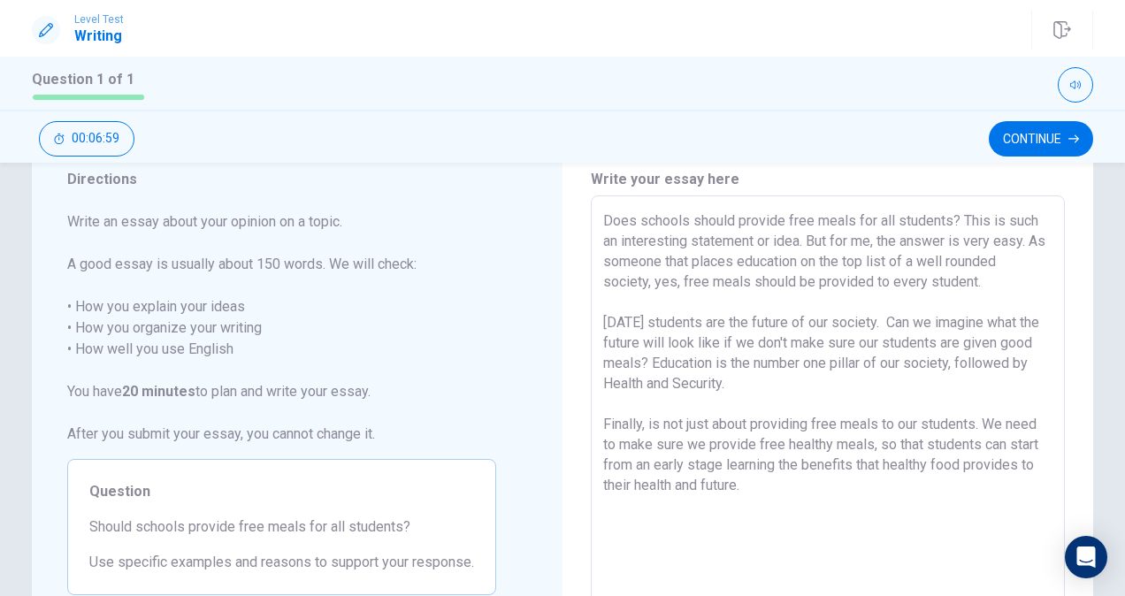
drag, startPoint x: 682, startPoint y: 359, endPoint x: 818, endPoint y: 379, distance: 137.6
click at [818, 379] on textarea "Does schools should provide free meals for all students? This is such an intere…" at bounding box center [827, 441] width 449 height 460
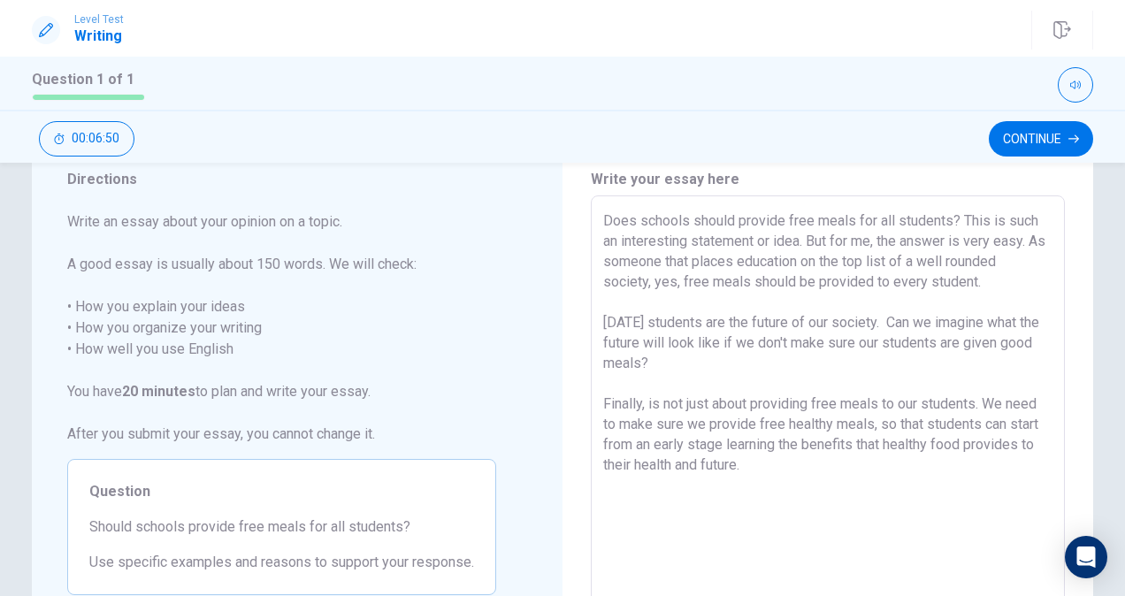
click at [652, 403] on textarea "Does schools should provide free meals for all students? This is such an intere…" at bounding box center [827, 441] width 449 height 460
click at [1042, 143] on button "Continue" at bounding box center [1041, 138] width 104 height 35
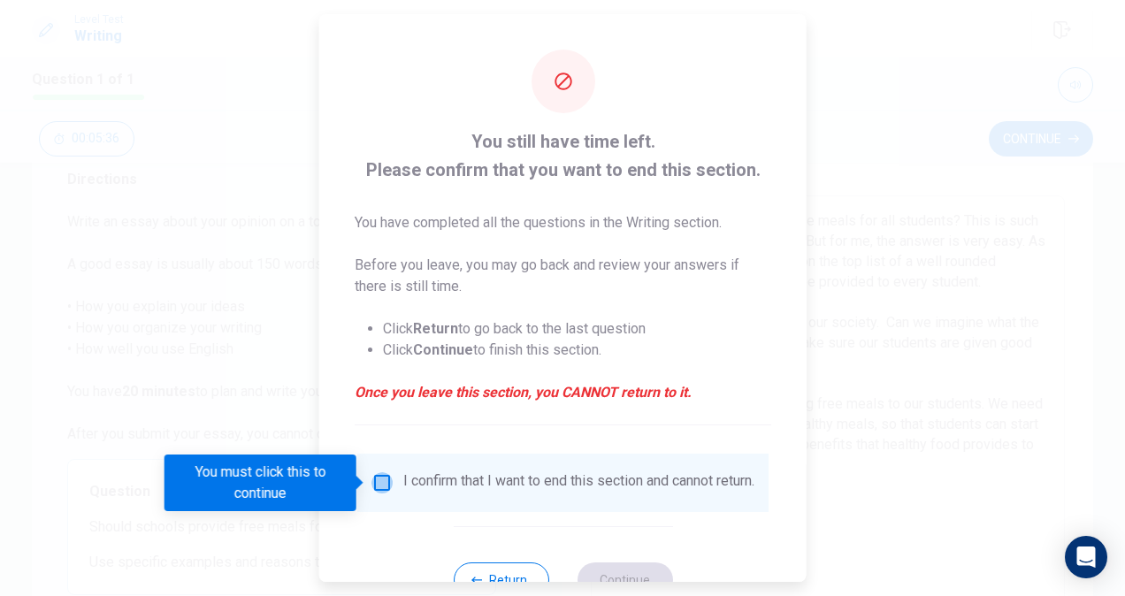
click at [379, 478] on input "You must click this to continue" at bounding box center [382, 482] width 21 height 21
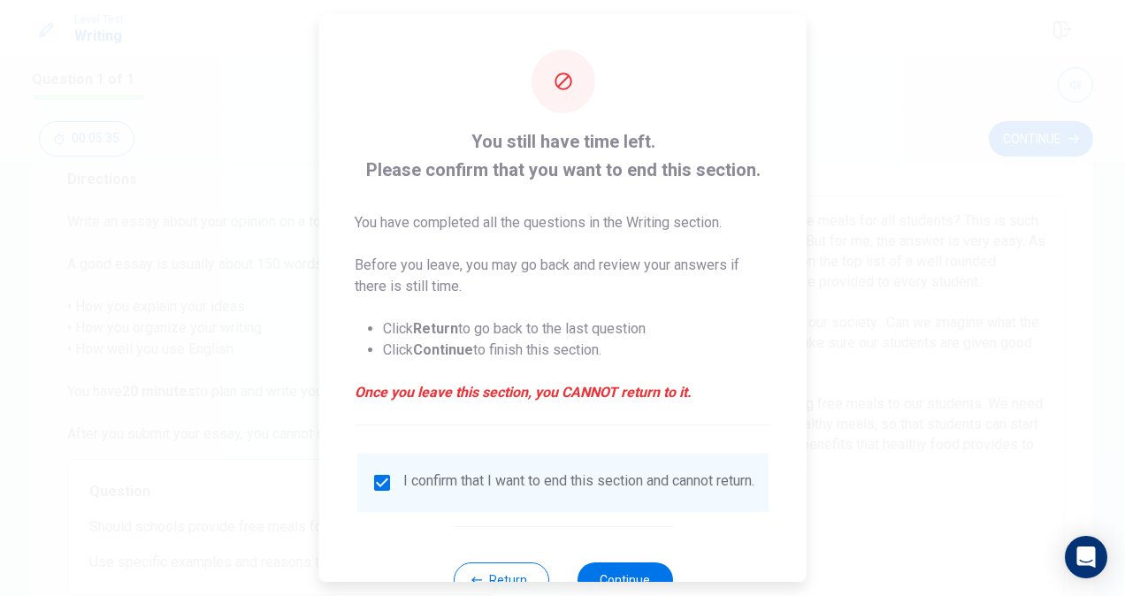
scroll to position [64, 0]
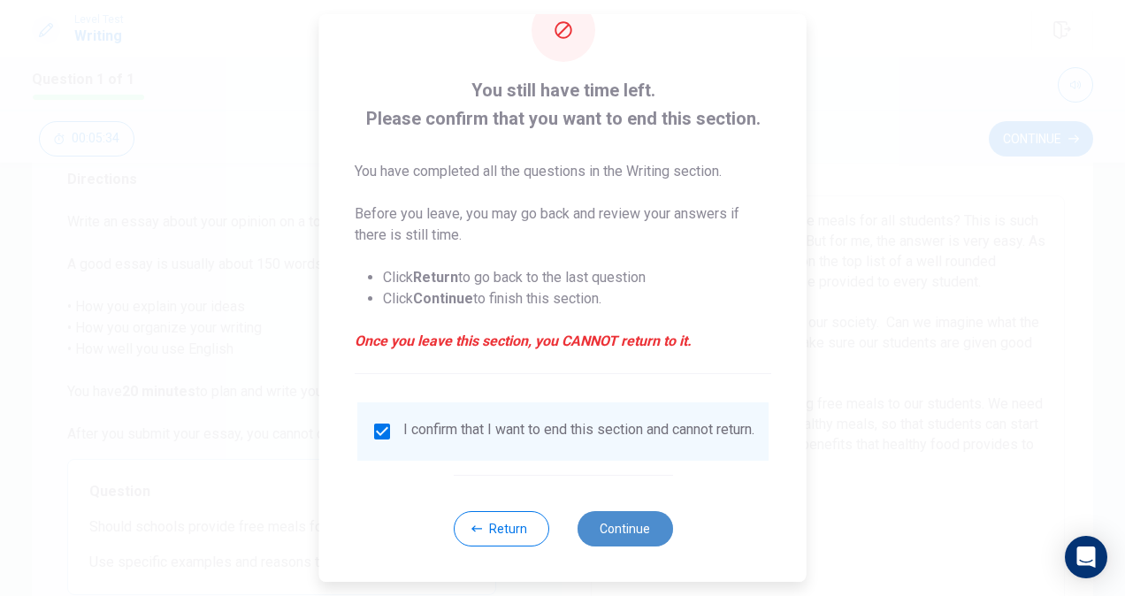
click at [605, 525] on button "Continue" at bounding box center [625, 528] width 96 height 35
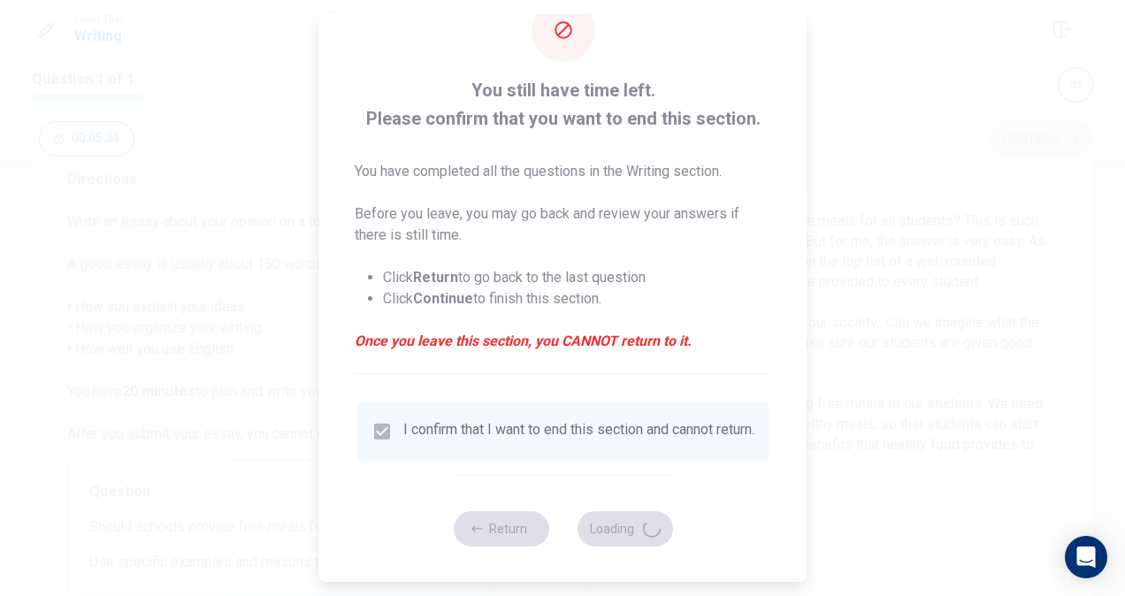
scroll to position [48, 0]
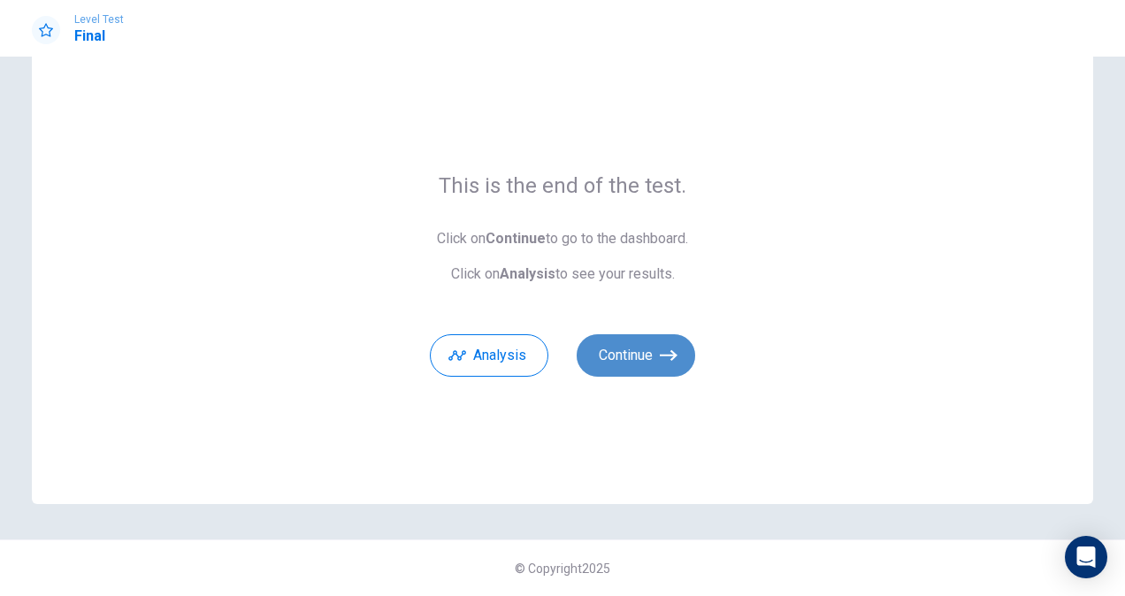
click at [632, 340] on button "Continue" at bounding box center [636, 355] width 119 height 42
